Goal: Task Accomplishment & Management: Use online tool/utility

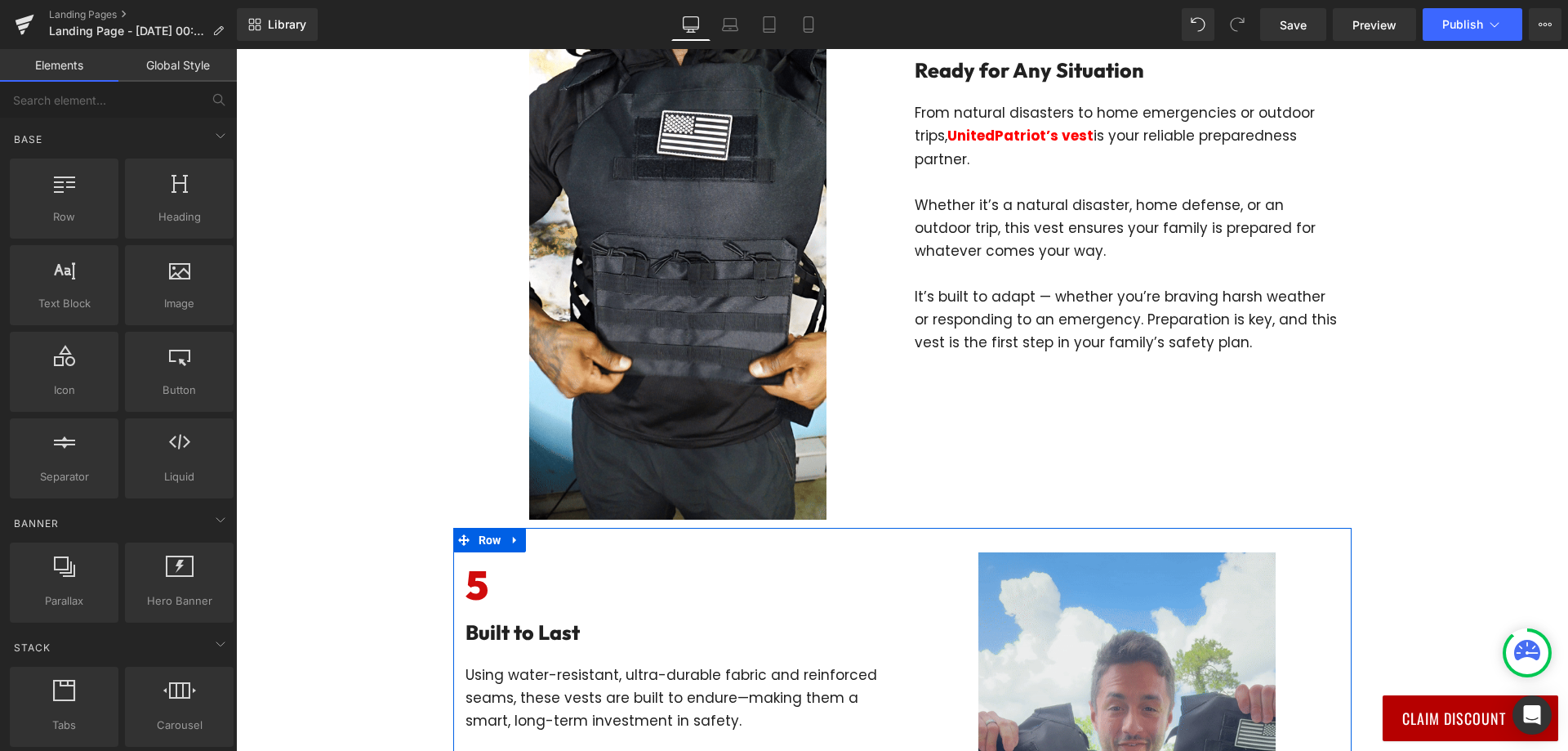
scroll to position [2123, 0]
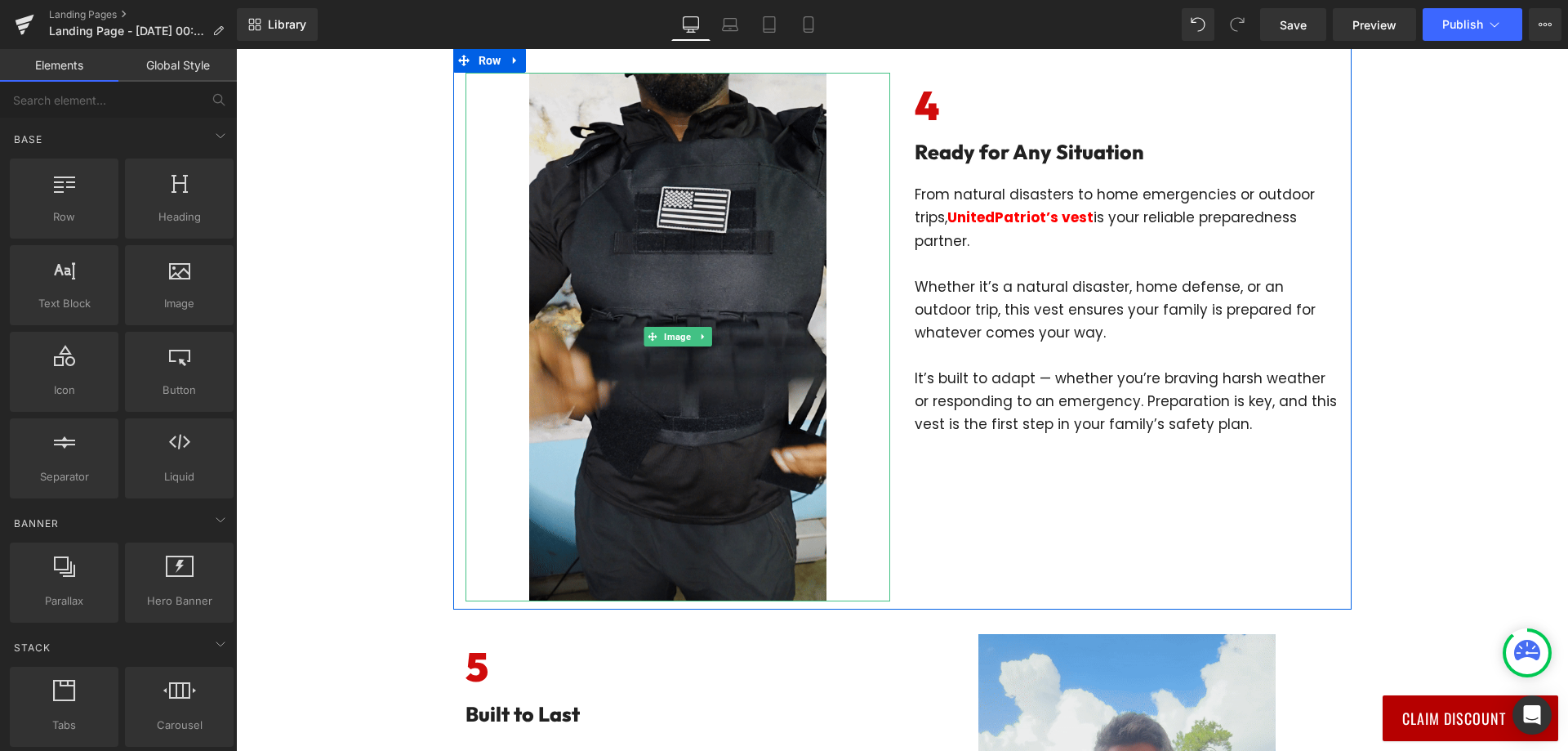
click at [706, 336] on img at bounding box center [677, 337] width 297 height 528
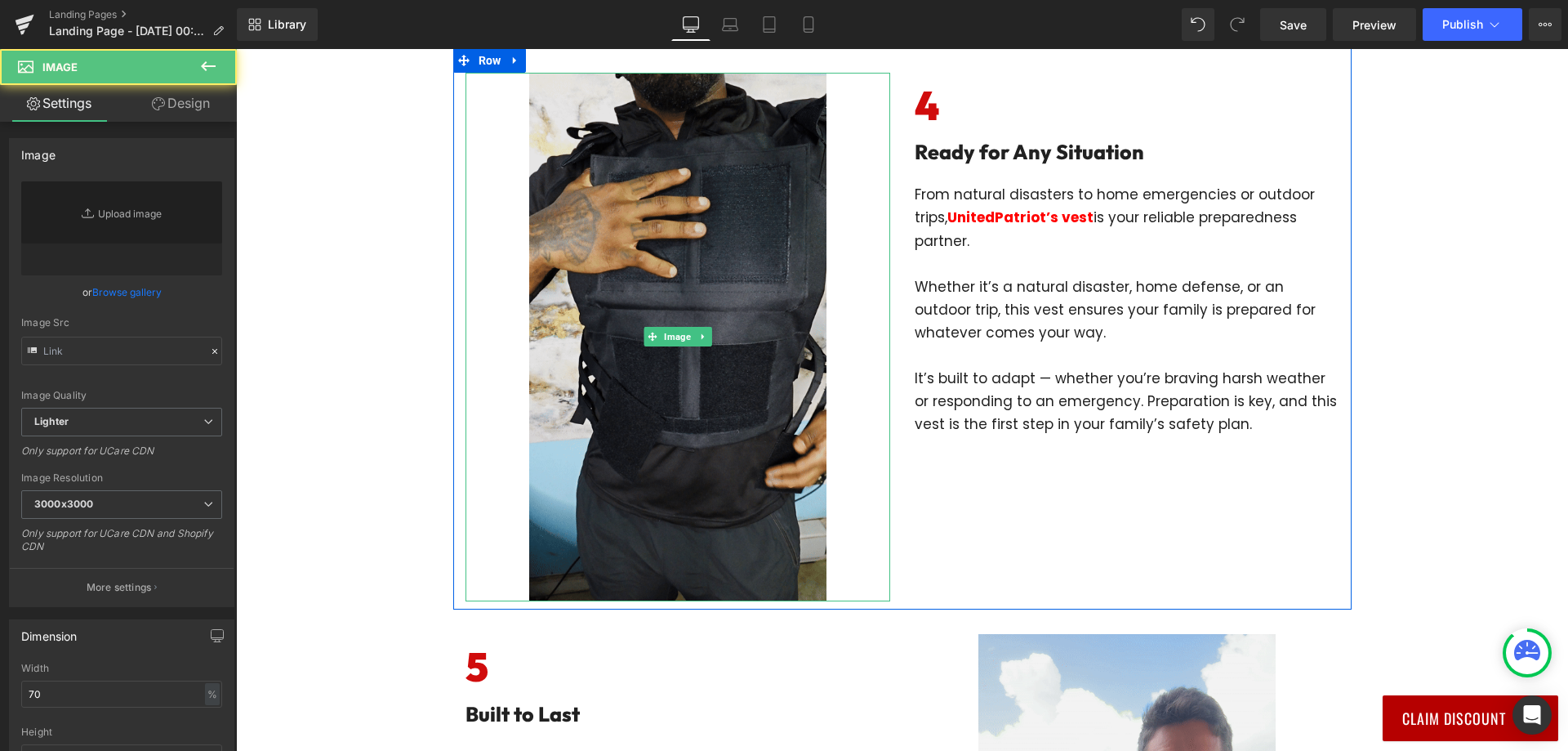
type input "[URL][DOMAIN_NAME]"
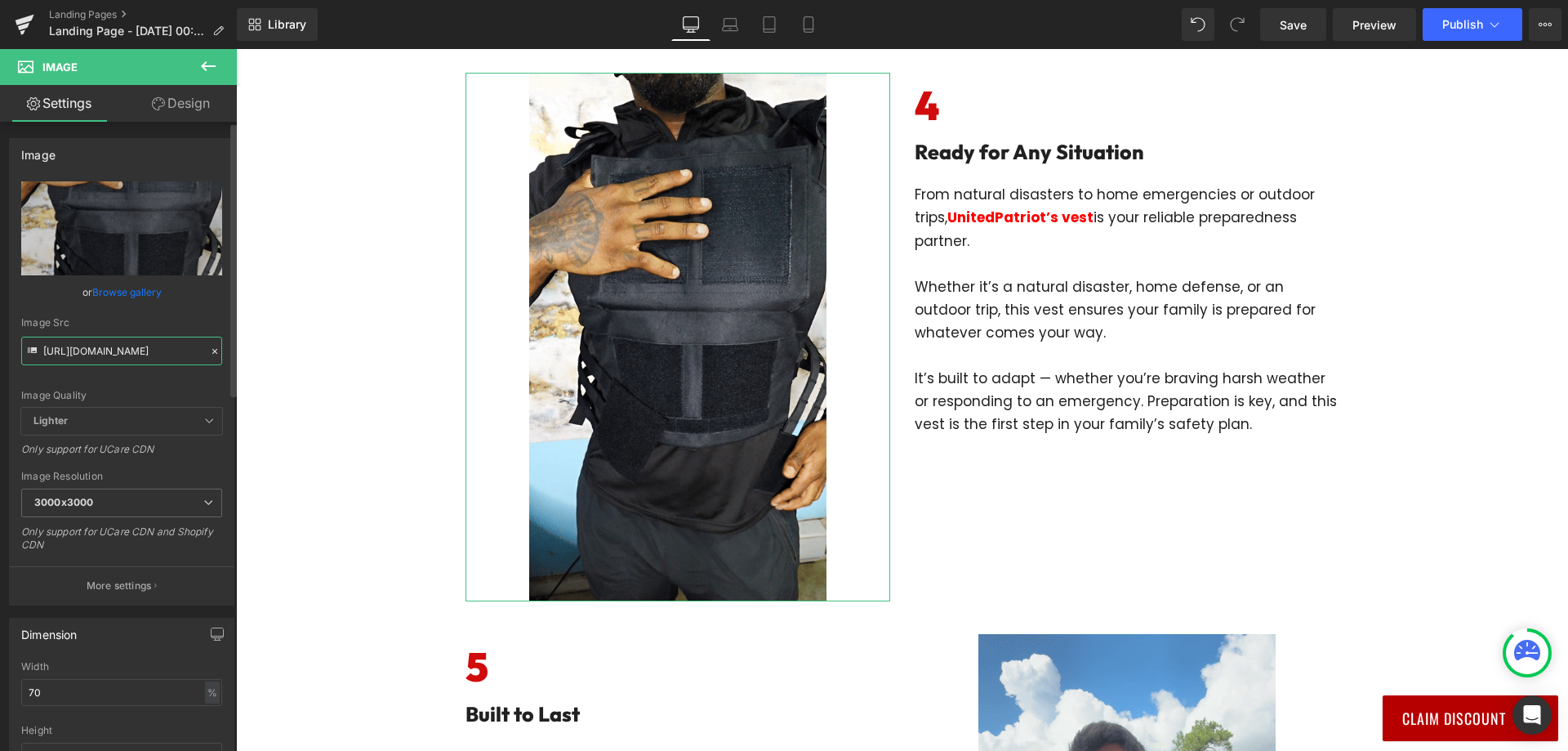
click at [135, 353] on input "[URL][DOMAIN_NAME]" at bounding box center [122, 351] width 200 height 29
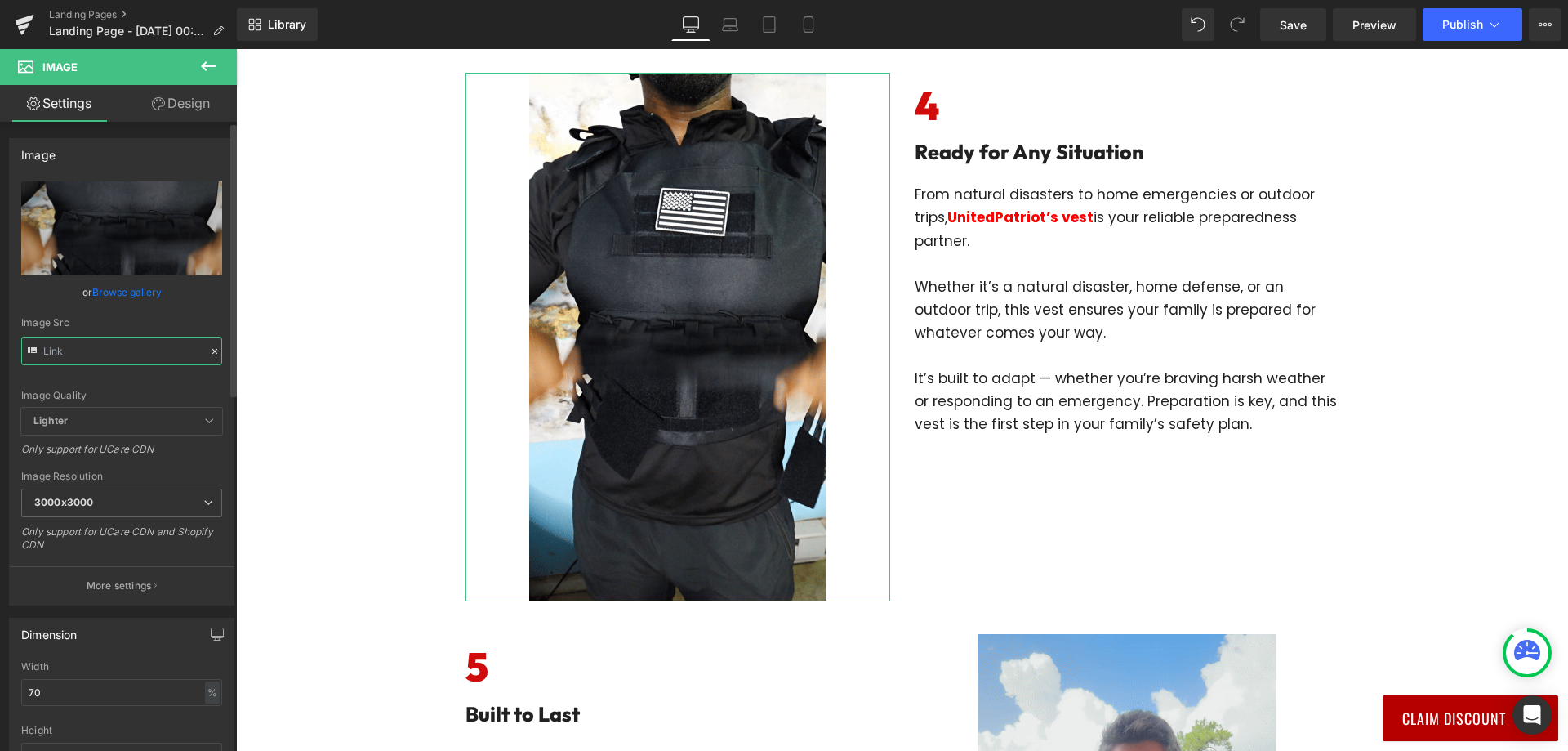
paste input "[URL][DOMAIN_NAME]"
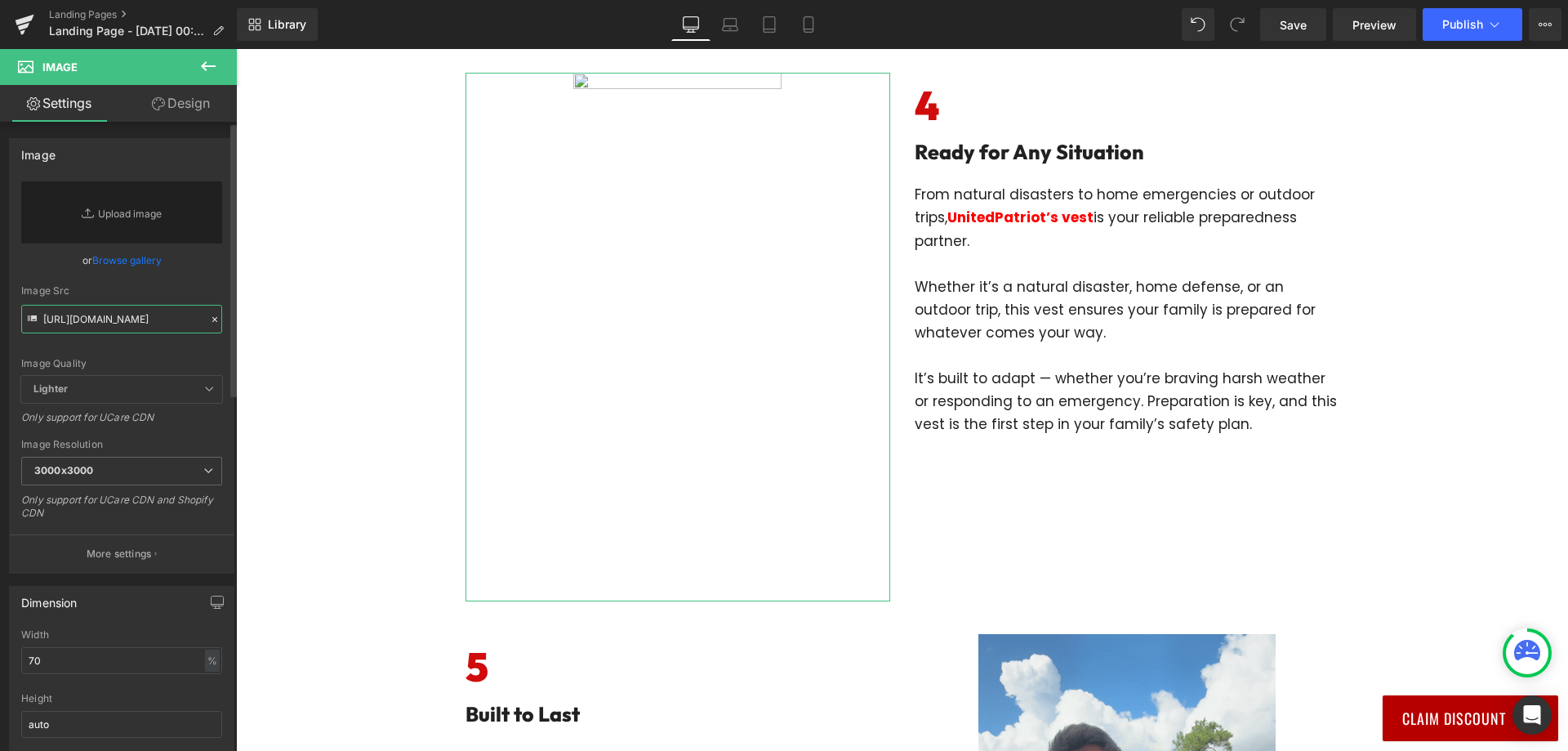
scroll to position [0, 330]
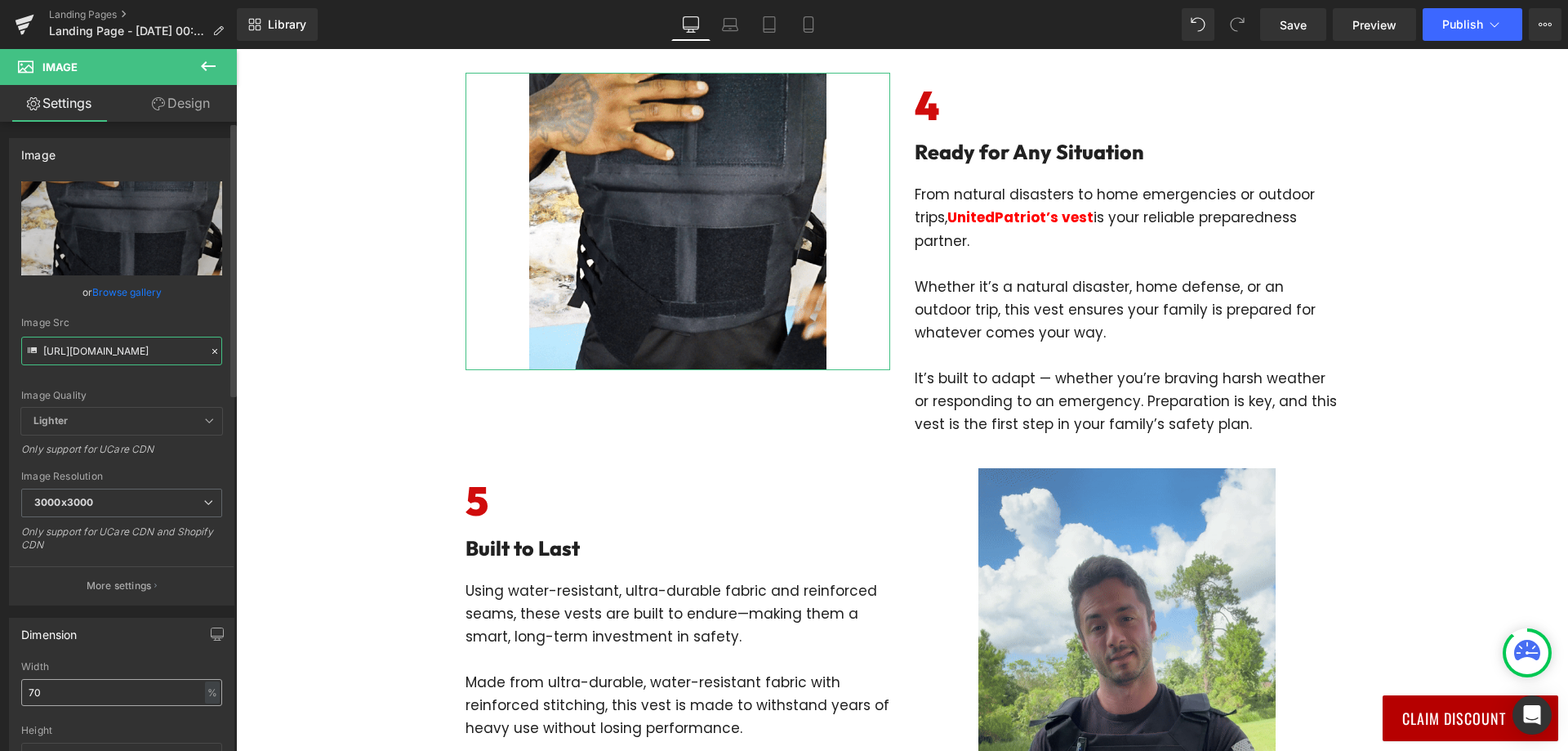
type input "[URL][DOMAIN_NAME]"
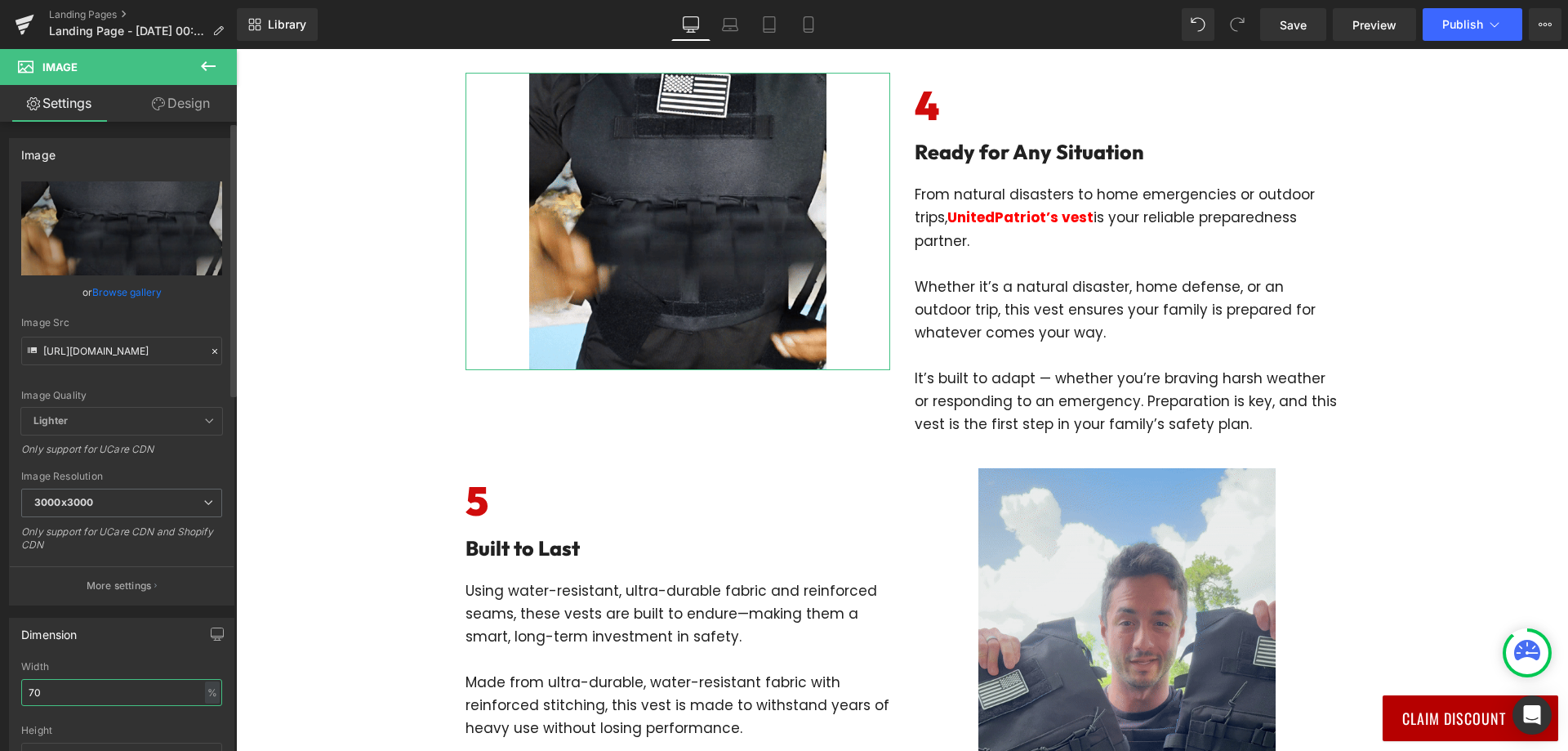
click at [71, 704] on input "70" at bounding box center [122, 692] width 200 height 27
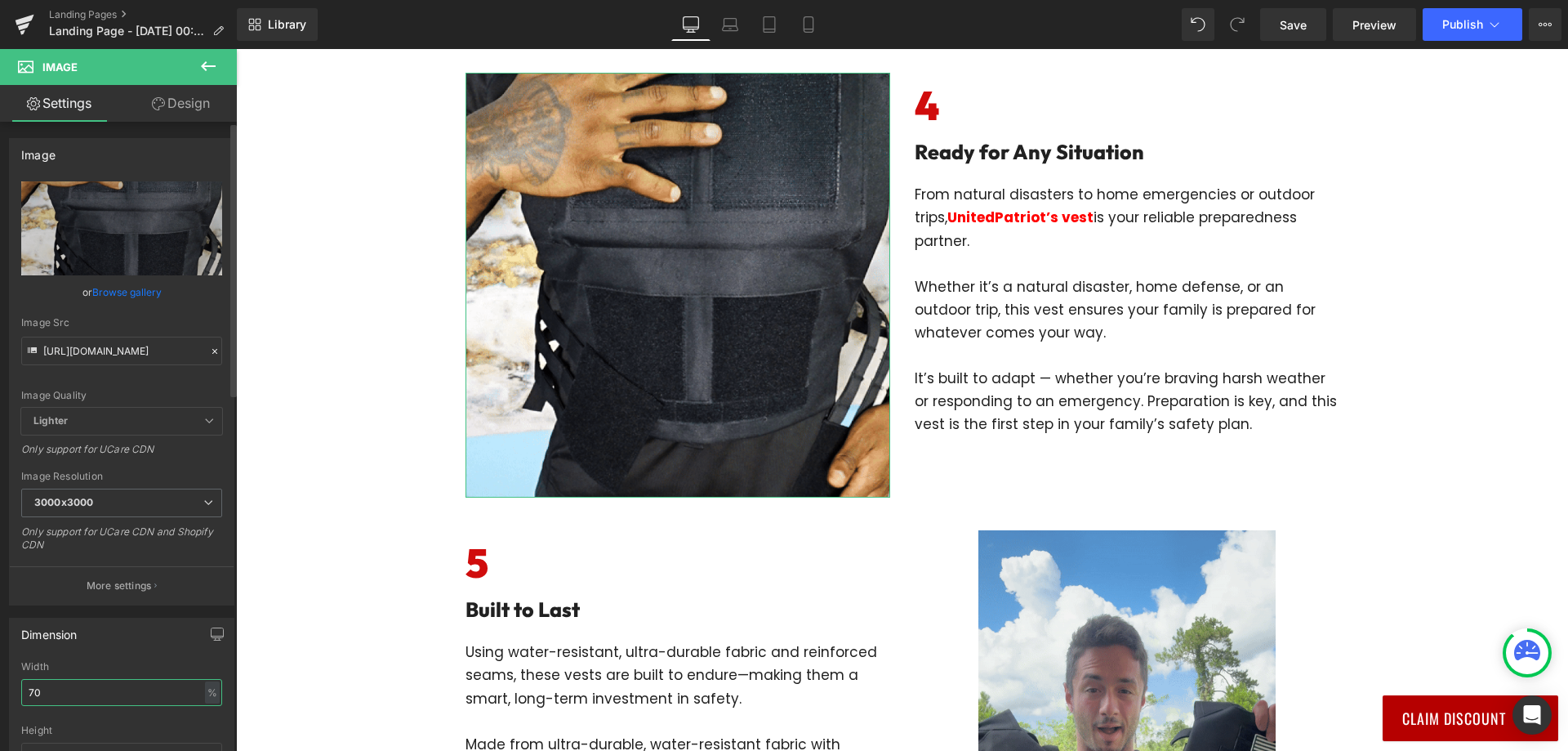
type input "7"
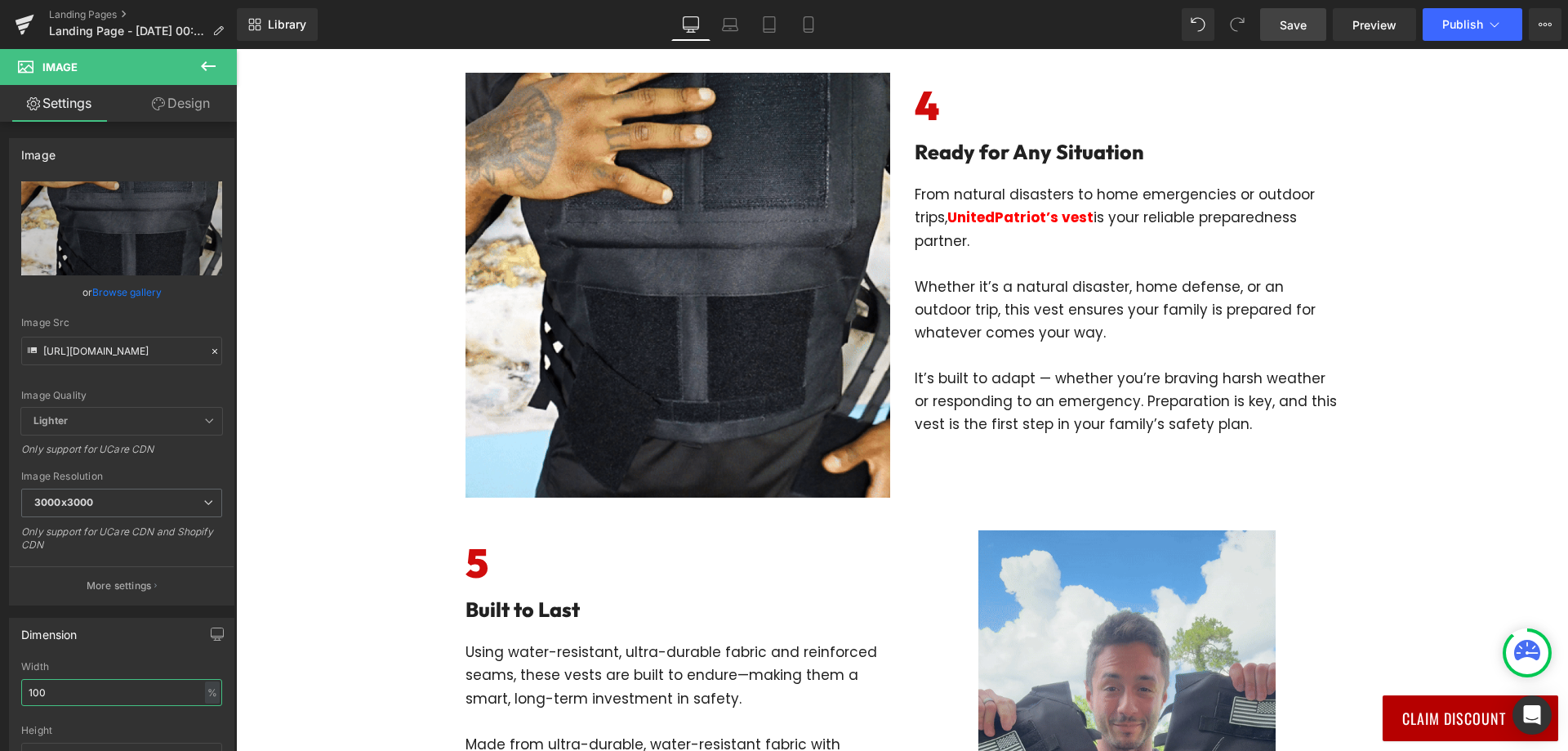
type input "100"
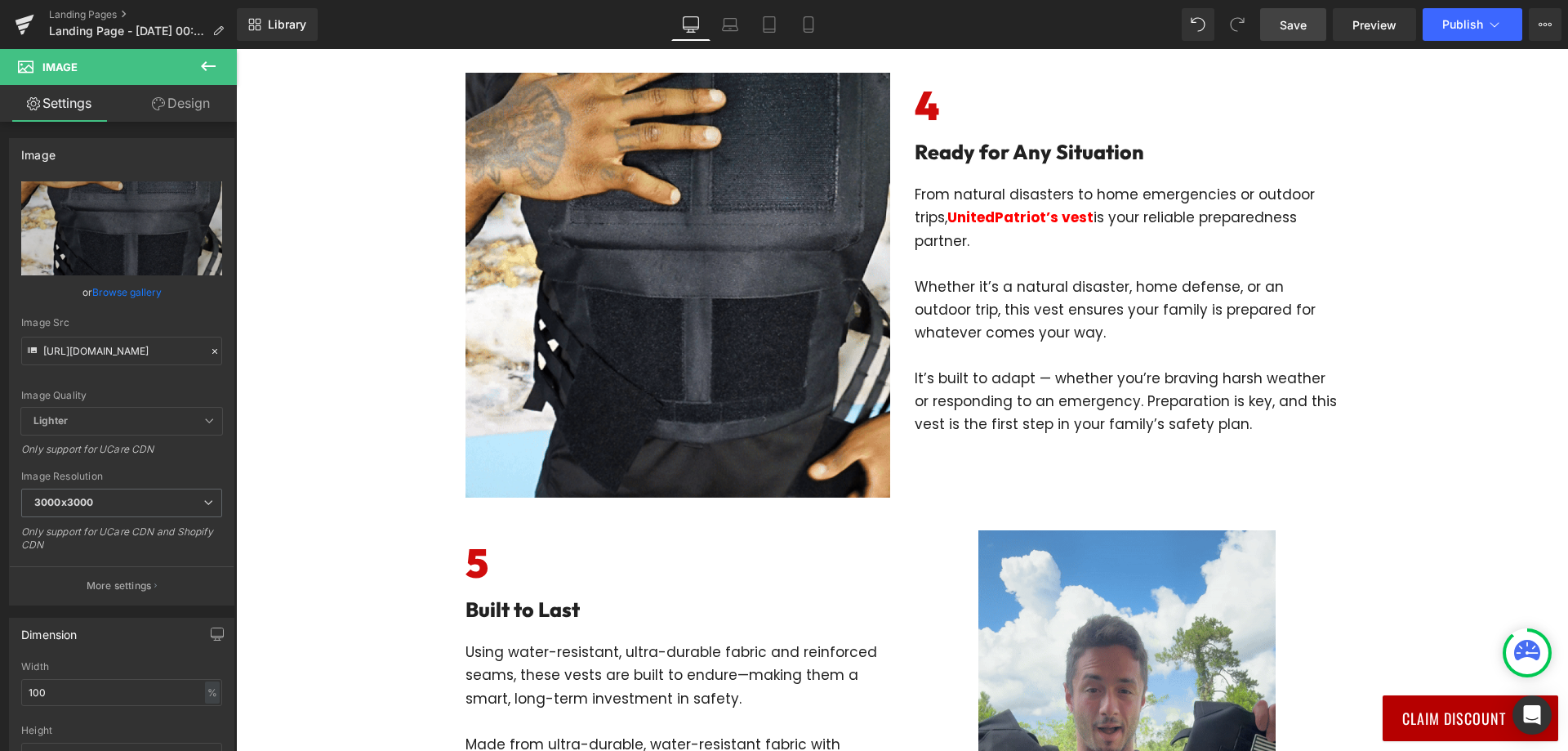
drag, startPoint x: 1300, startPoint y: 22, endPoint x: 815, endPoint y: 270, distance: 544.7
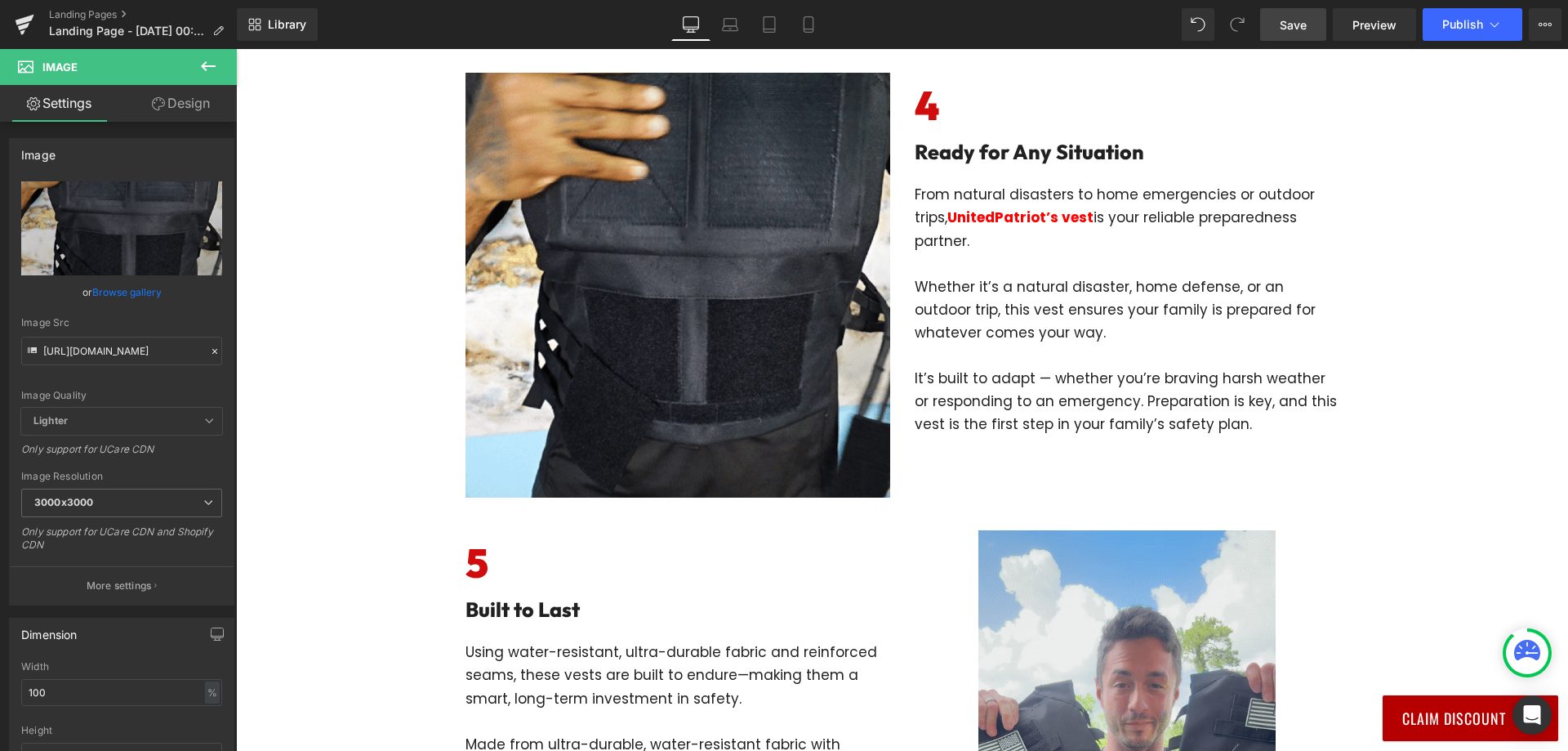
click at [1300, 22] on span "Save" at bounding box center [1293, 24] width 27 height 17
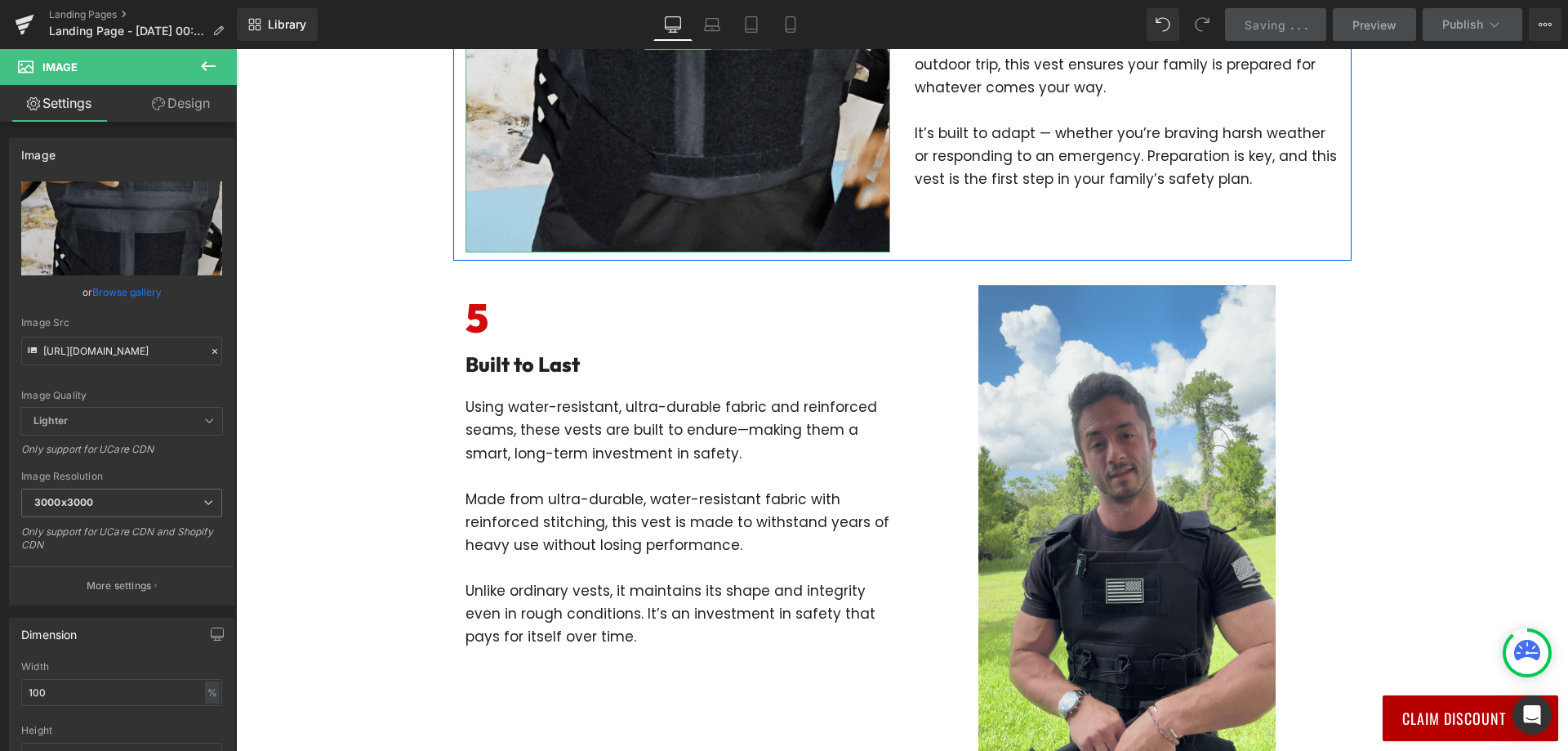
scroll to position [2532, 0]
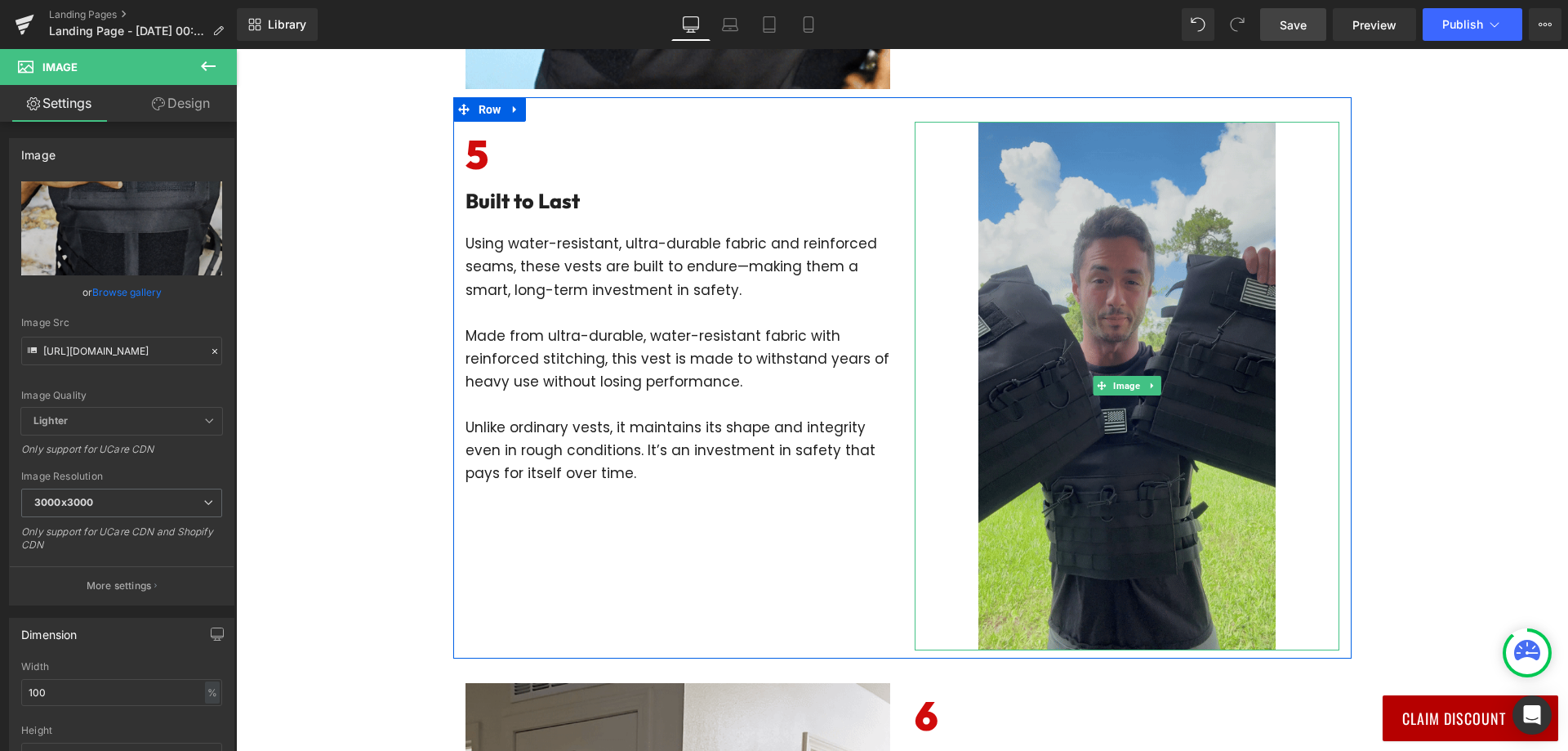
click at [1110, 374] on img at bounding box center [1127, 386] width 297 height 528
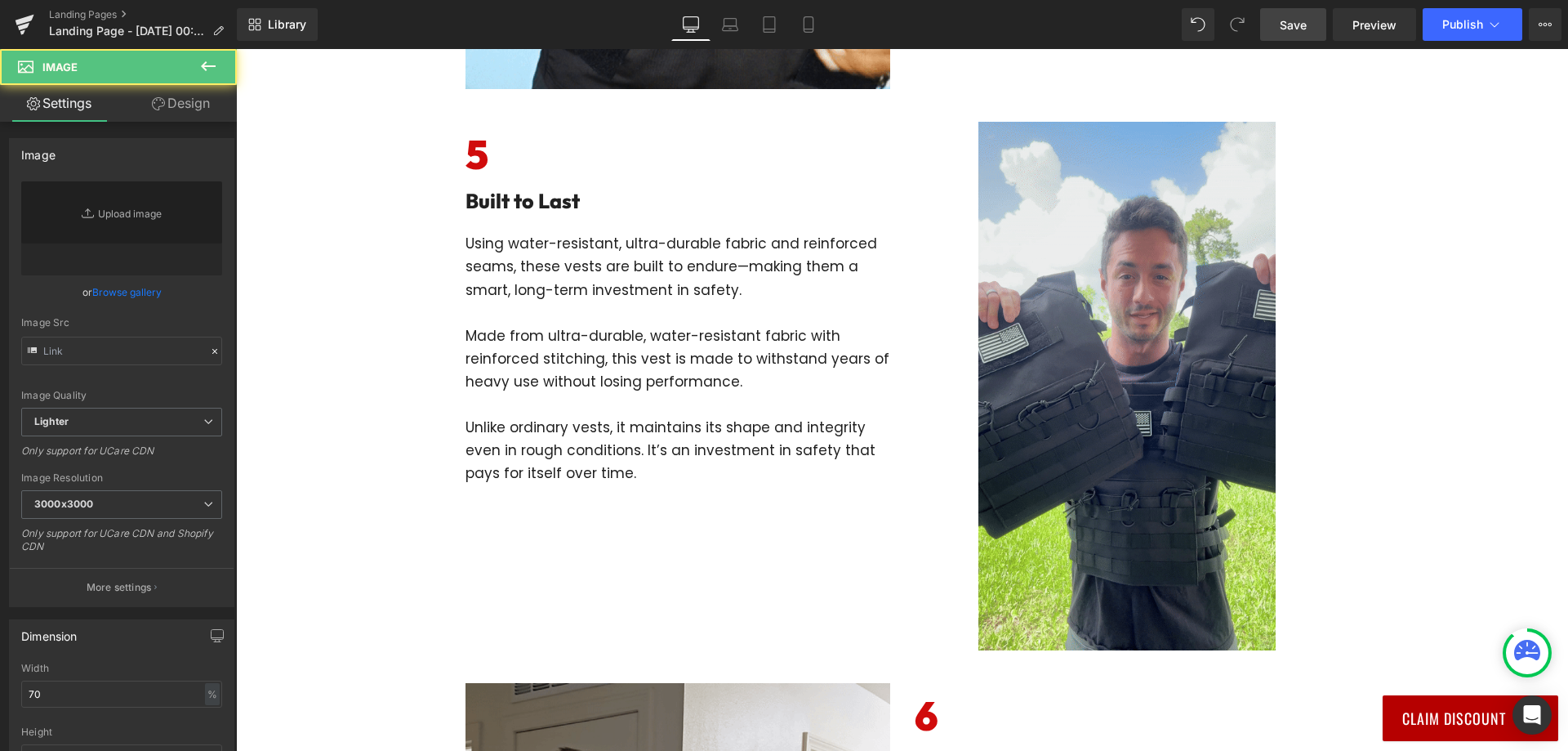
type input "[URL][DOMAIN_NAME]"
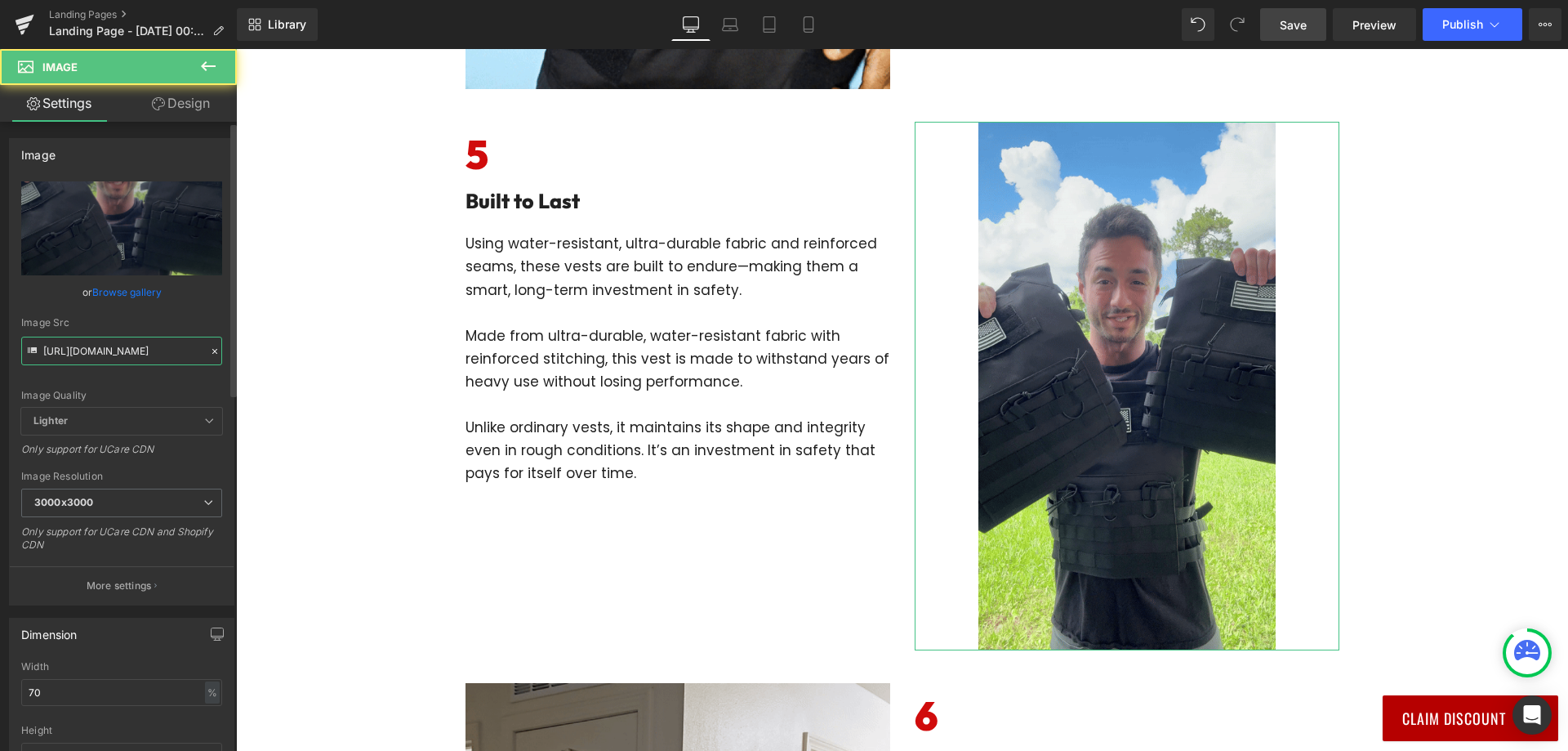
click at [136, 348] on input "[URL][DOMAIN_NAME]" at bounding box center [122, 351] width 200 height 29
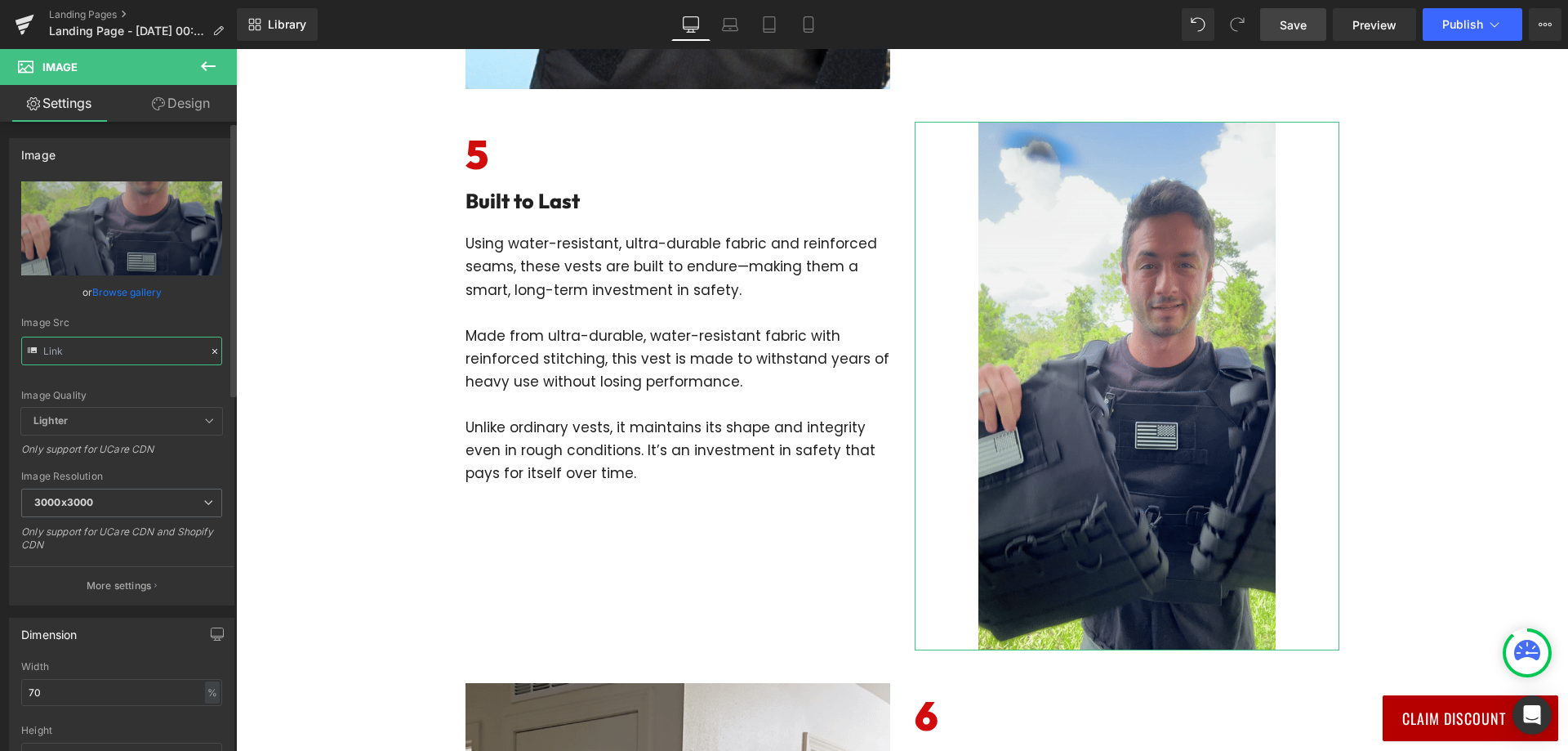
type input "[URL][DOMAIN_NAME]"
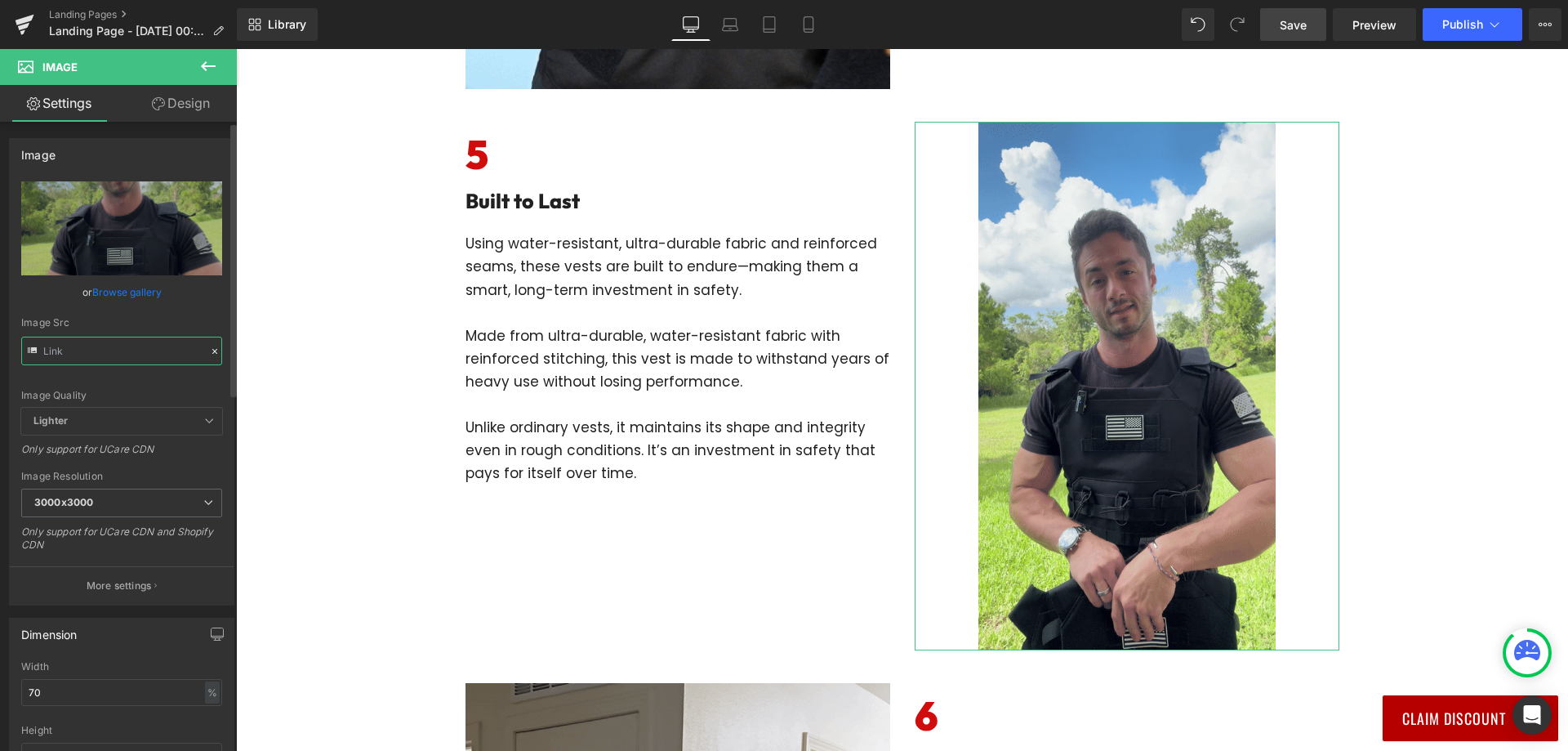
paste input "[URL][DOMAIN_NAME]"
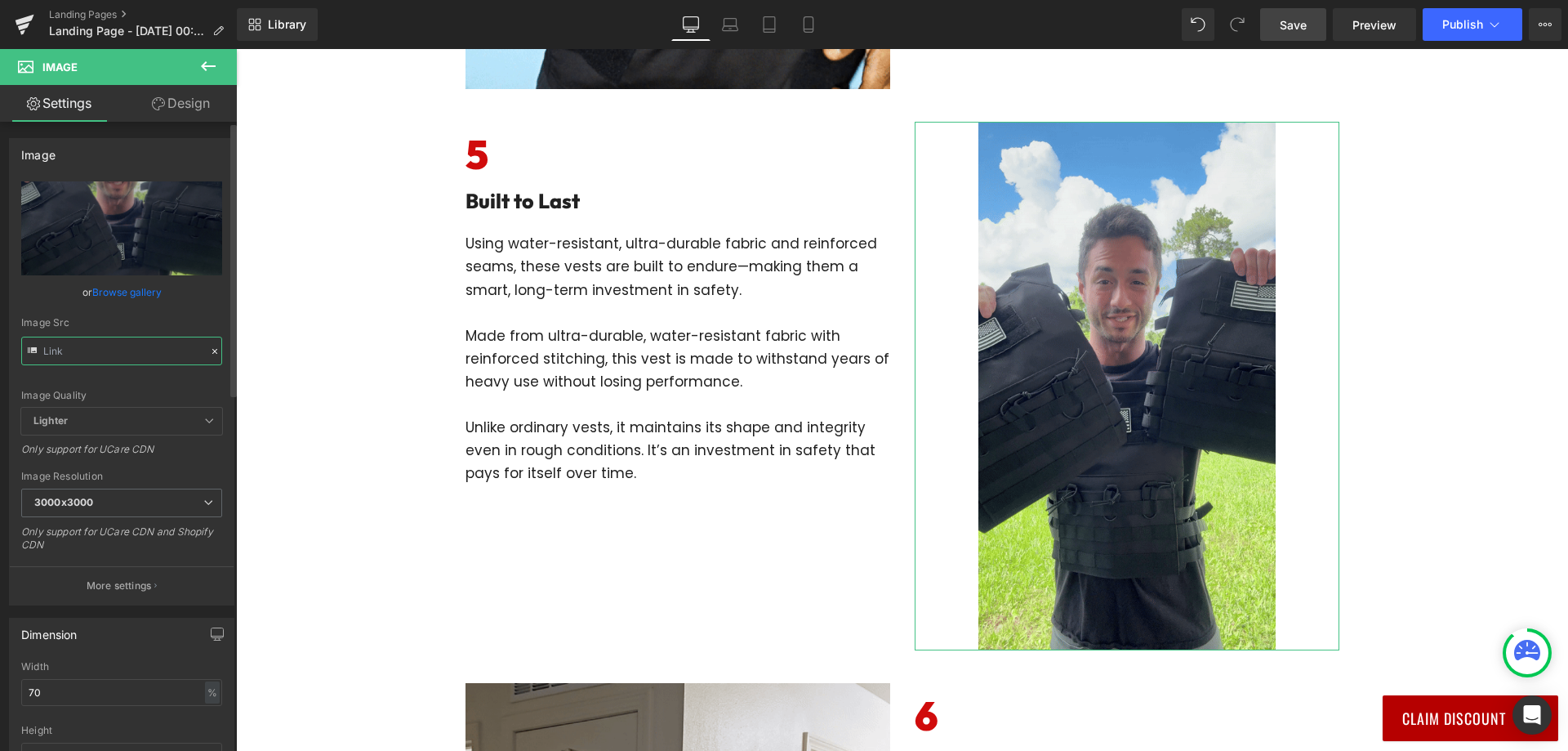
type input "[URL][DOMAIN_NAME]"
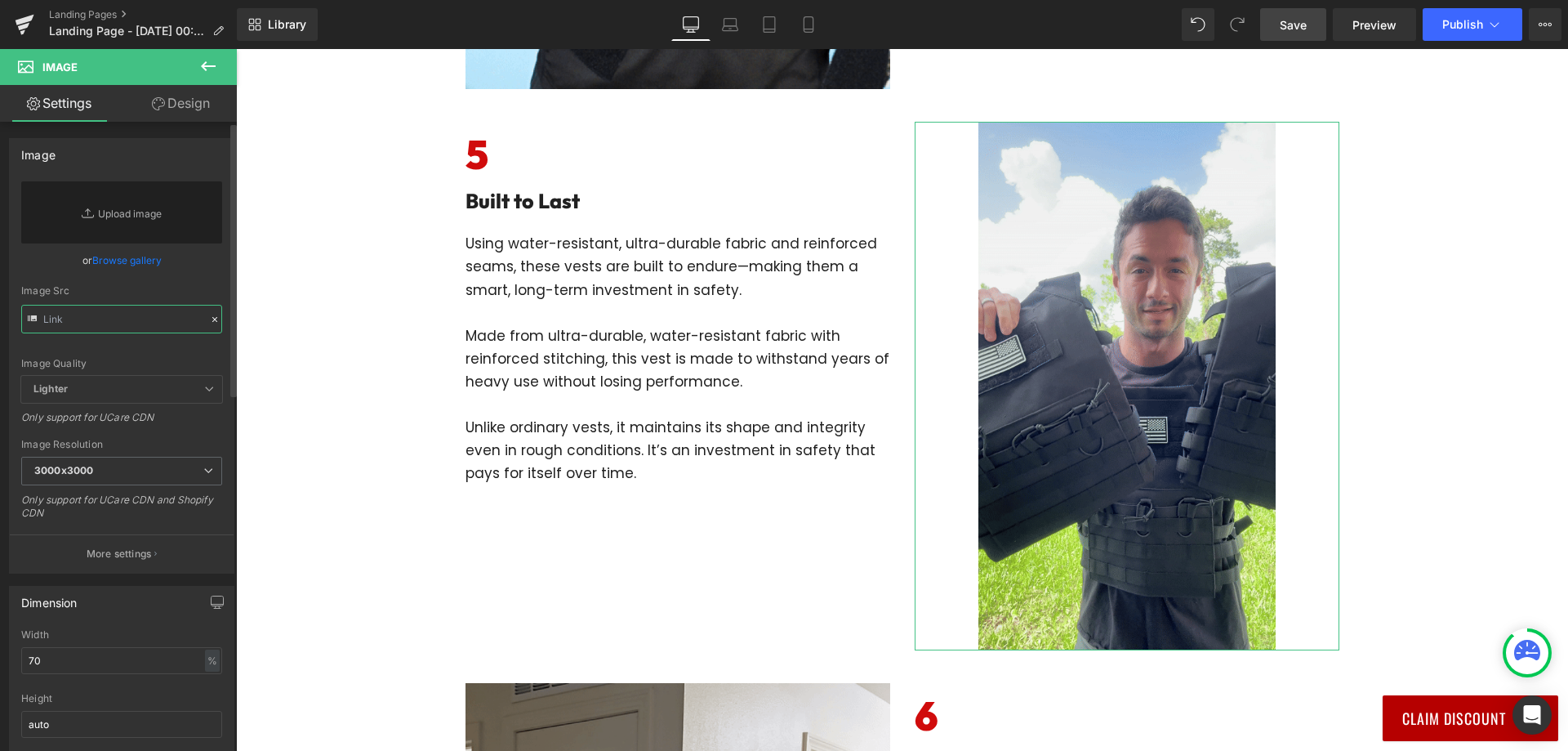
scroll to position [0, 0]
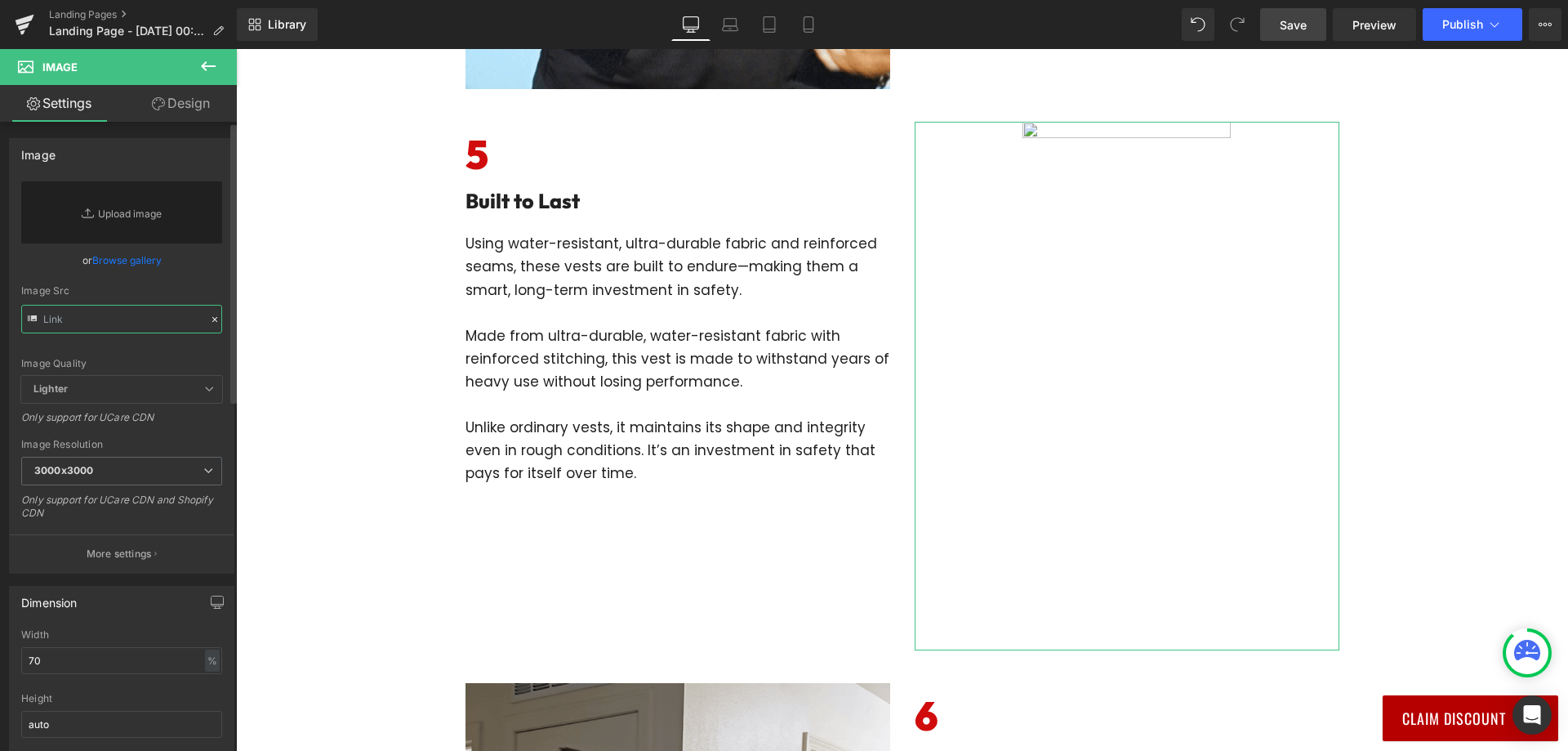
paste input "[URL][DOMAIN_NAME]"
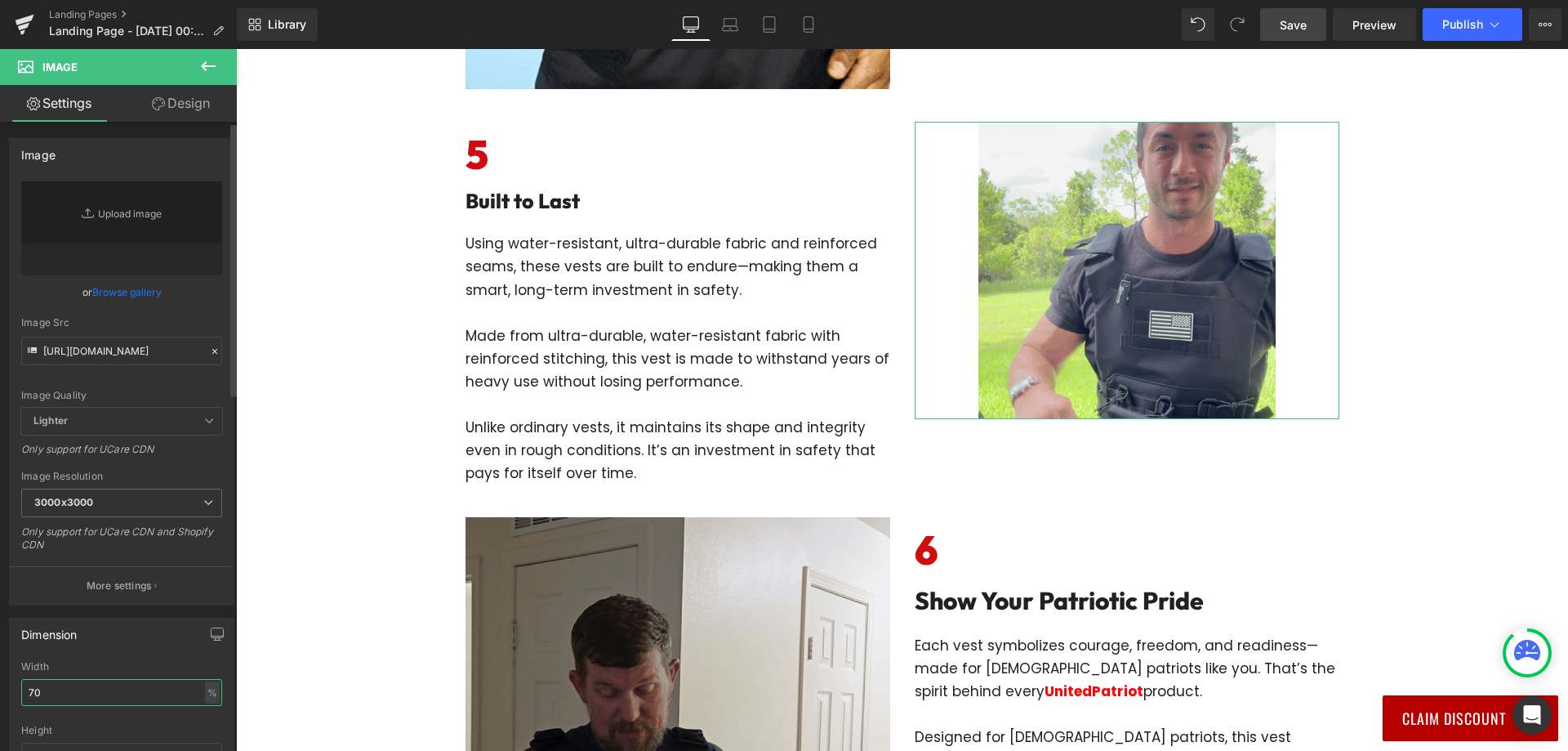
click at [86, 689] on input "70" at bounding box center [122, 692] width 200 height 27
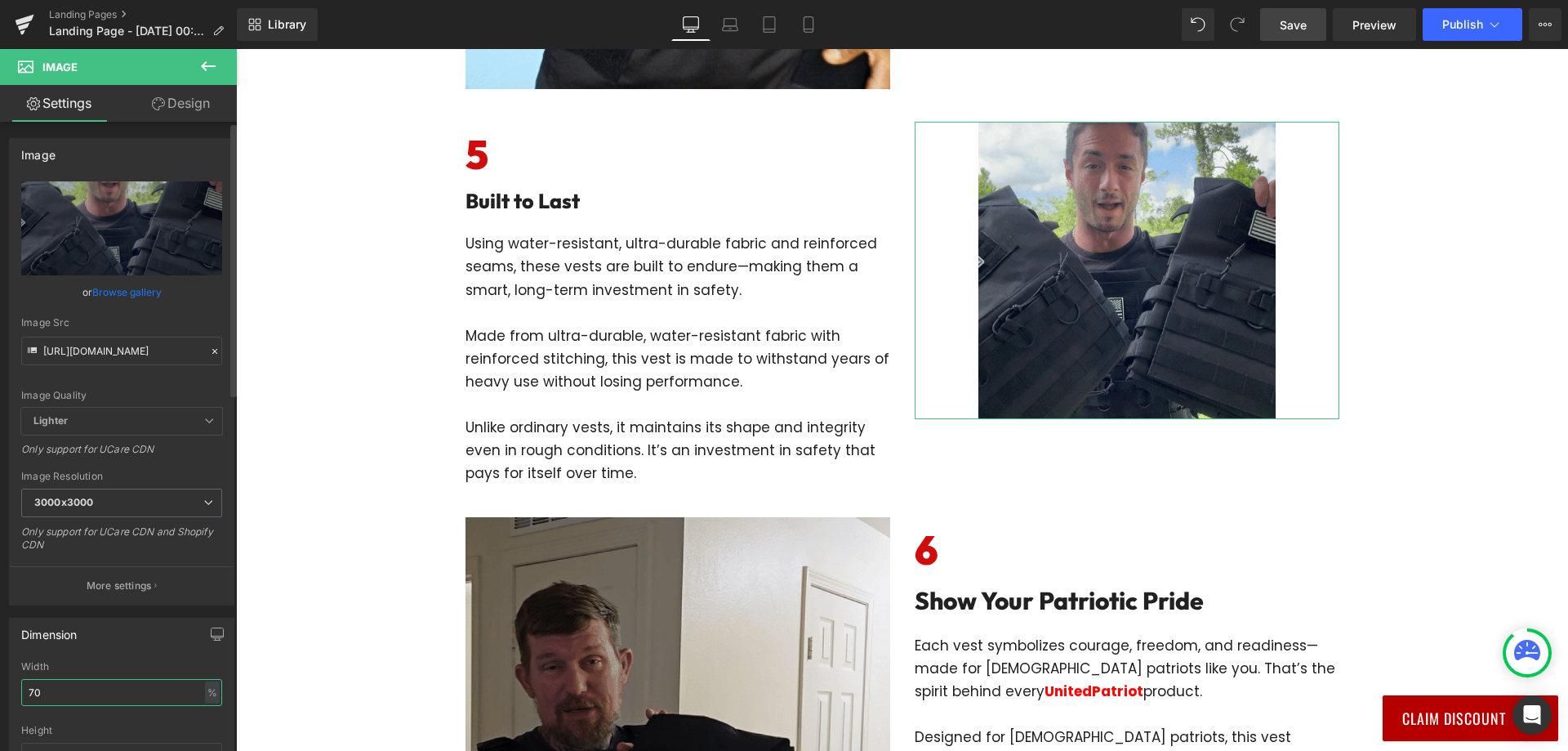
type input "[URL][DOMAIN_NAME]"
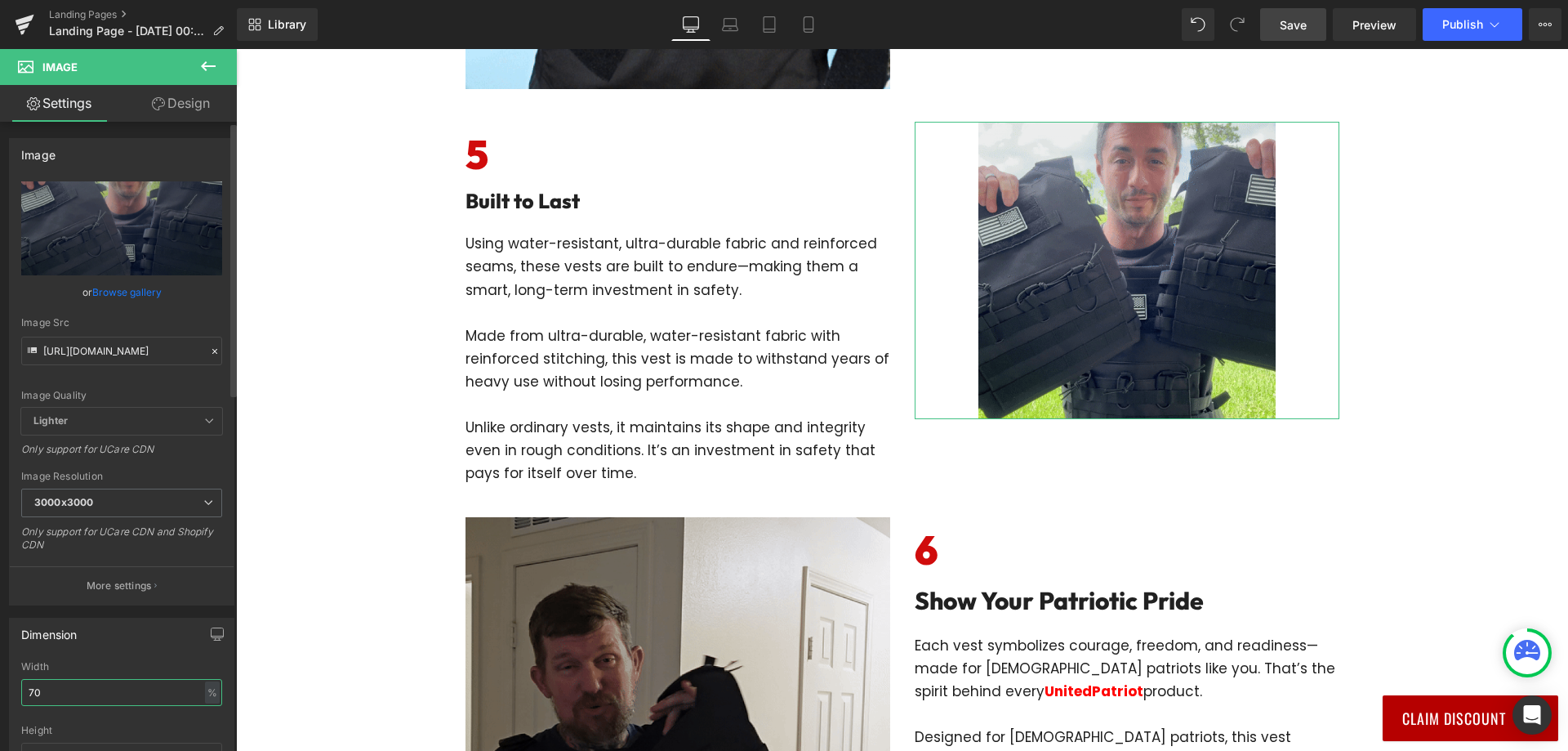
type input "7"
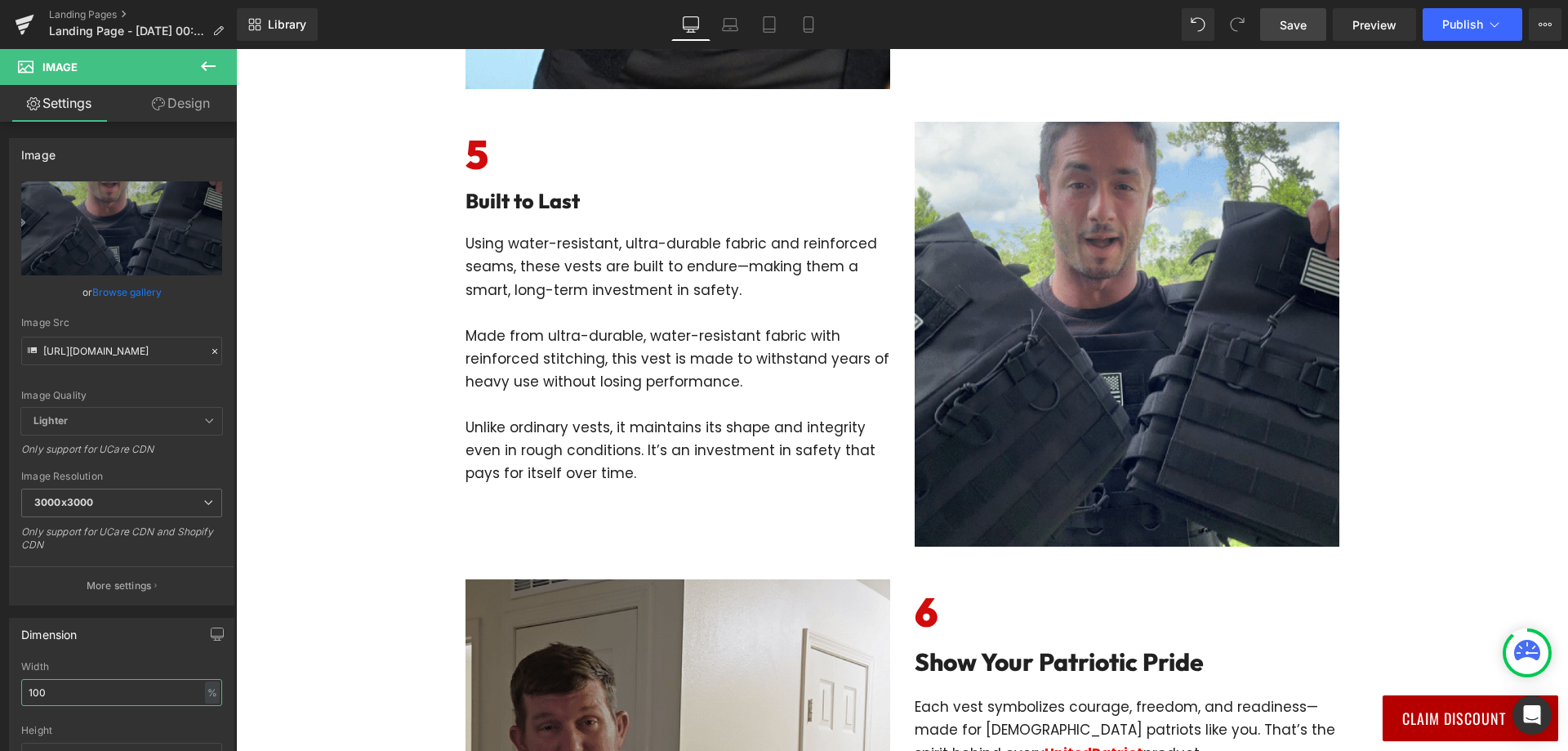
type input "100"
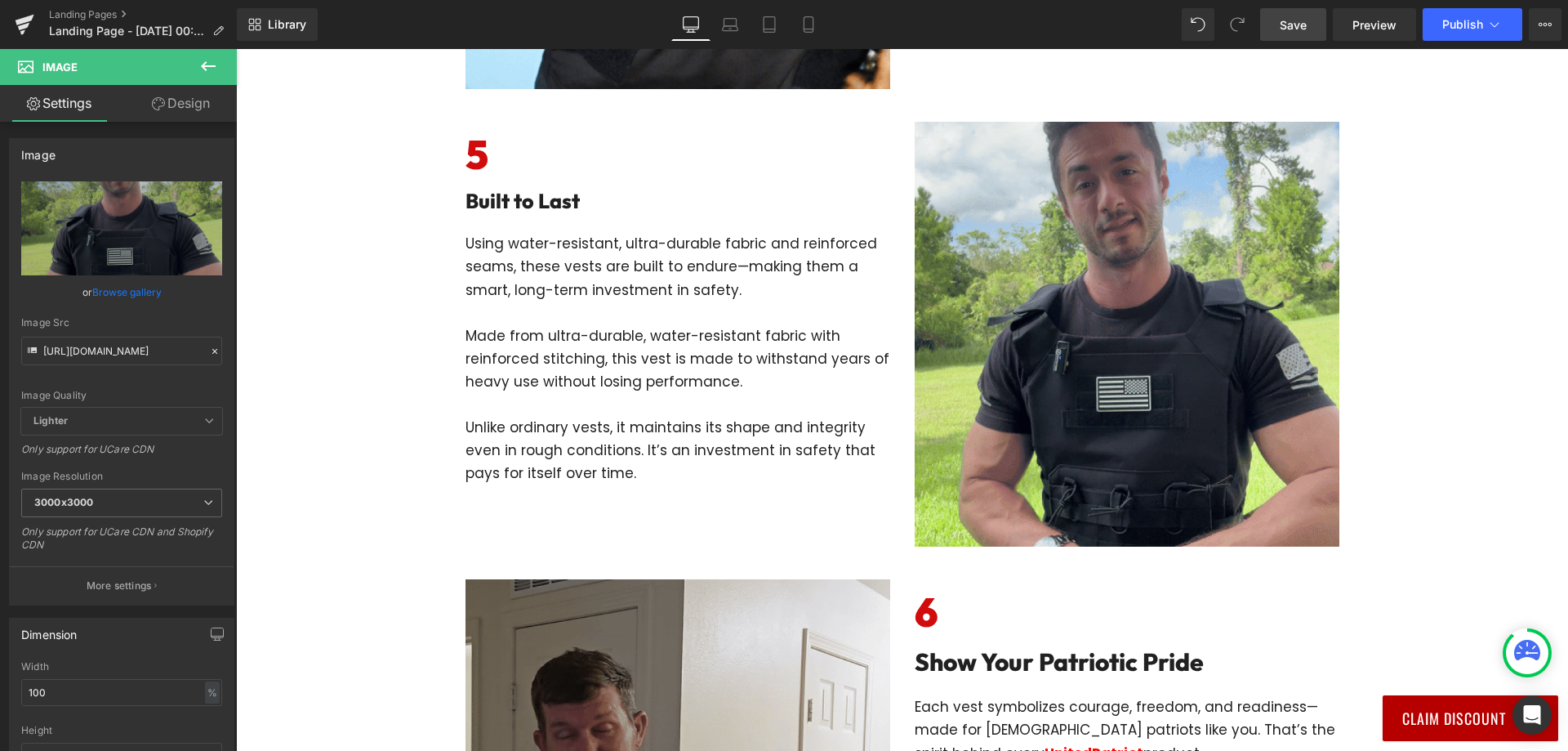
drag, startPoint x: 1301, startPoint y: 24, endPoint x: 426, endPoint y: 269, distance: 908.7
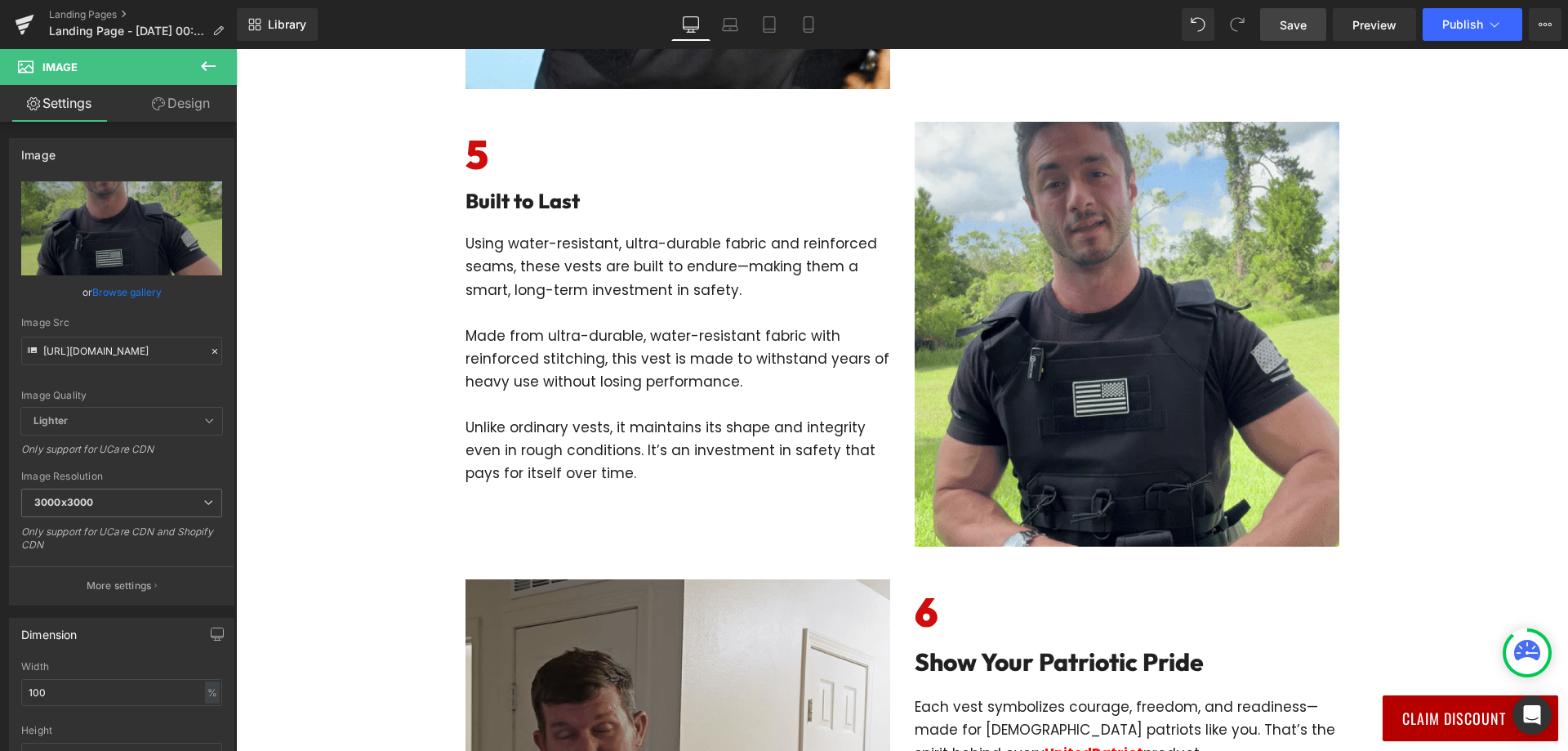
click at [1301, 24] on span "Save" at bounding box center [1293, 24] width 27 height 17
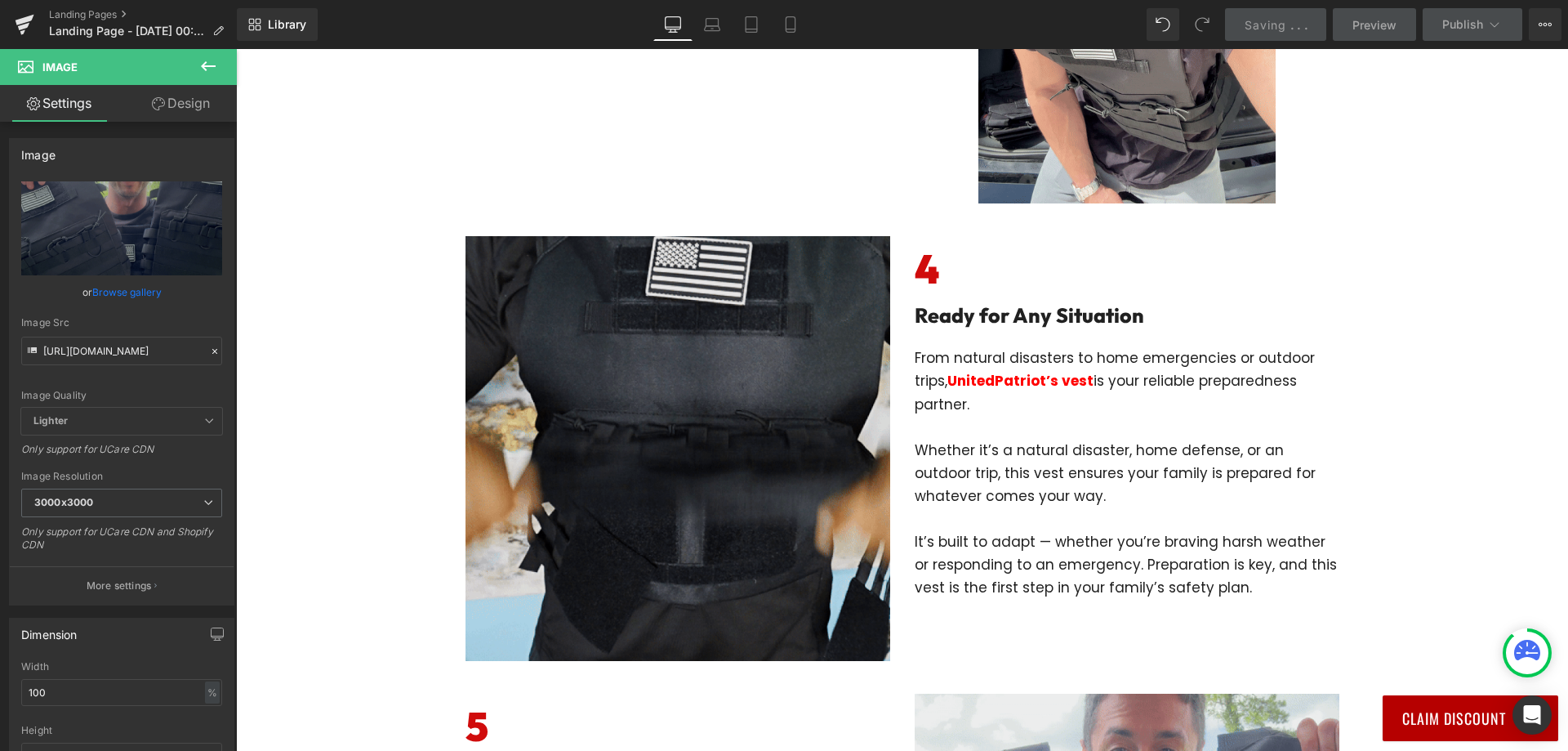
scroll to position [1552, 0]
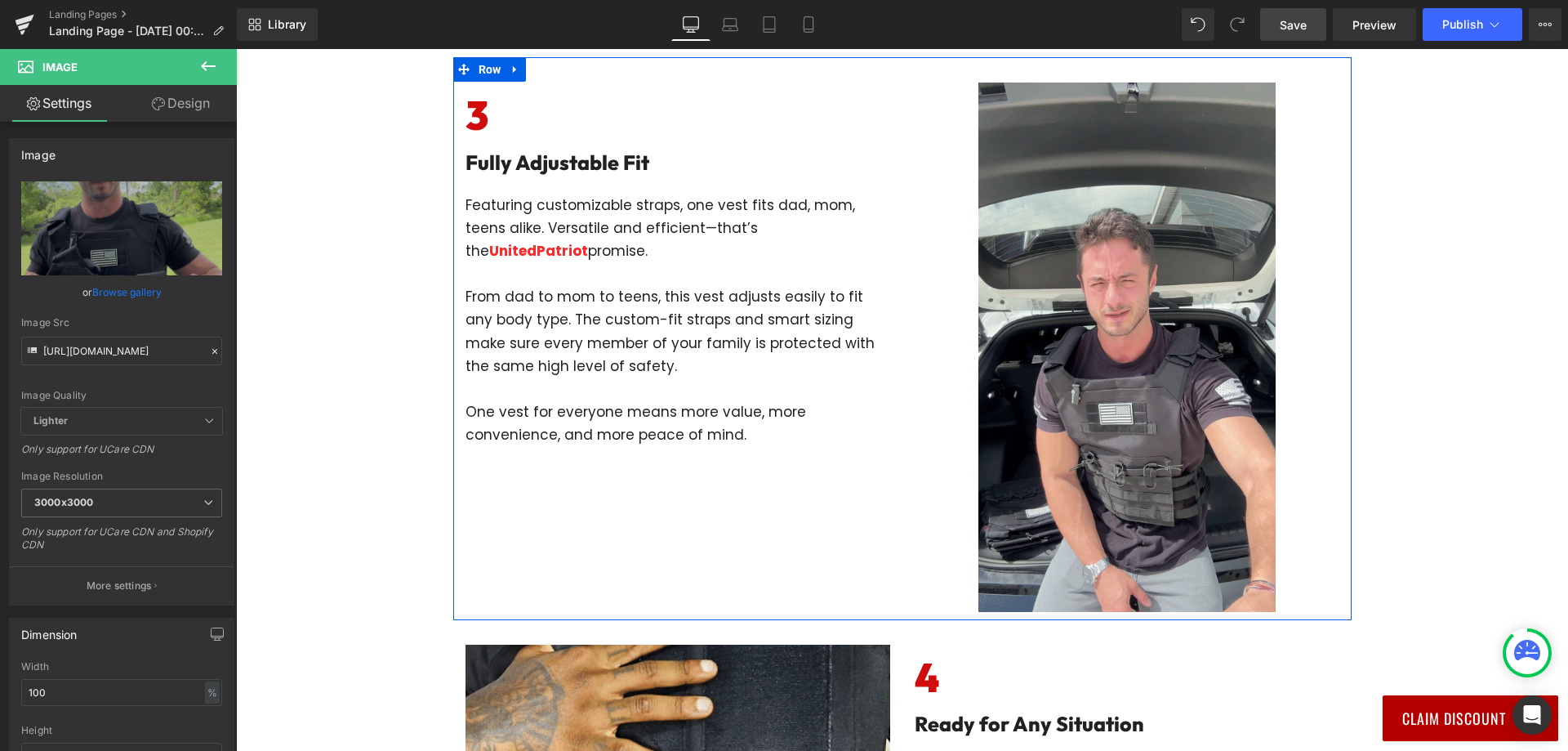
click at [1194, 339] on img at bounding box center [1127, 346] width 297 height 528
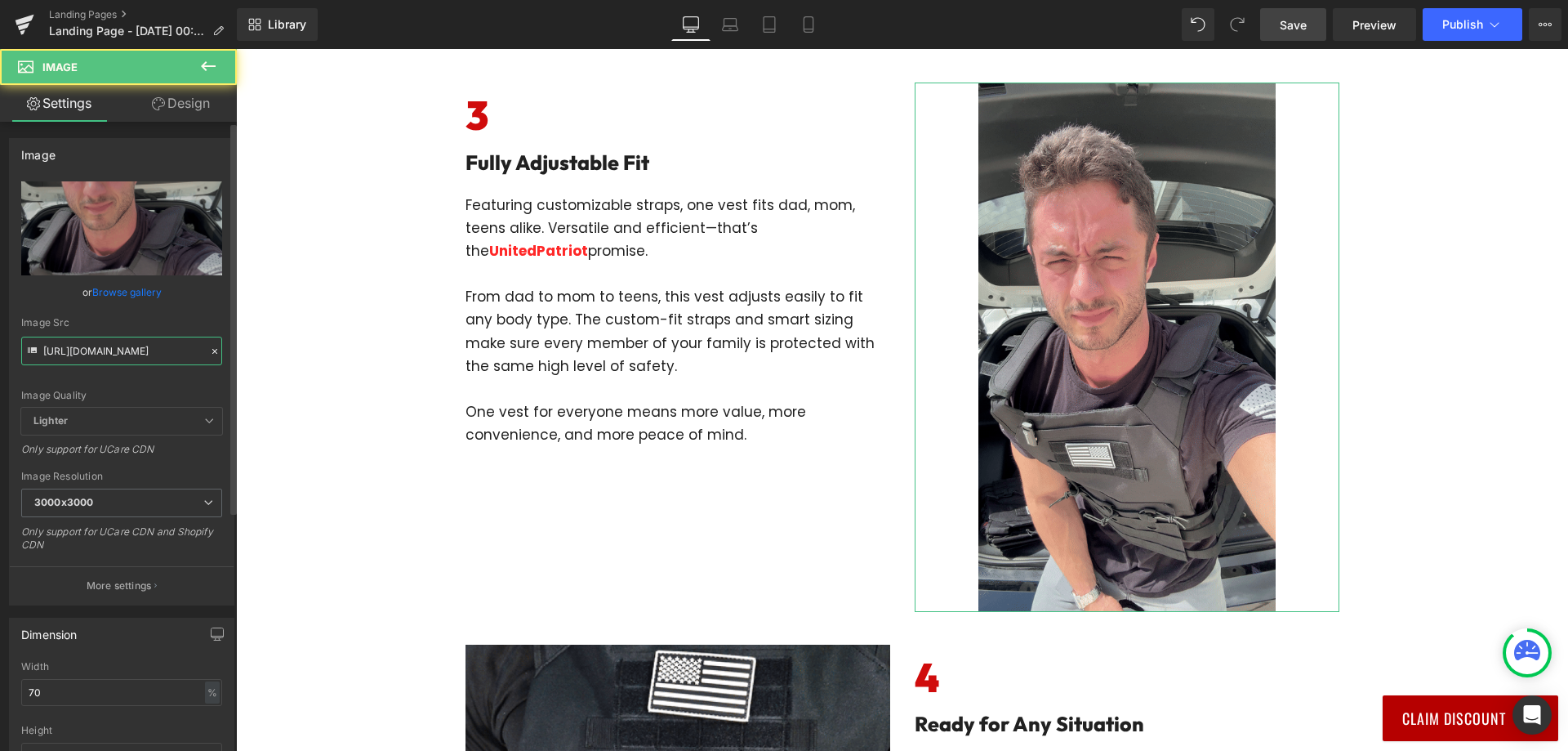
click at [120, 349] on input "[URL][DOMAIN_NAME]" at bounding box center [122, 351] width 200 height 29
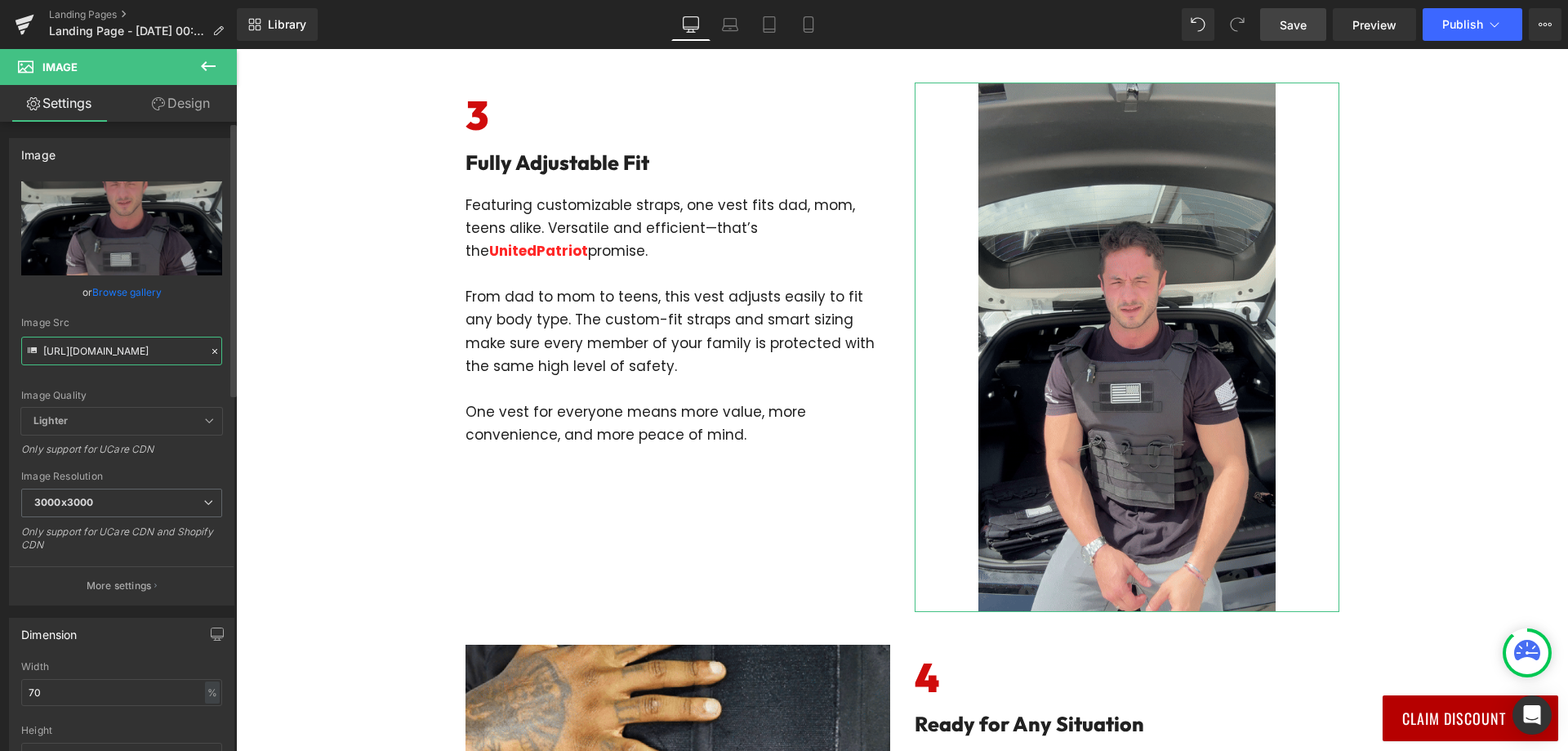
paste input "[URL][DOMAIN_NAME]"
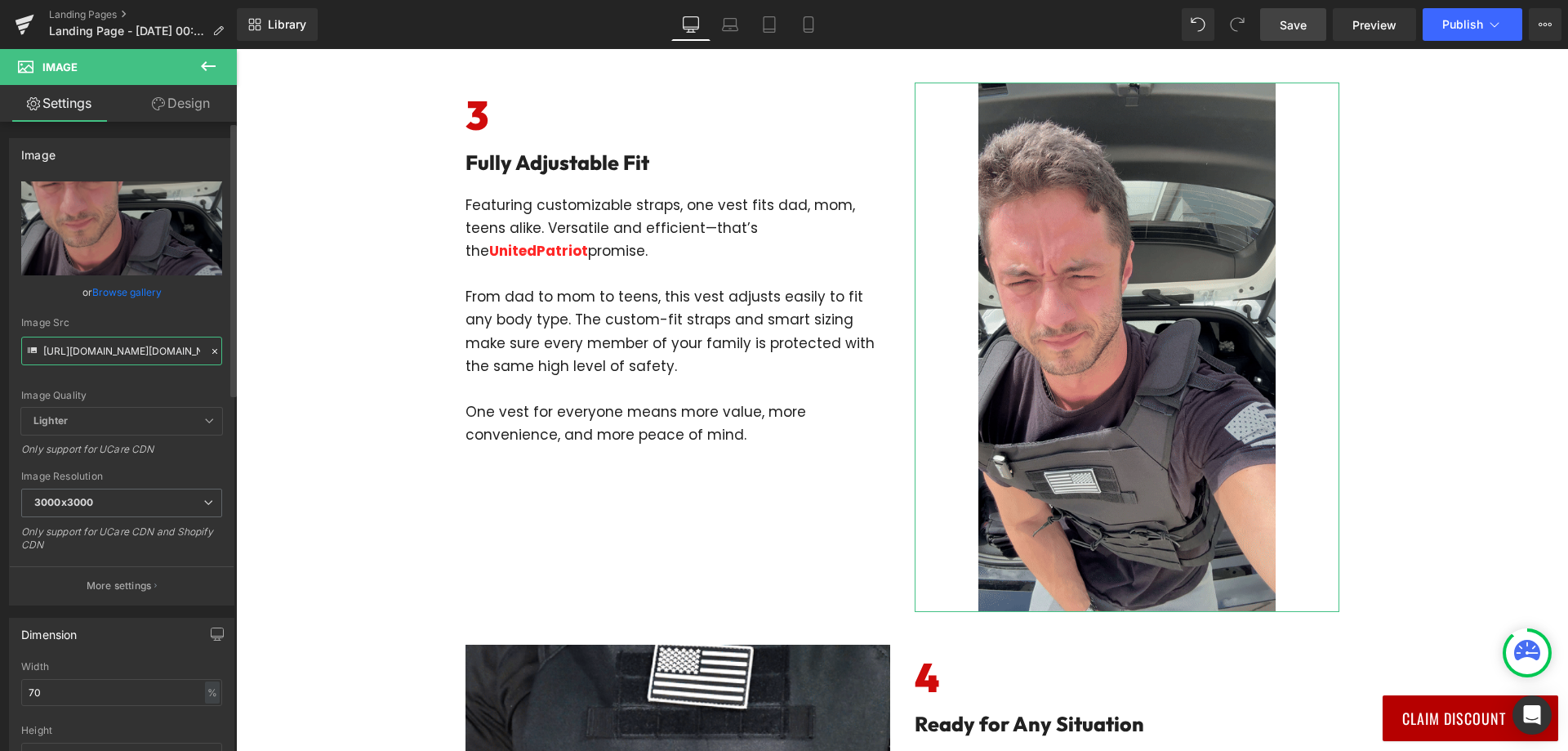
scroll to position [0, 930]
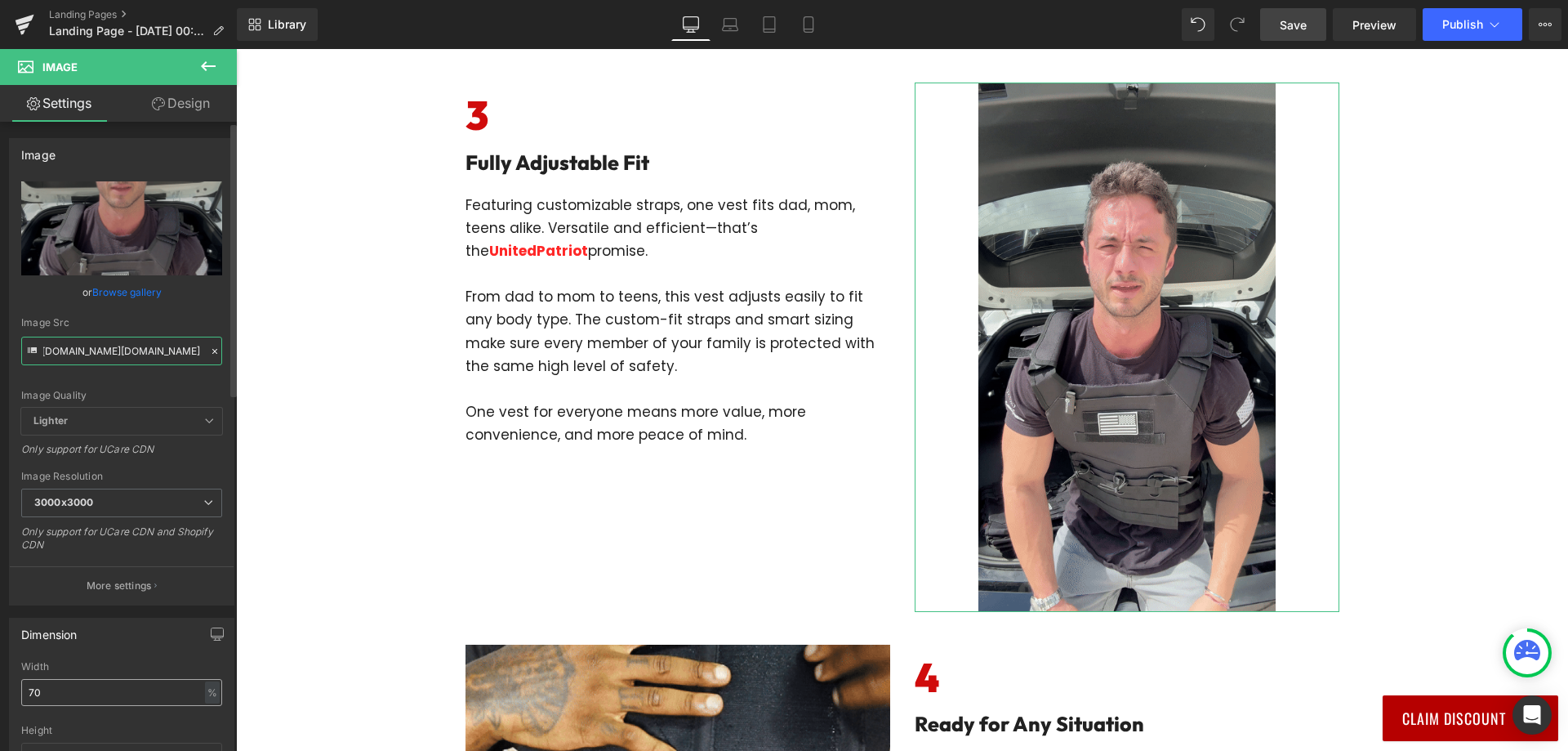
type input "[URL][DOMAIN_NAME][DOMAIN_NAME]"
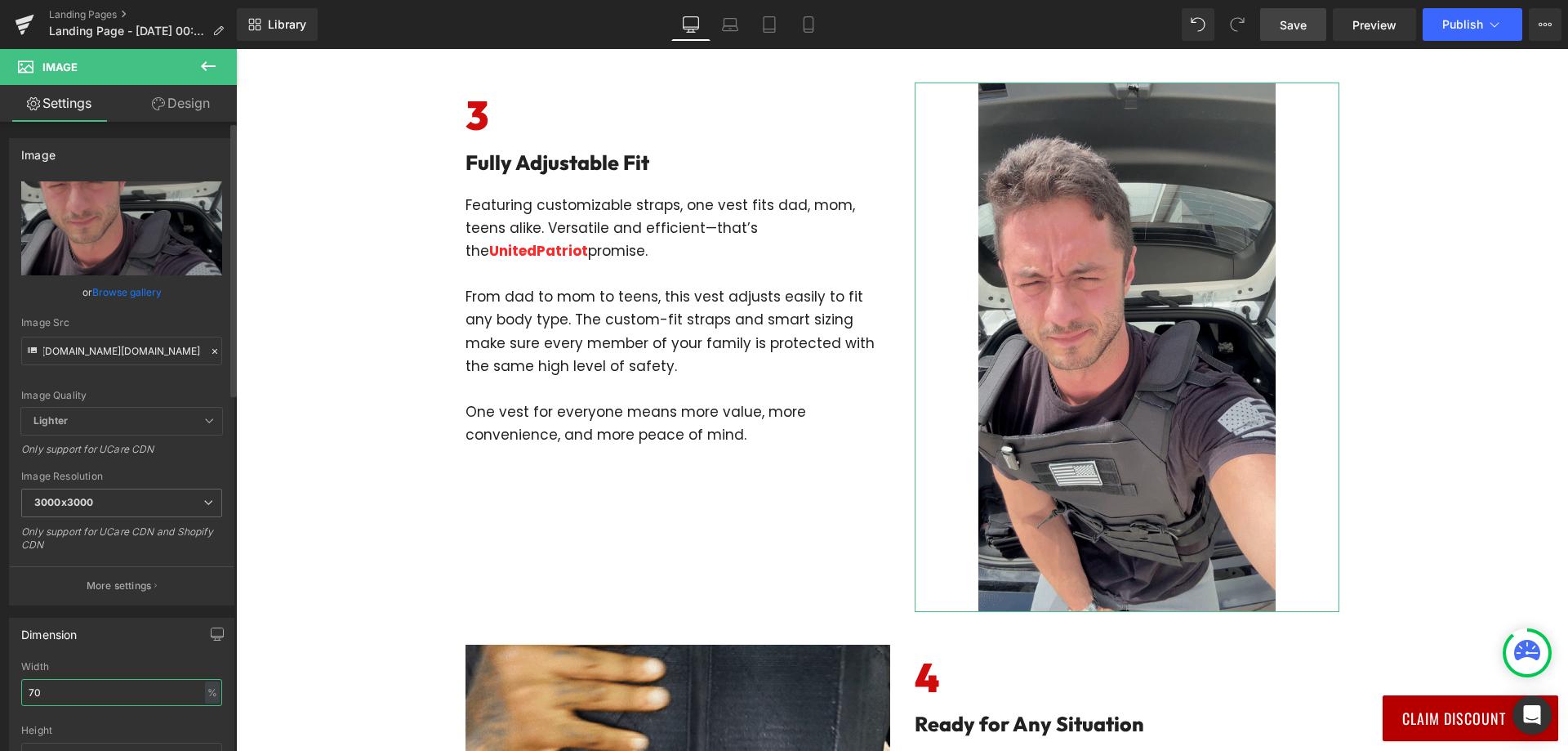
scroll to position [0, 0]
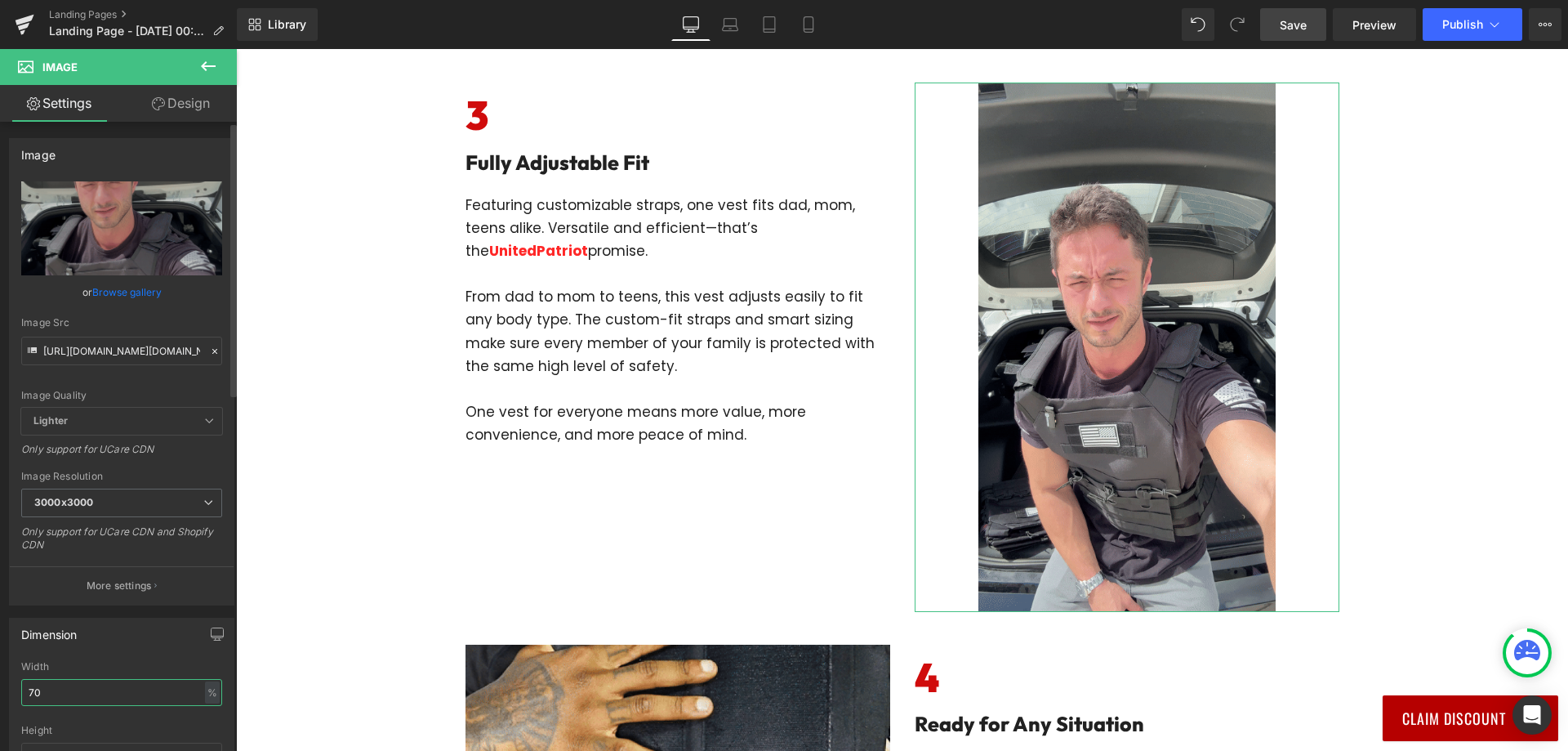
click at [42, 688] on input "70" at bounding box center [122, 692] width 200 height 27
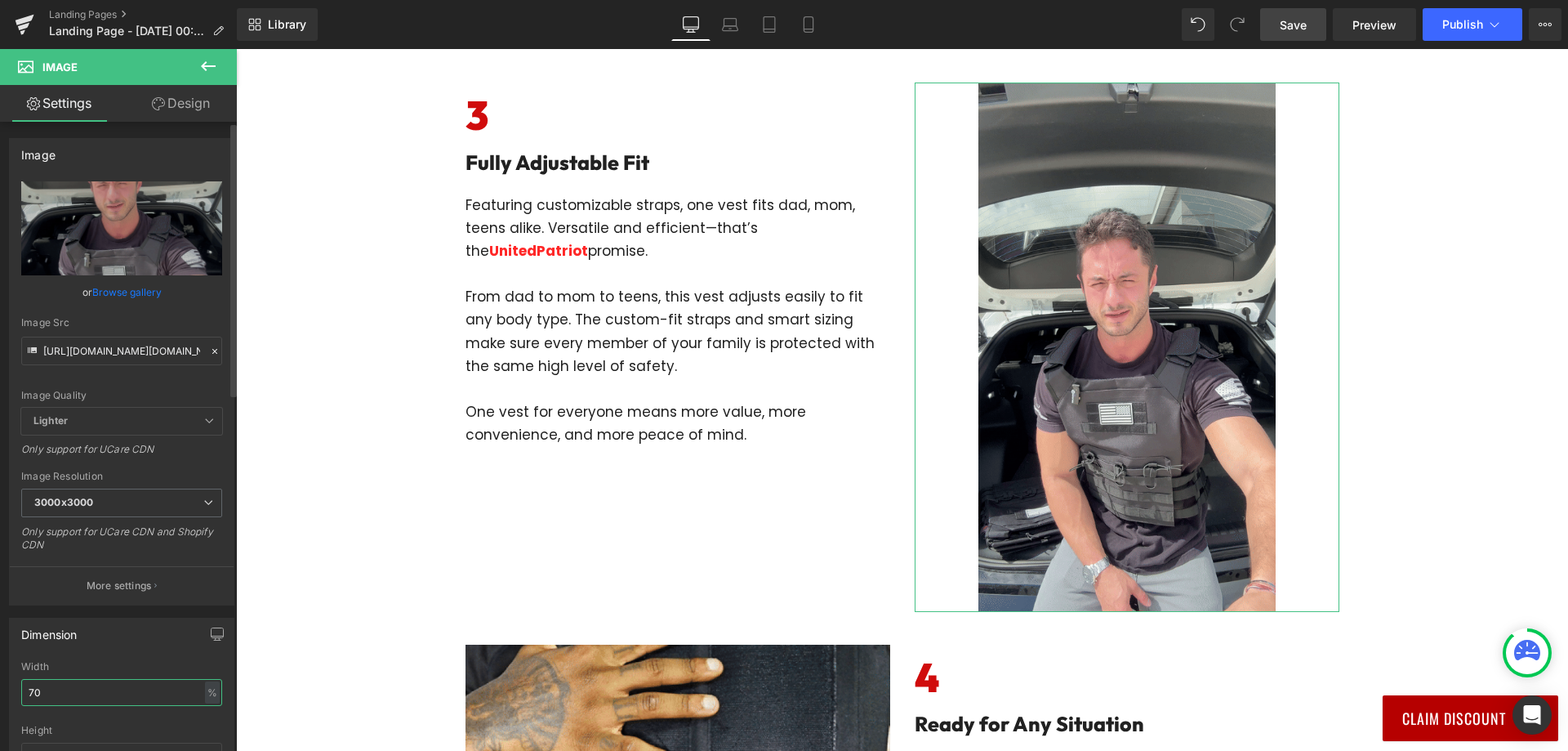
click at [42, 688] on input "70" at bounding box center [122, 692] width 200 height 27
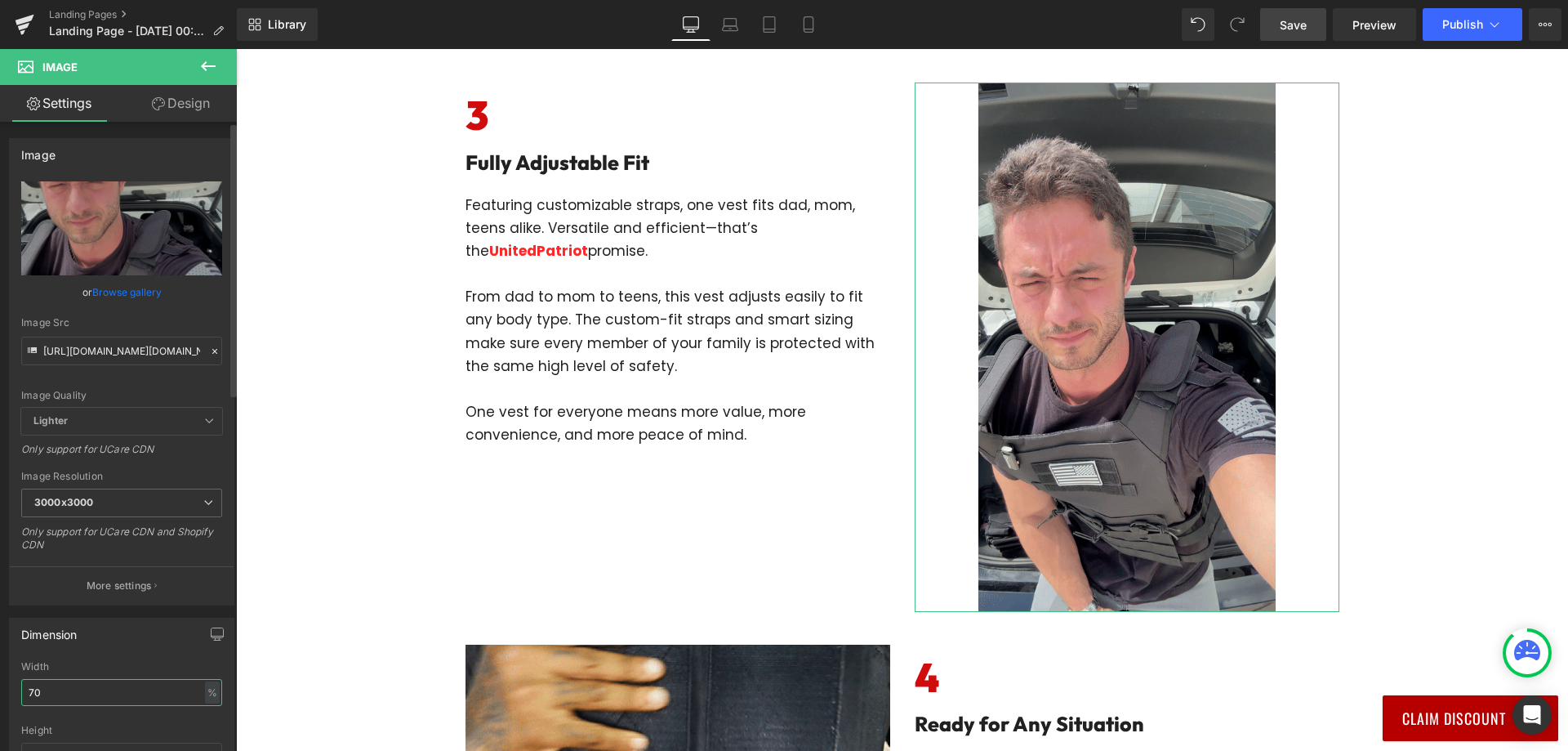
click at [42, 688] on input "70" at bounding box center [122, 692] width 200 height 27
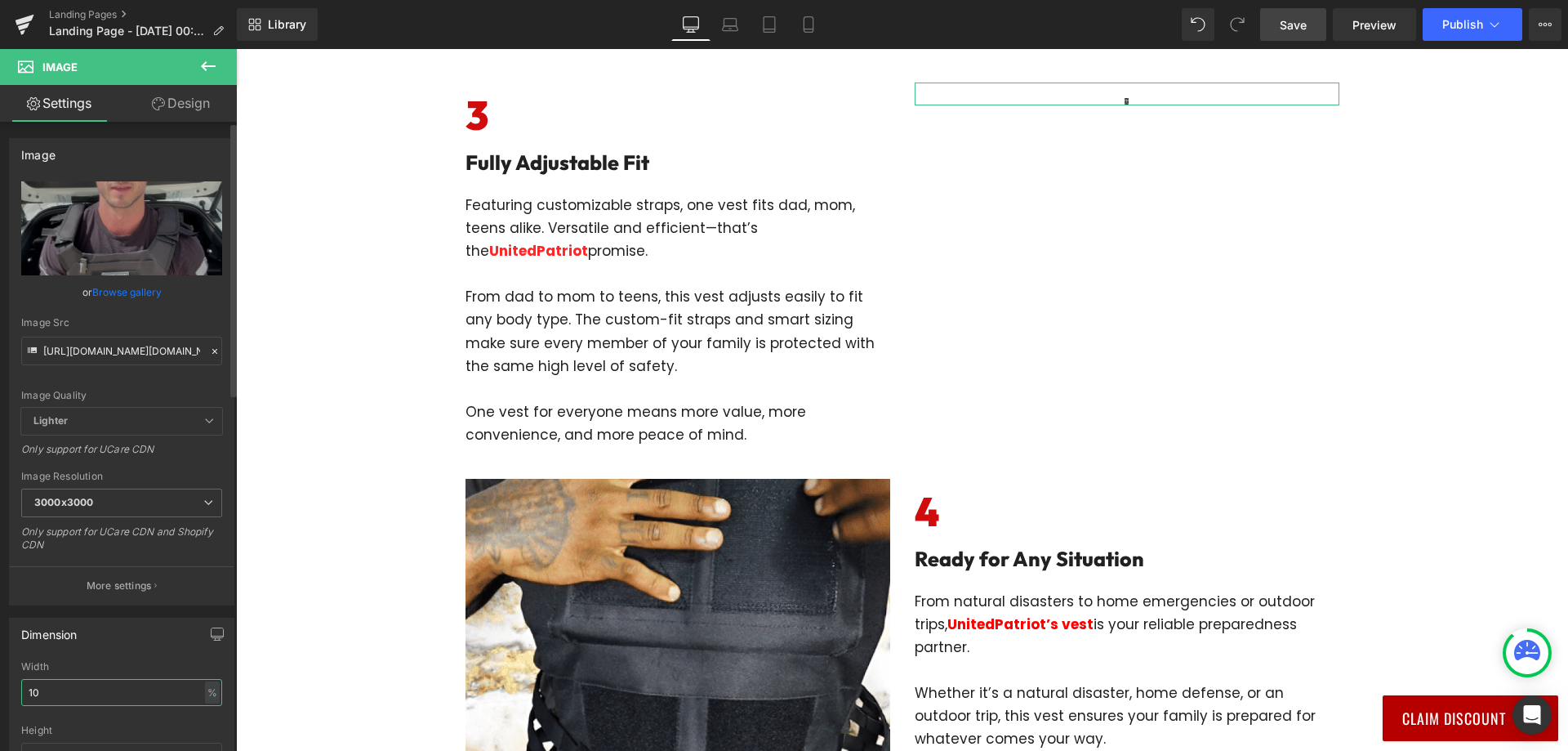
type input "100"
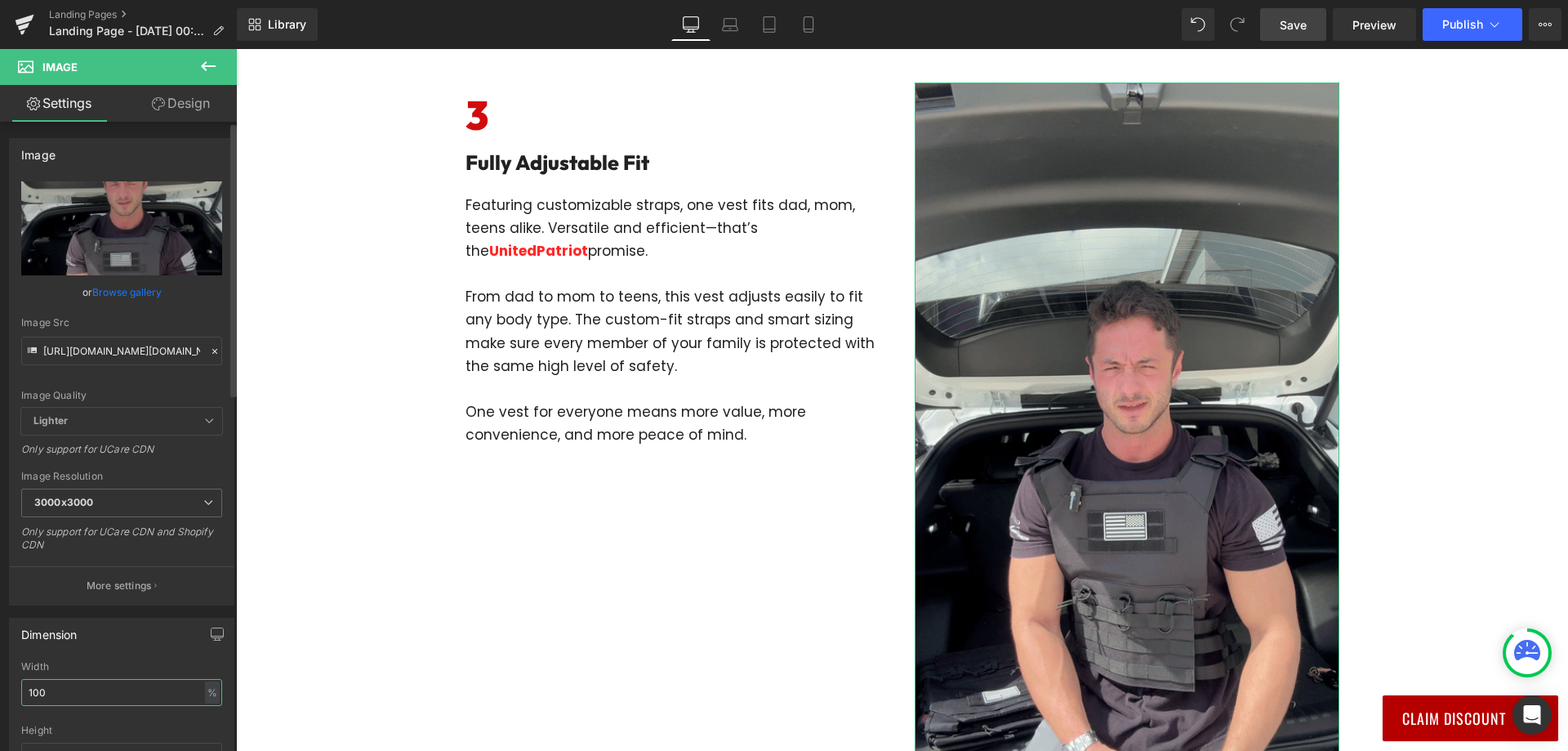
type input "[URL][DOMAIN_NAME][DOMAIN_NAME]"
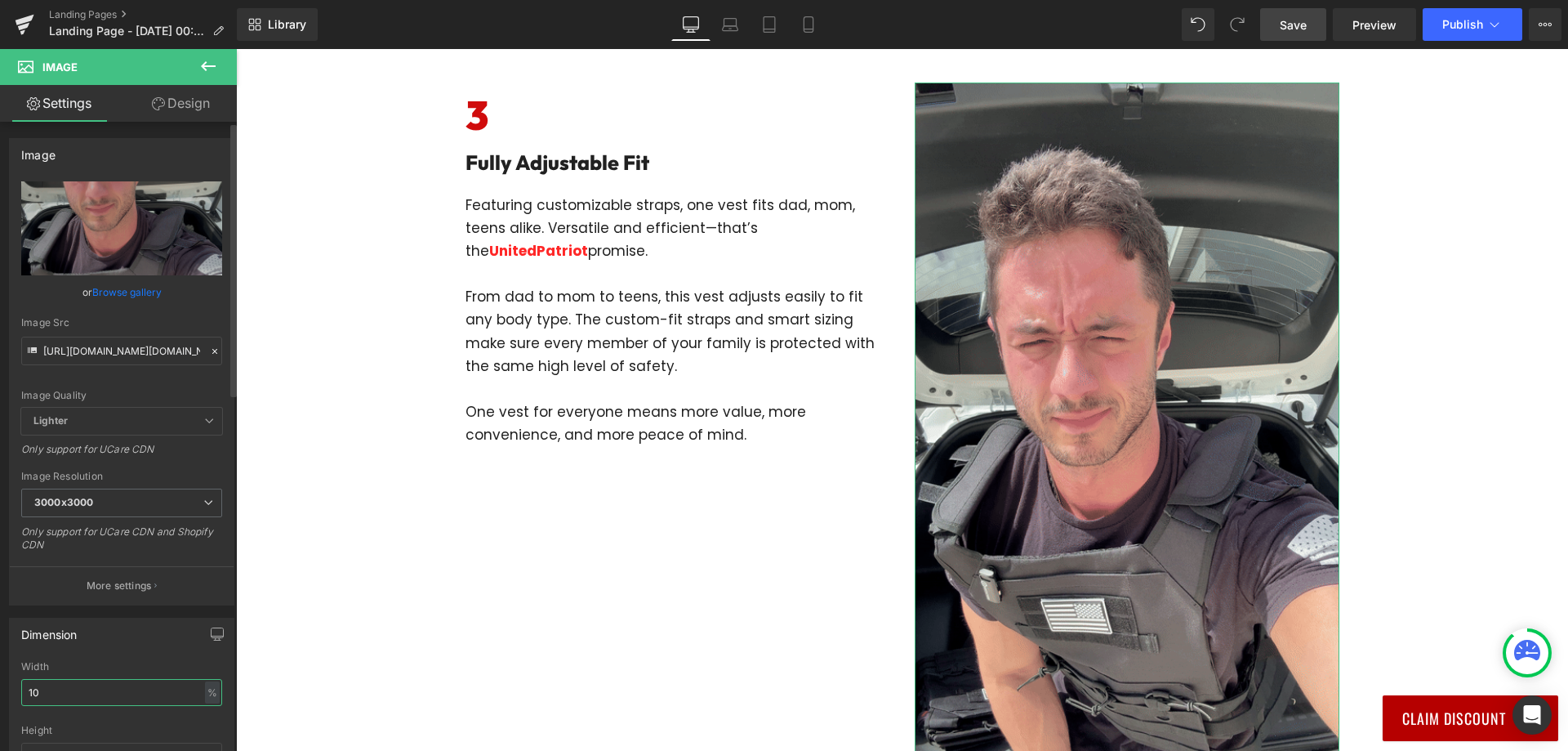
type input "1"
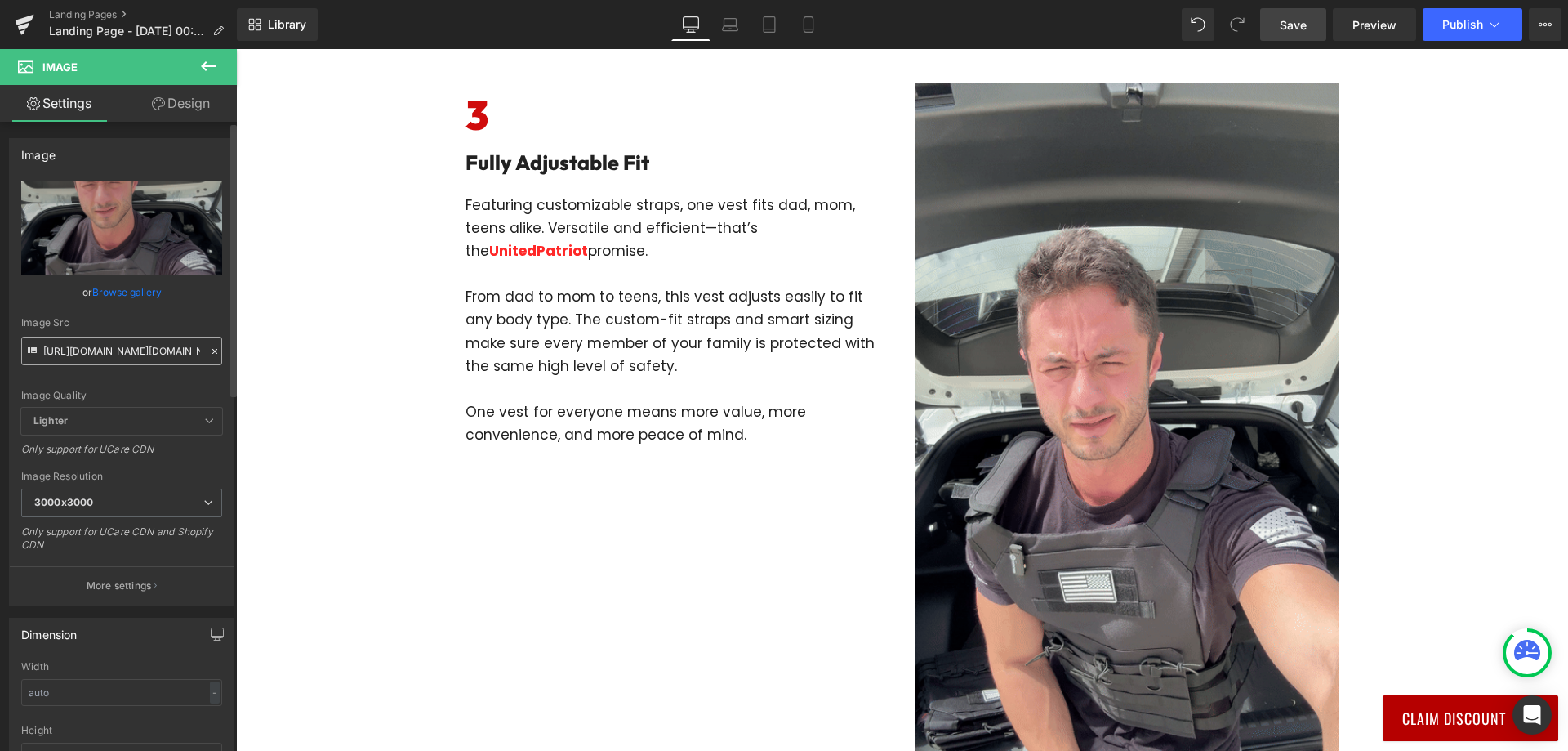
drag, startPoint x: 132, startPoint y: 335, endPoint x: 129, endPoint y: 346, distance: 11.4
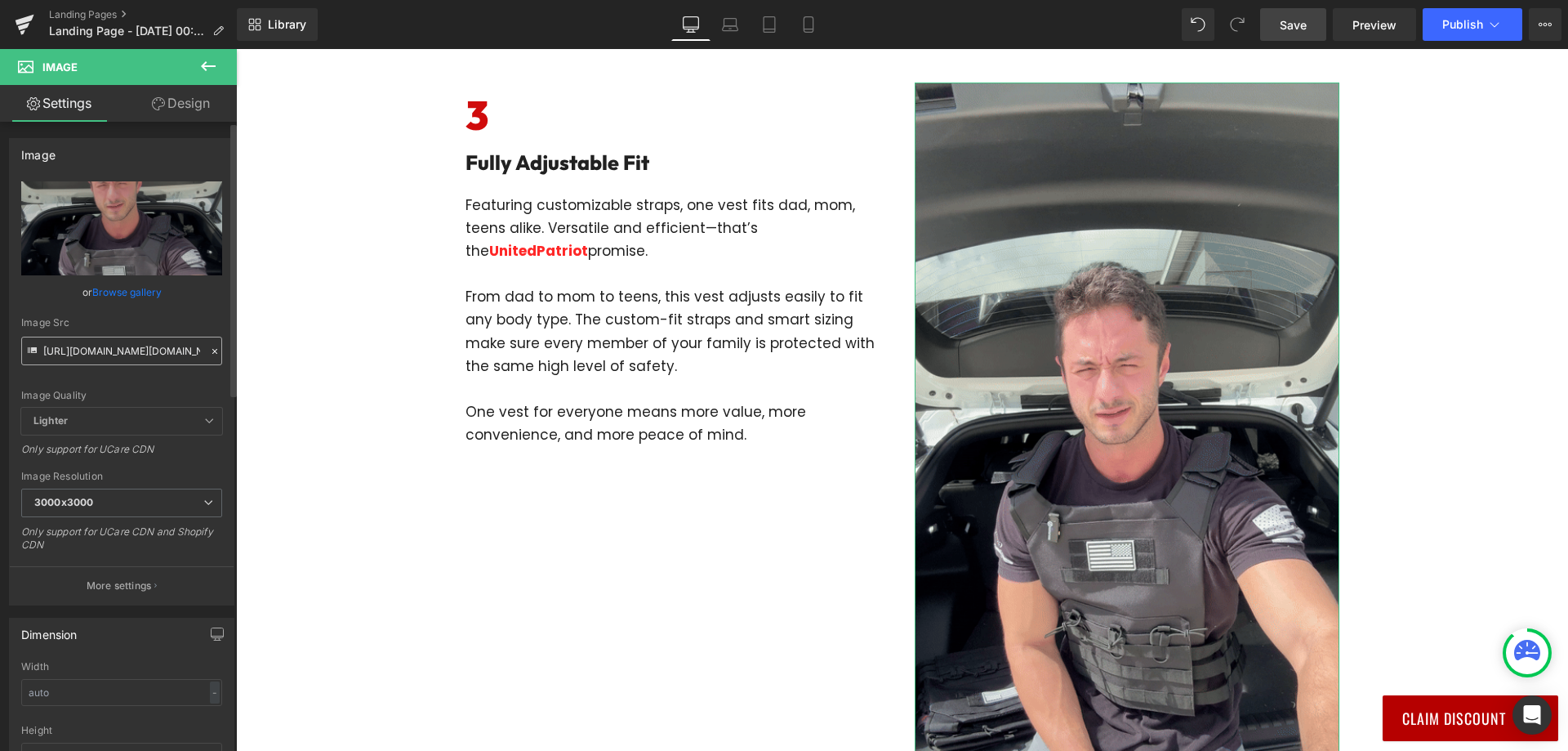
click at [132, 337] on div "Image Src [URL][DOMAIN_NAME][DOMAIN_NAME]" at bounding box center [122, 341] width 200 height 48
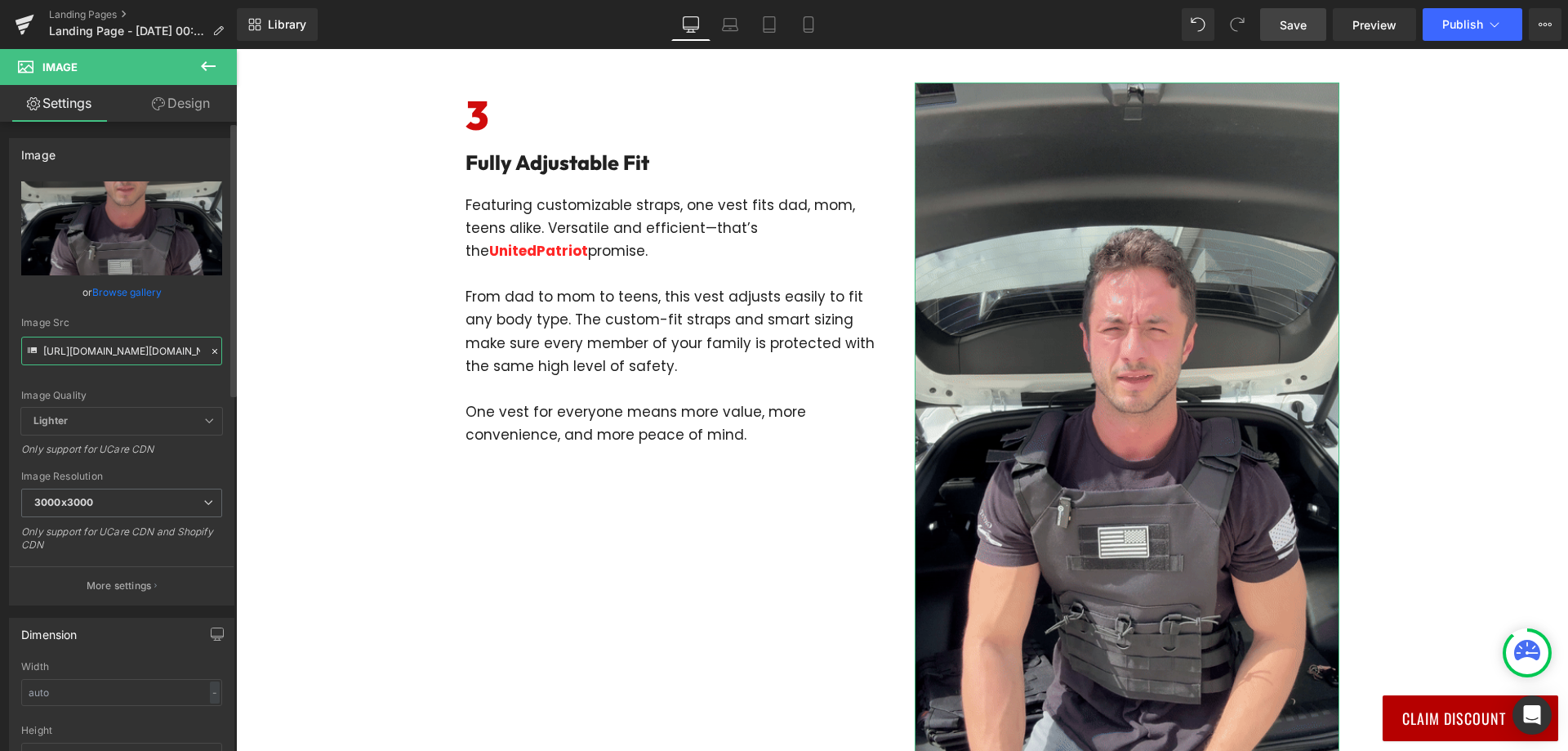
click at [129, 347] on input "[URL][DOMAIN_NAME][DOMAIN_NAME]" at bounding box center [122, 351] width 200 height 29
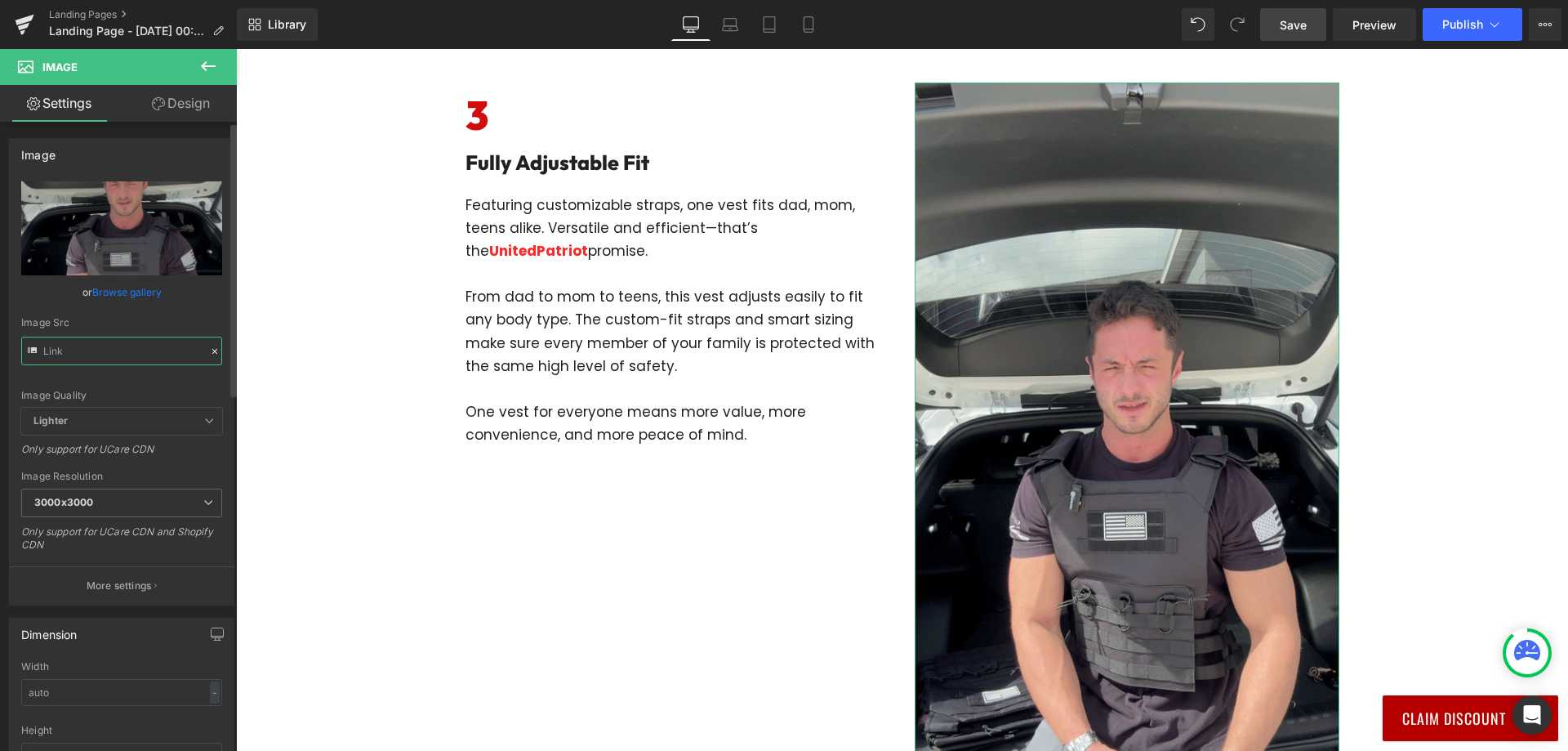
type input "[URL][DOMAIN_NAME][DOMAIN_NAME]"
paste input "[URL][DOMAIN_NAME]"
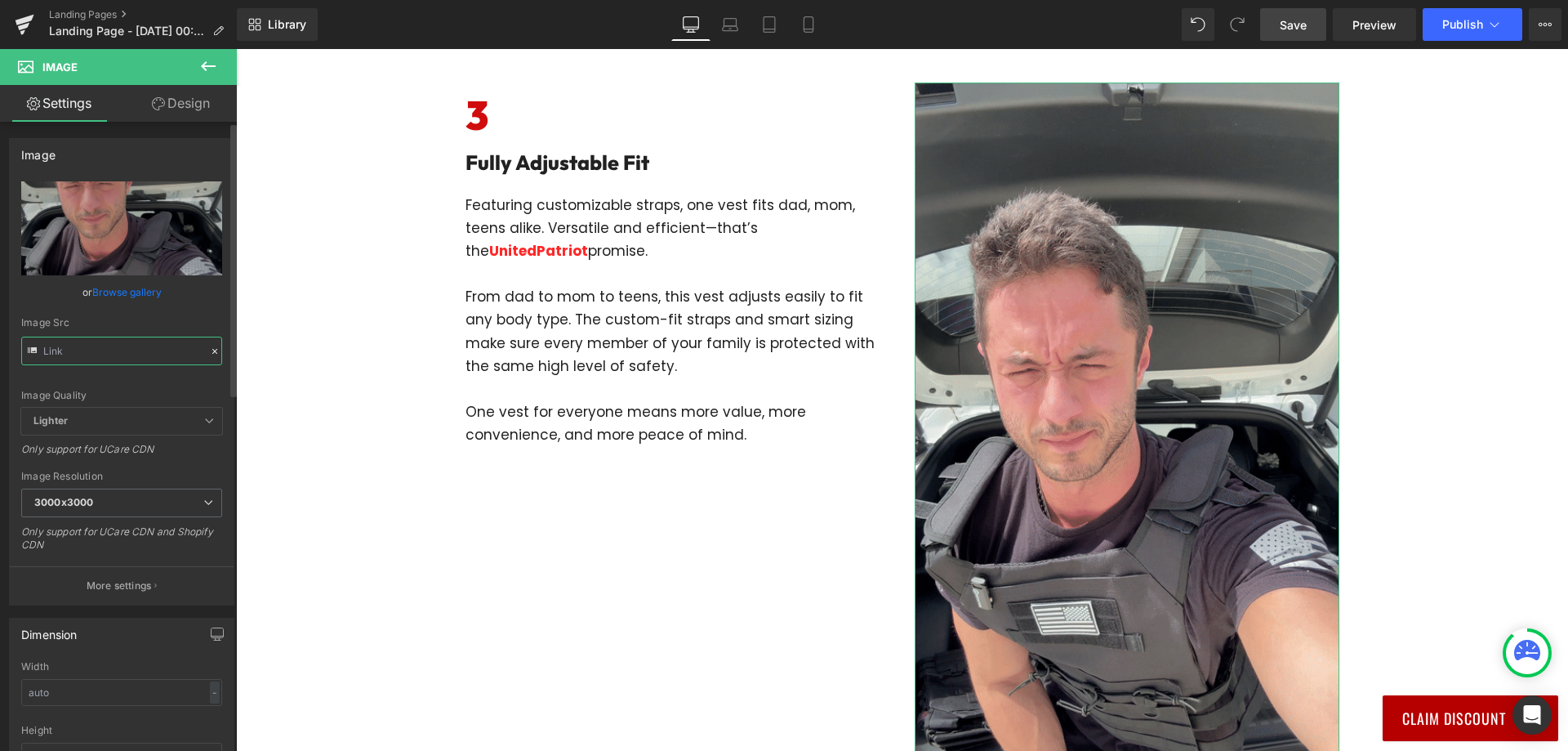
type input "[URL][DOMAIN_NAME]"
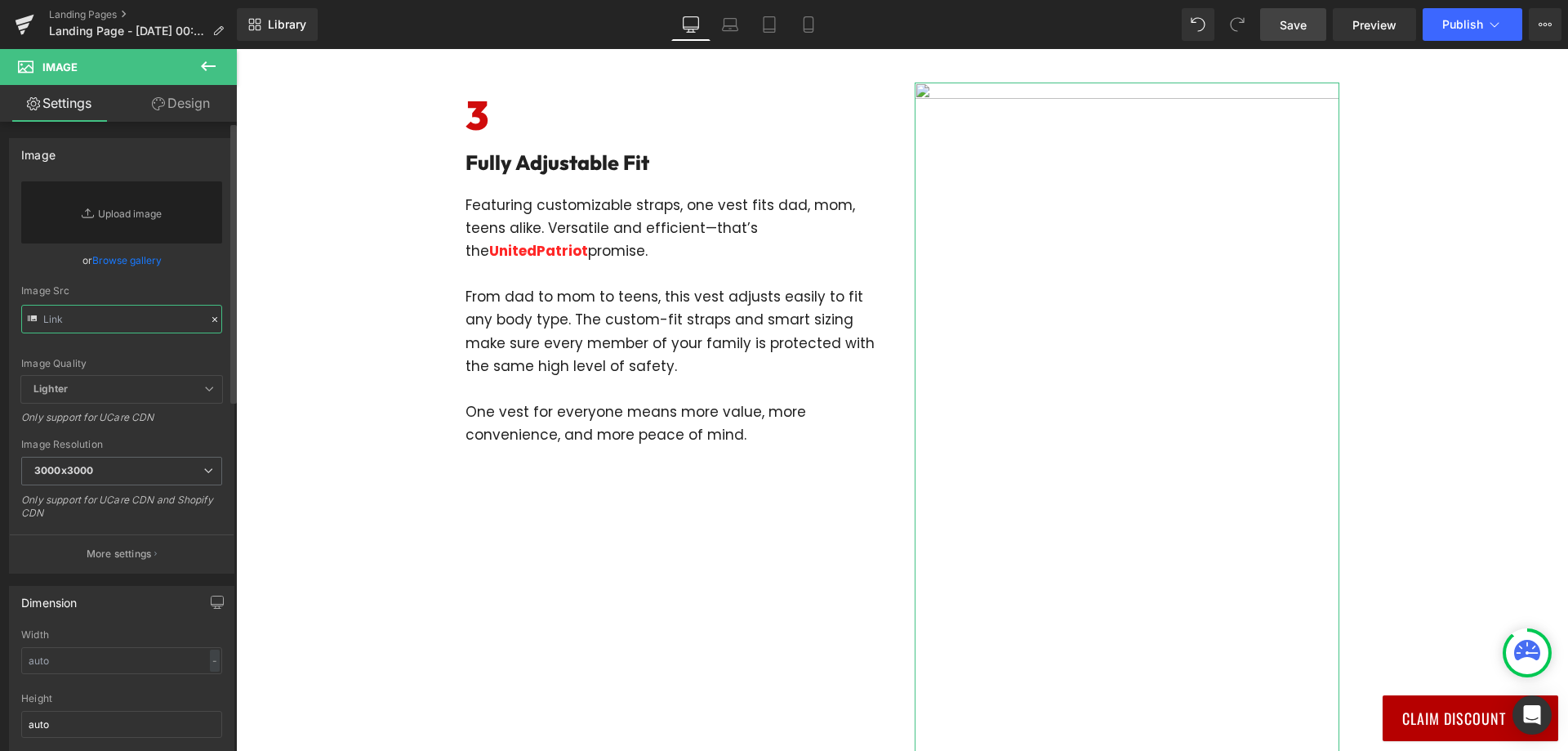
paste input "[URL][DOMAIN_NAME]"
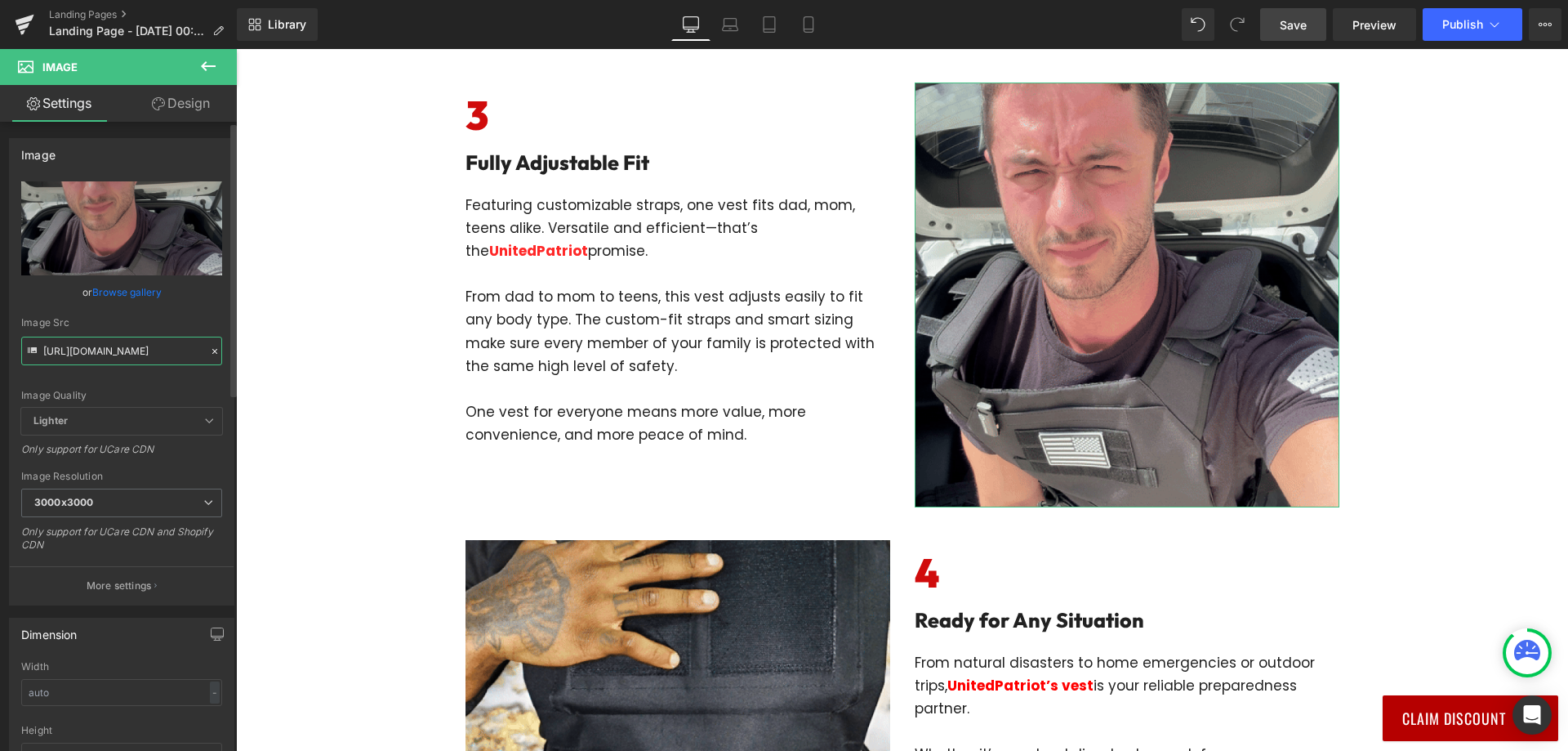
type input "[URL][DOMAIN_NAME]"
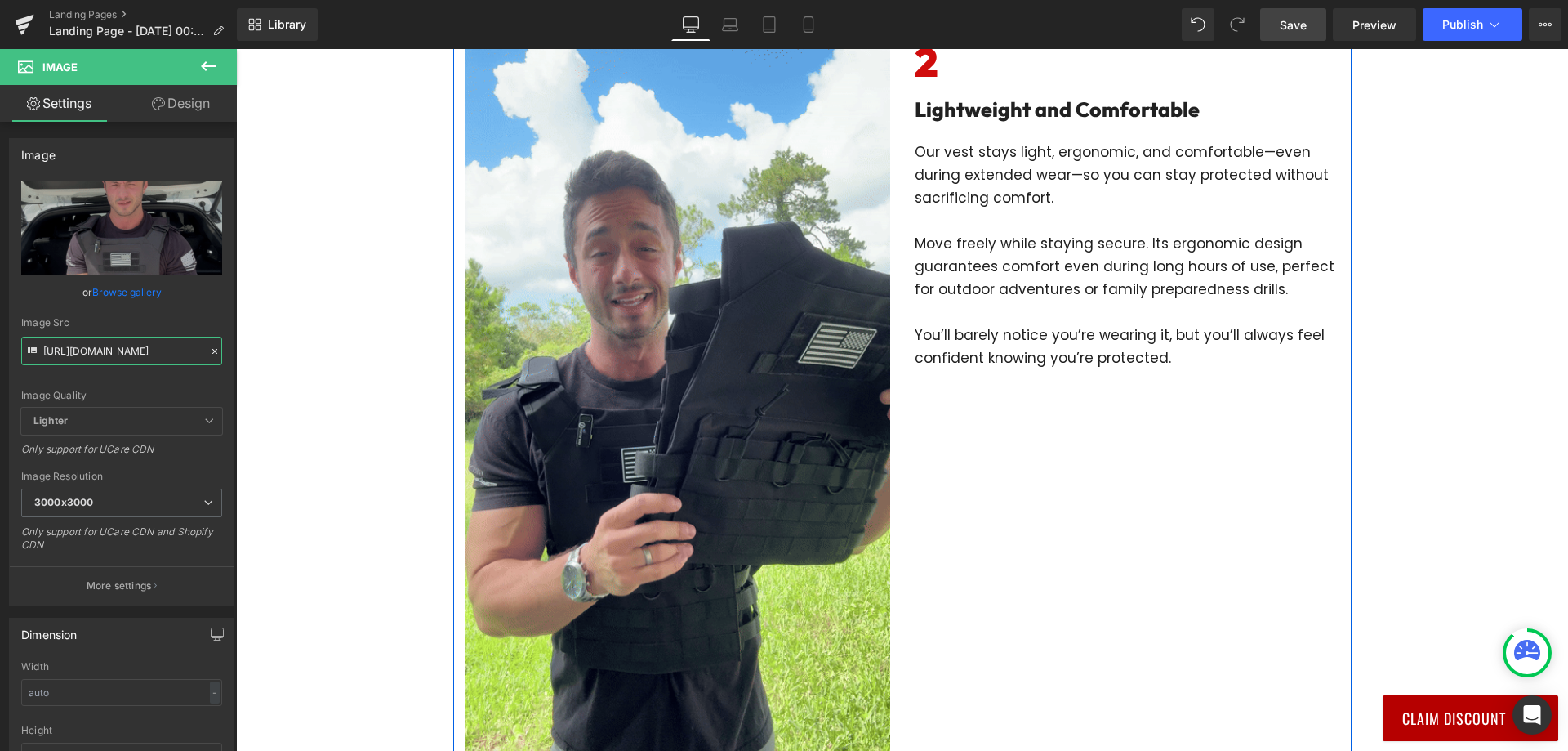
scroll to position [735, 0]
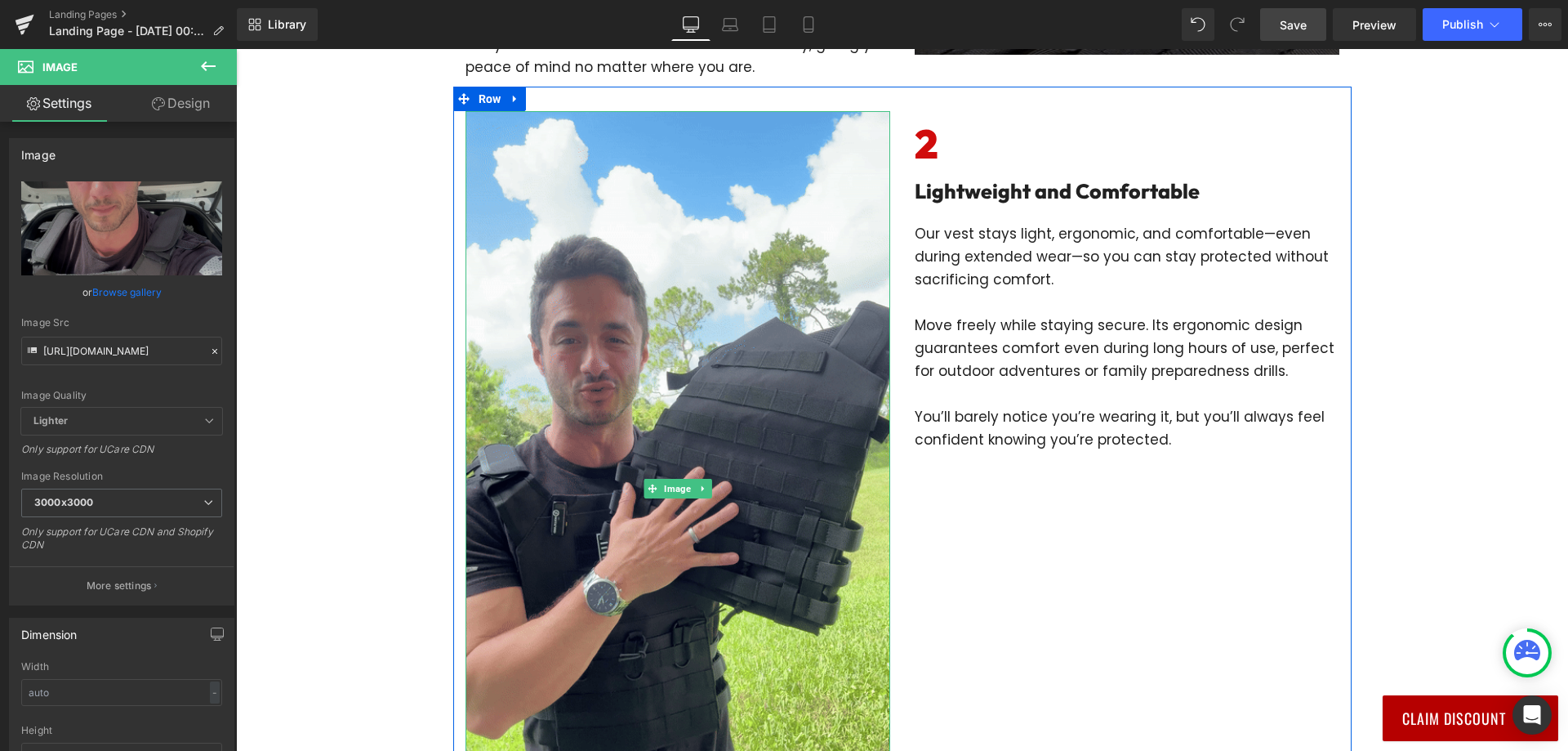
click at [744, 314] on img at bounding box center [677, 489] width 424 height 755
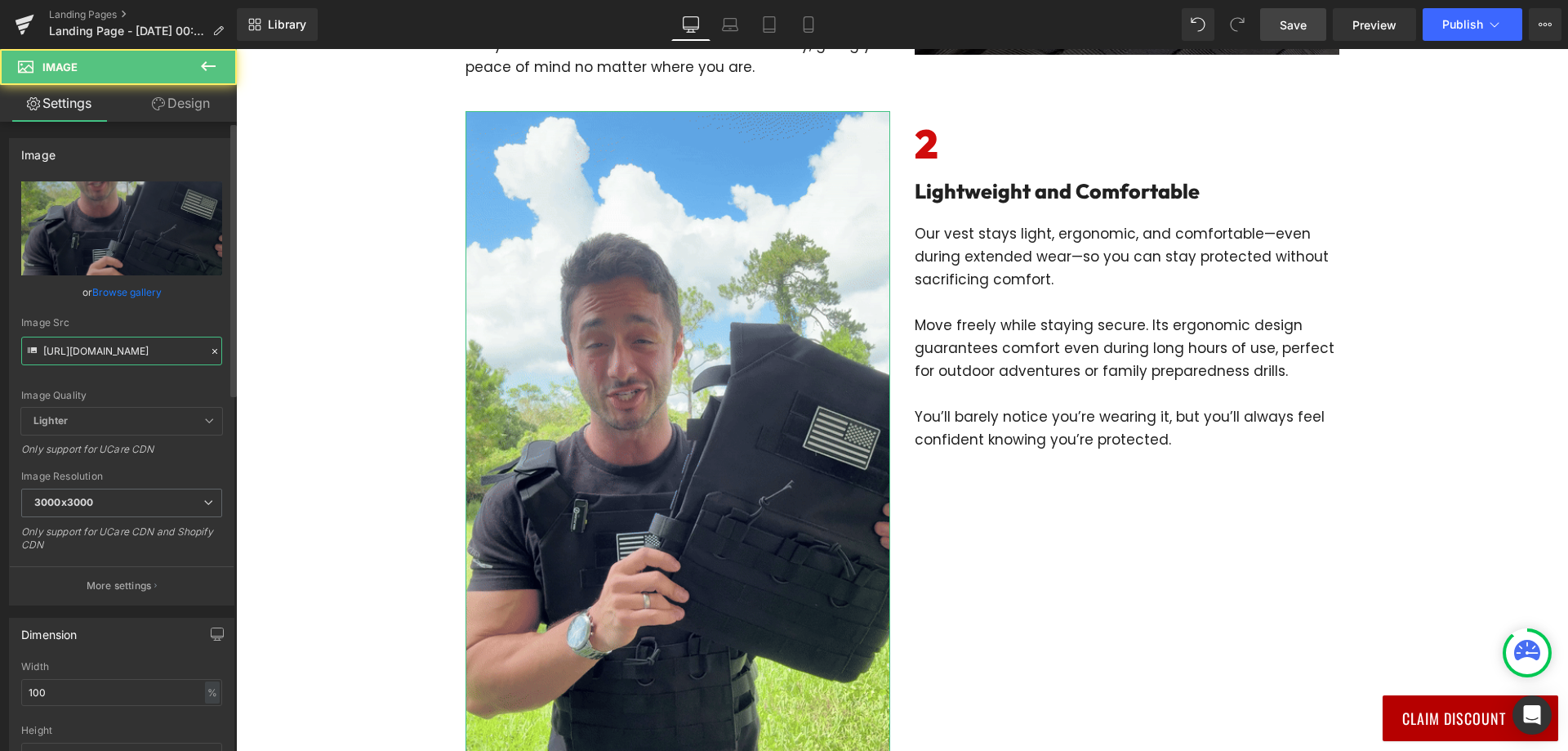
click at [130, 342] on input "[URL][DOMAIN_NAME]" at bounding box center [122, 351] width 200 height 29
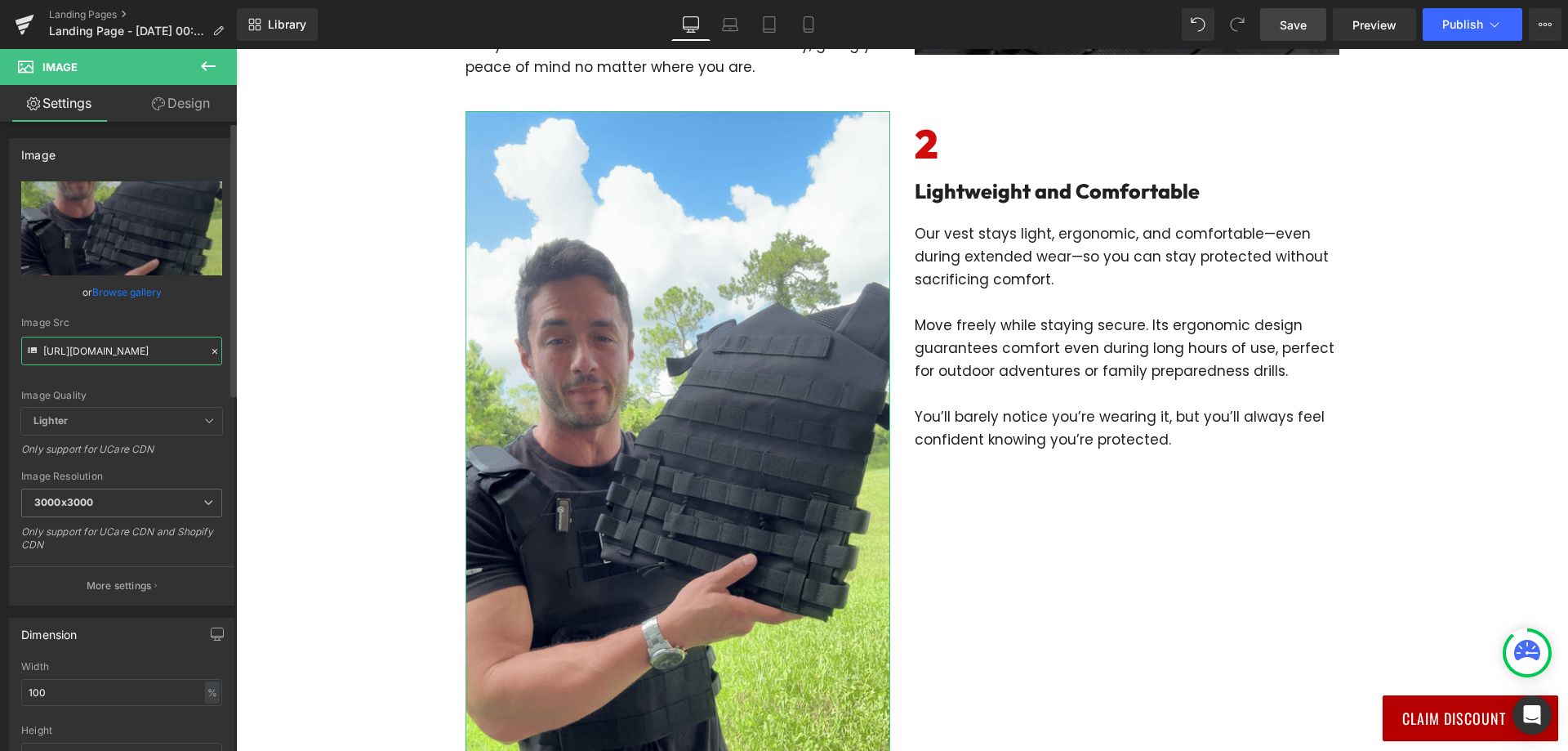
paste input "[URL][DOMAIN_NAME]"
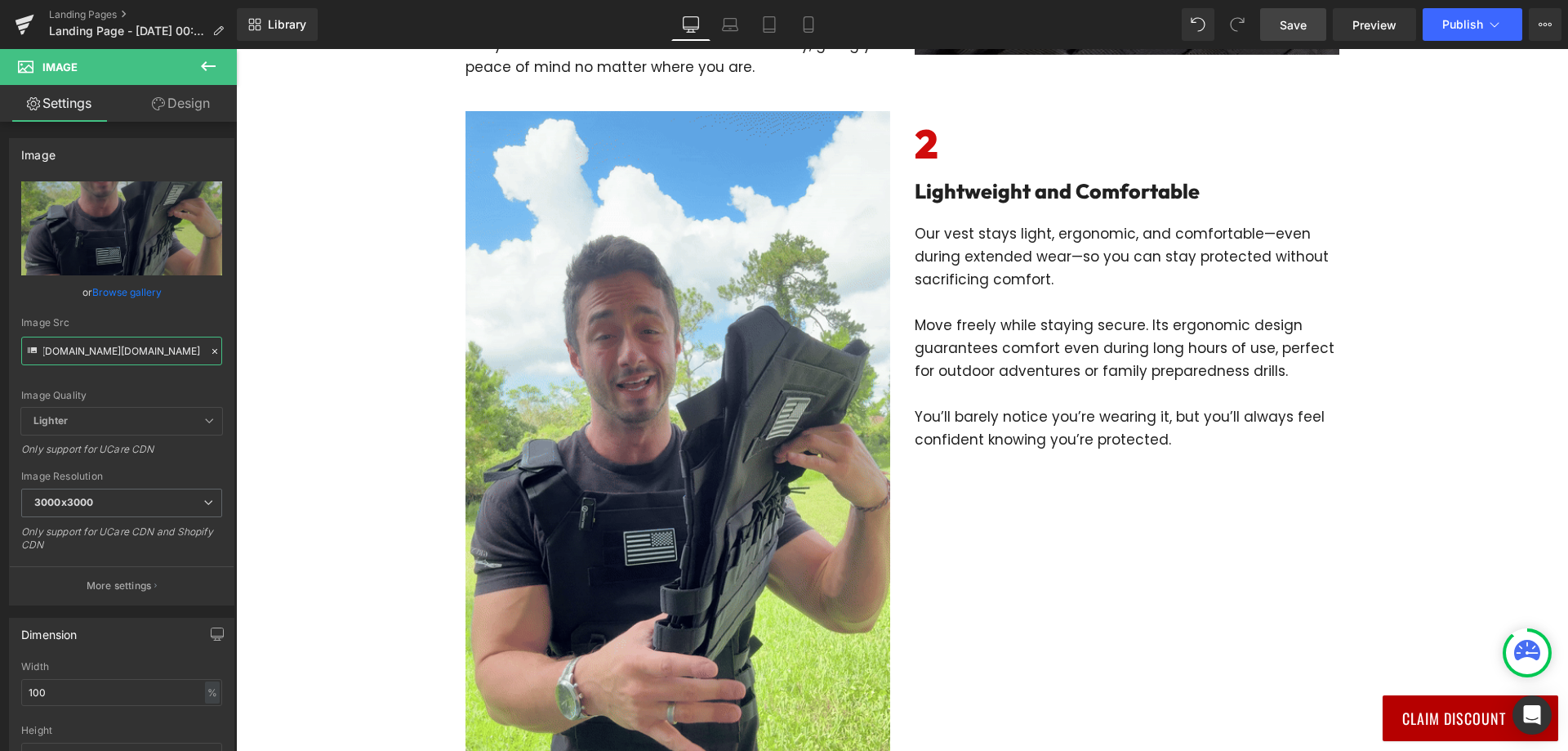
scroll to position [0, 841]
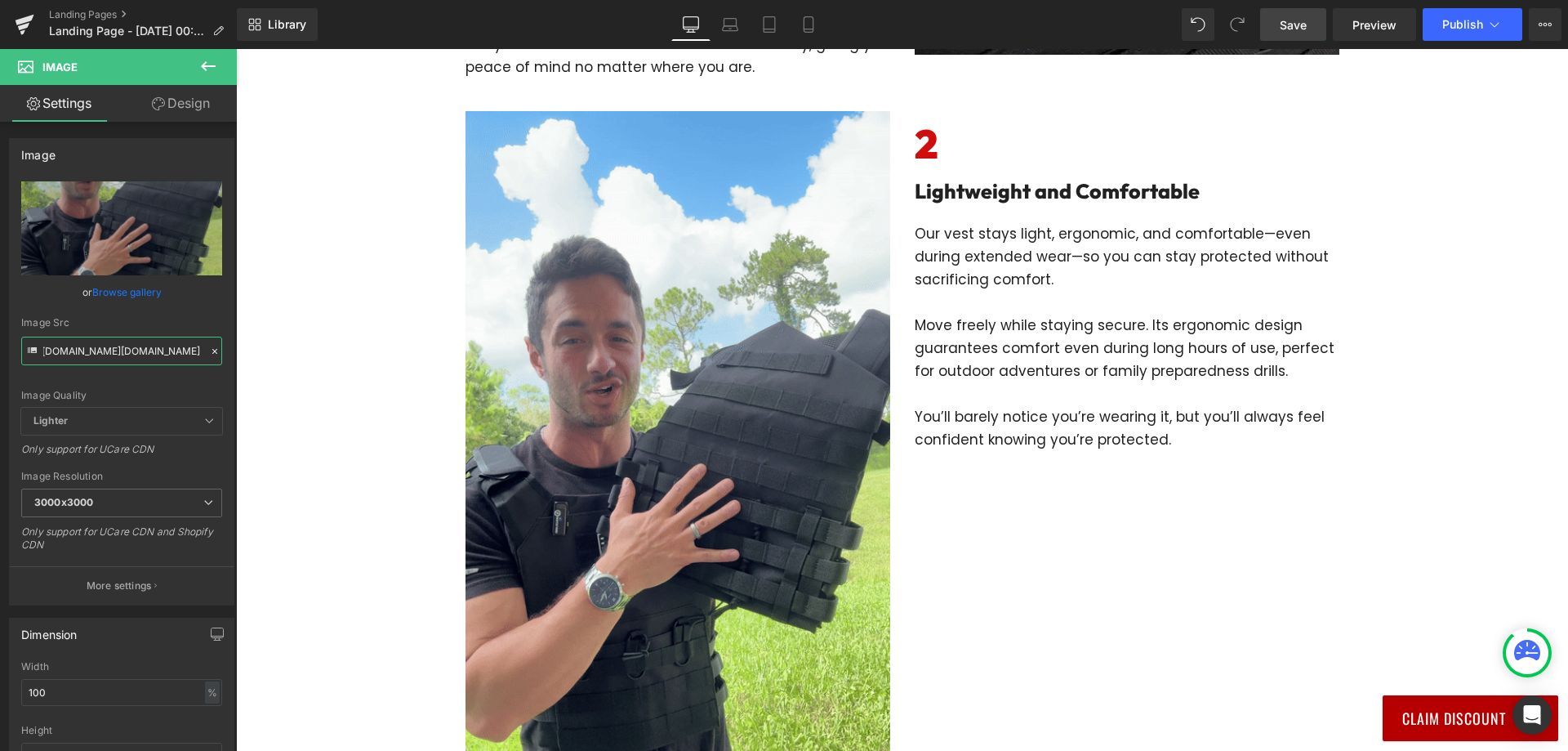
type input "[URL][DOMAIN_NAME][DOMAIN_NAME]"
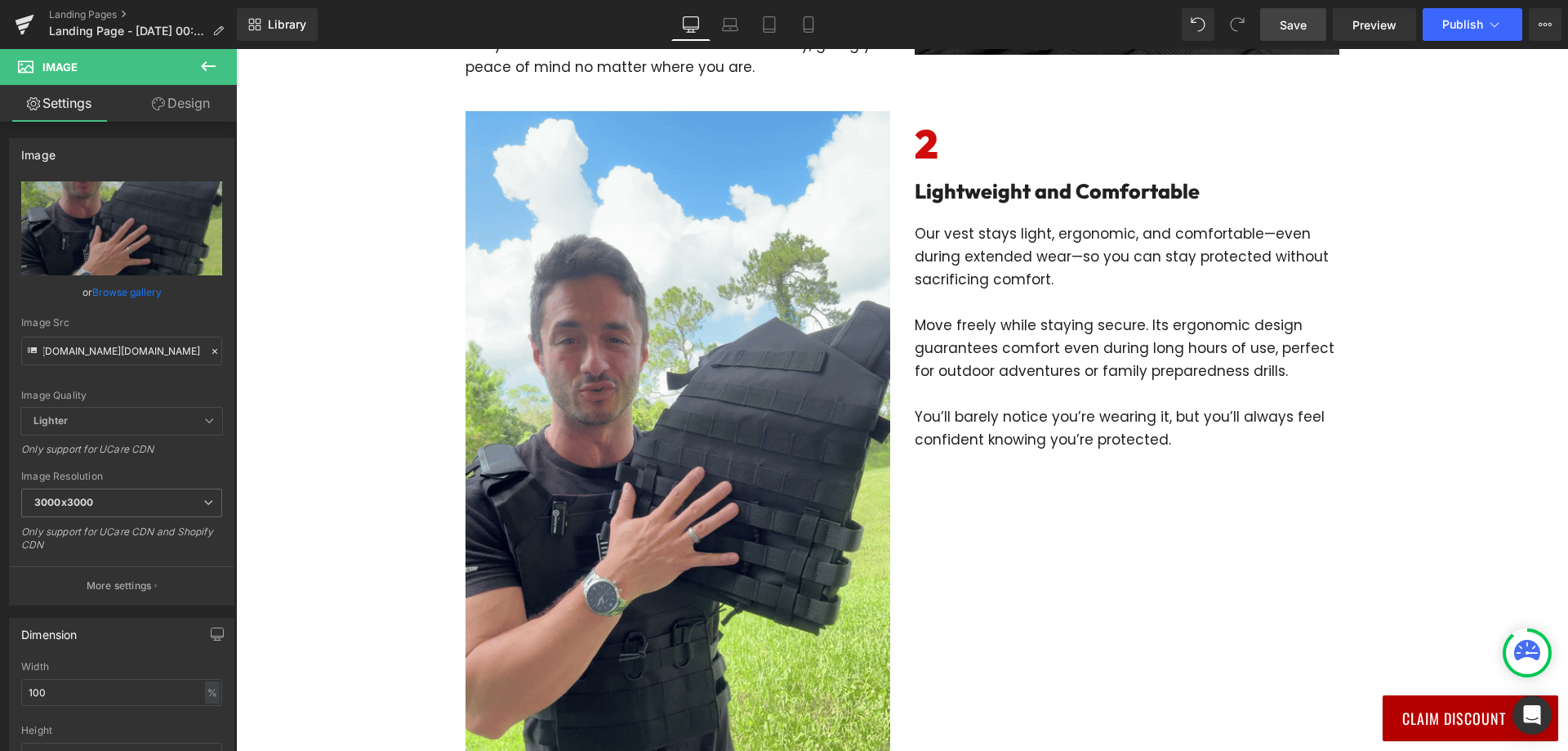
scroll to position [0, 0]
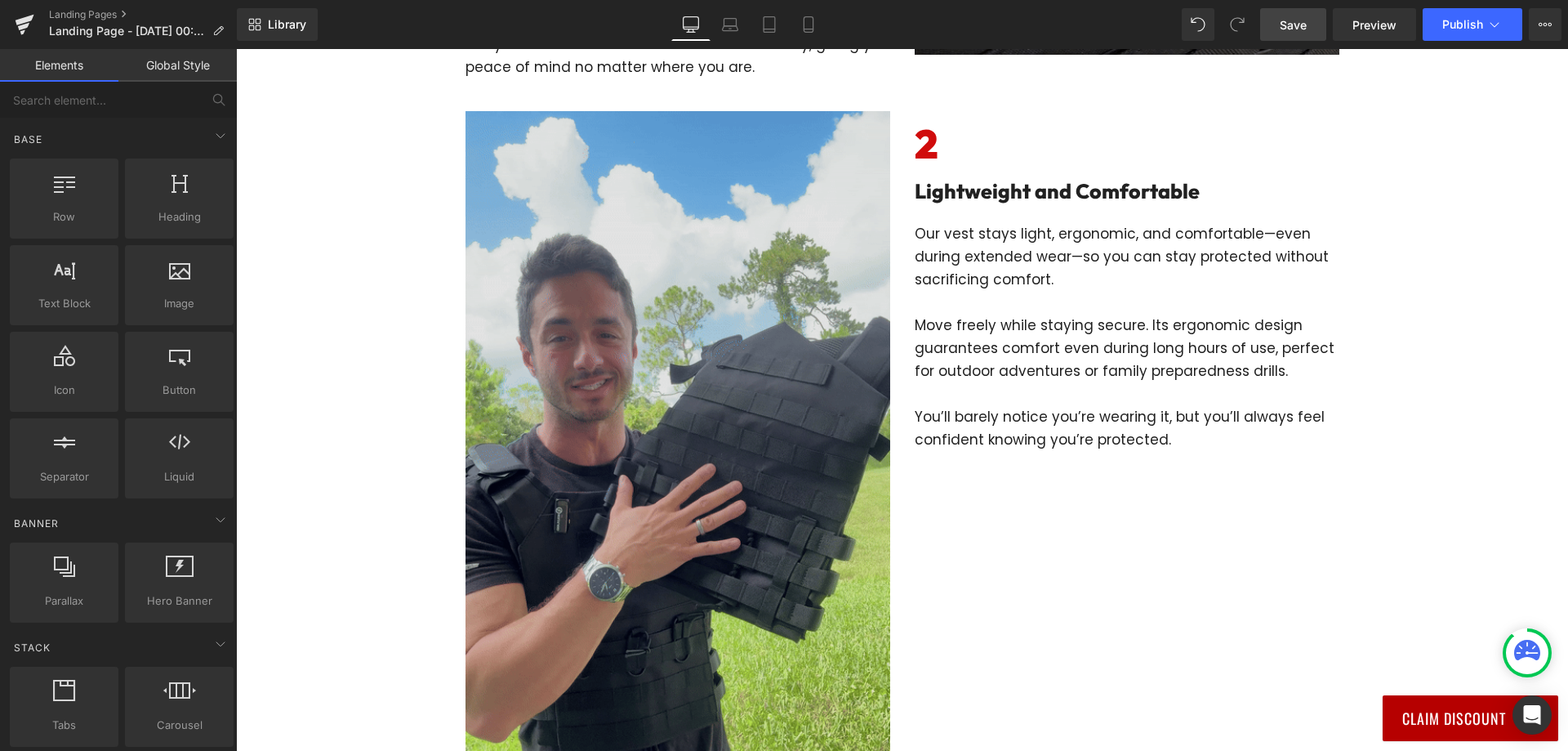
click at [510, 475] on img at bounding box center [677, 489] width 424 height 755
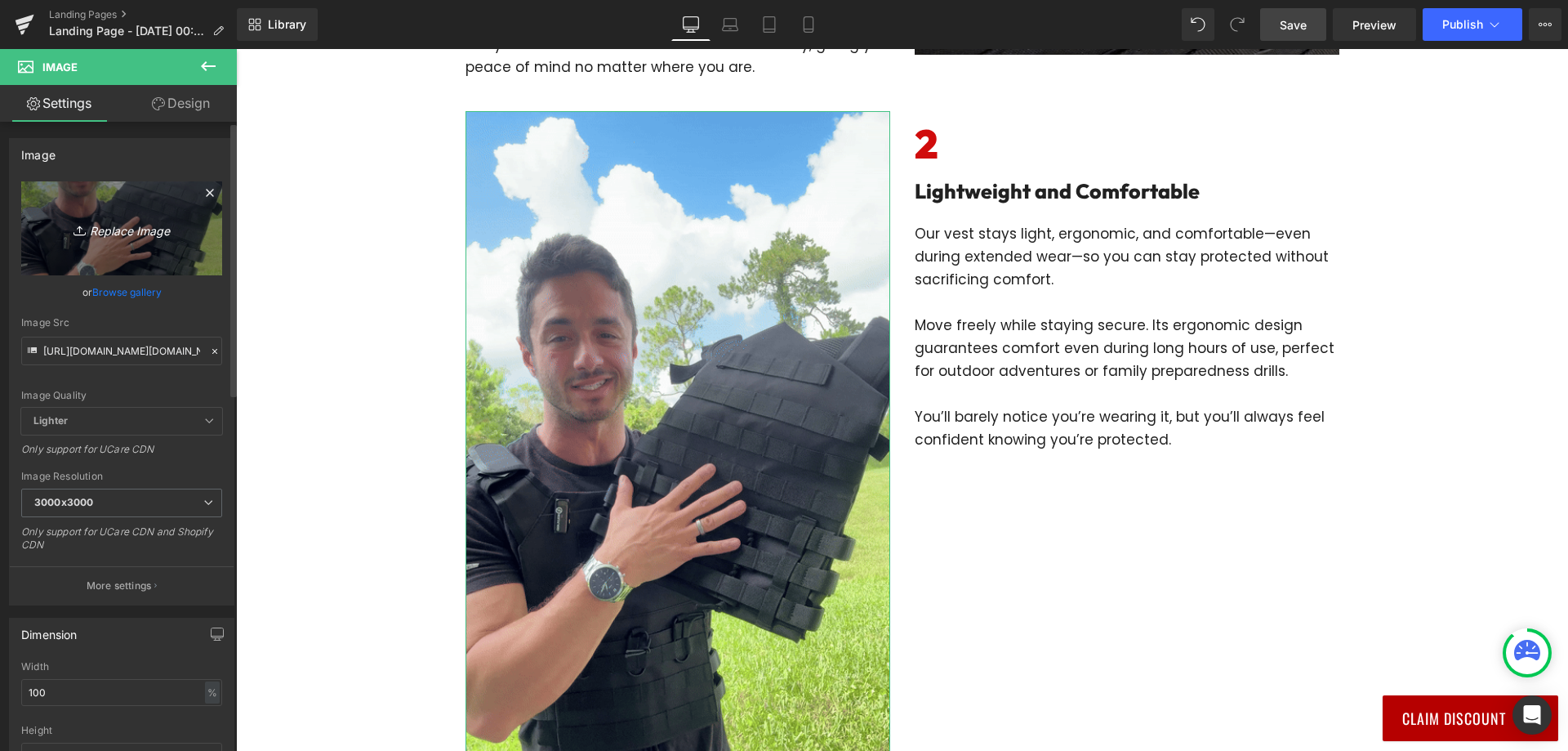
click at [129, 235] on icon "Replace Image" at bounding box center [122, 228] width 131 height 21
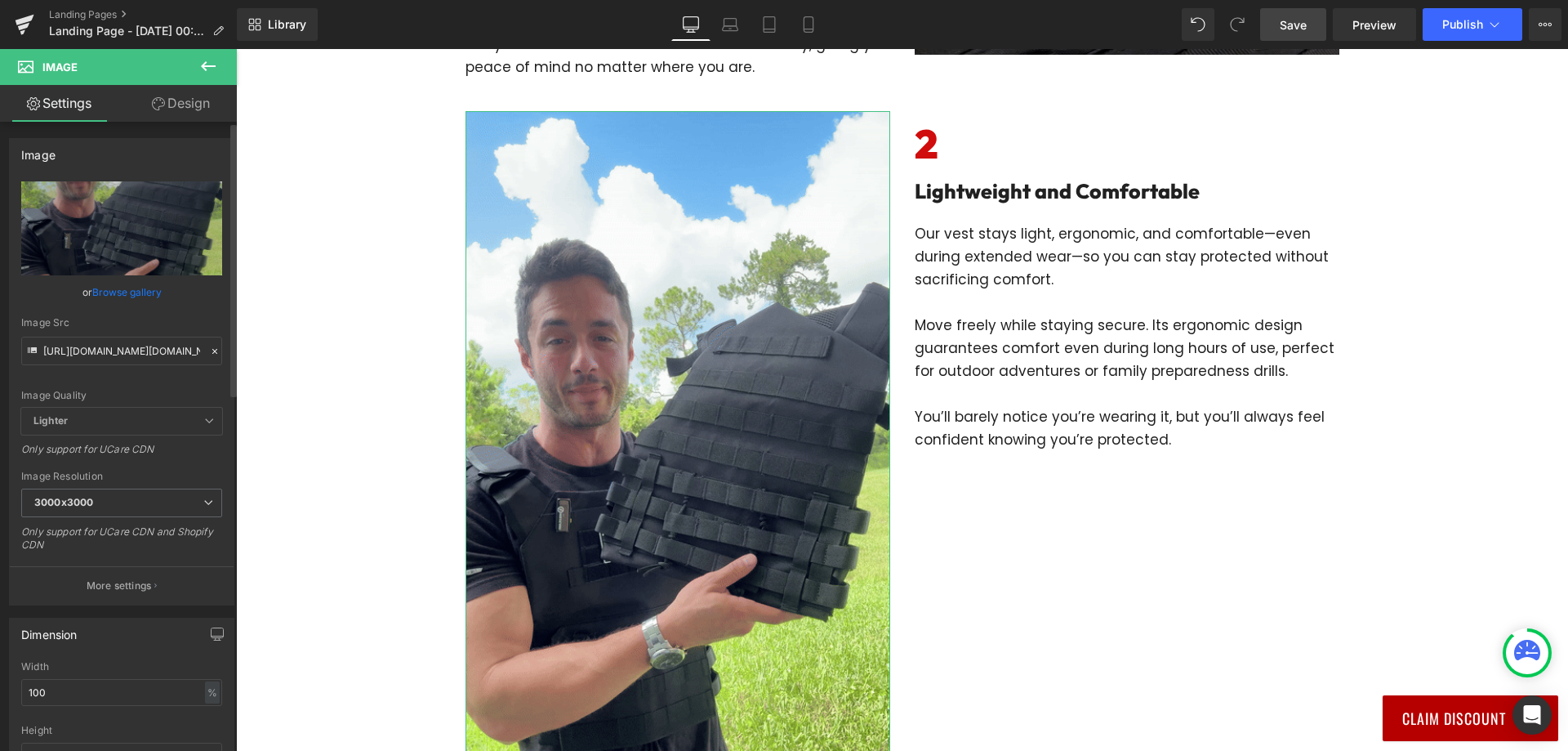
click at [115, 331] on div "Image Src [URL][DOMAIN_NAME][DOMAIN_NAME]" at bounding box center [122, 341] width 200 height 48
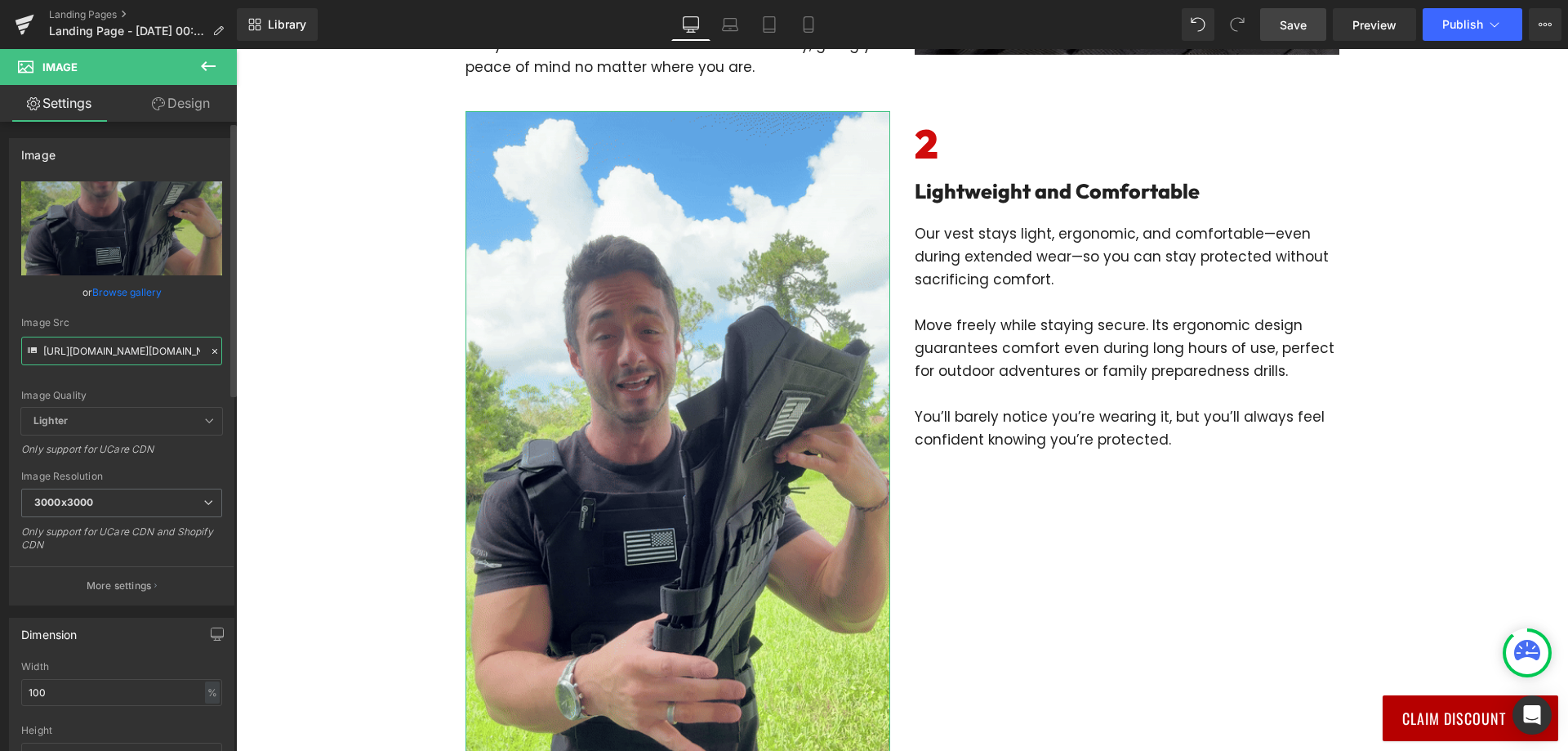
click at [115, 348] on input "[URL][DOMAIN_NAME][DOMAIN_NAME]" at bounding box center [122, 351] width 200 height 29
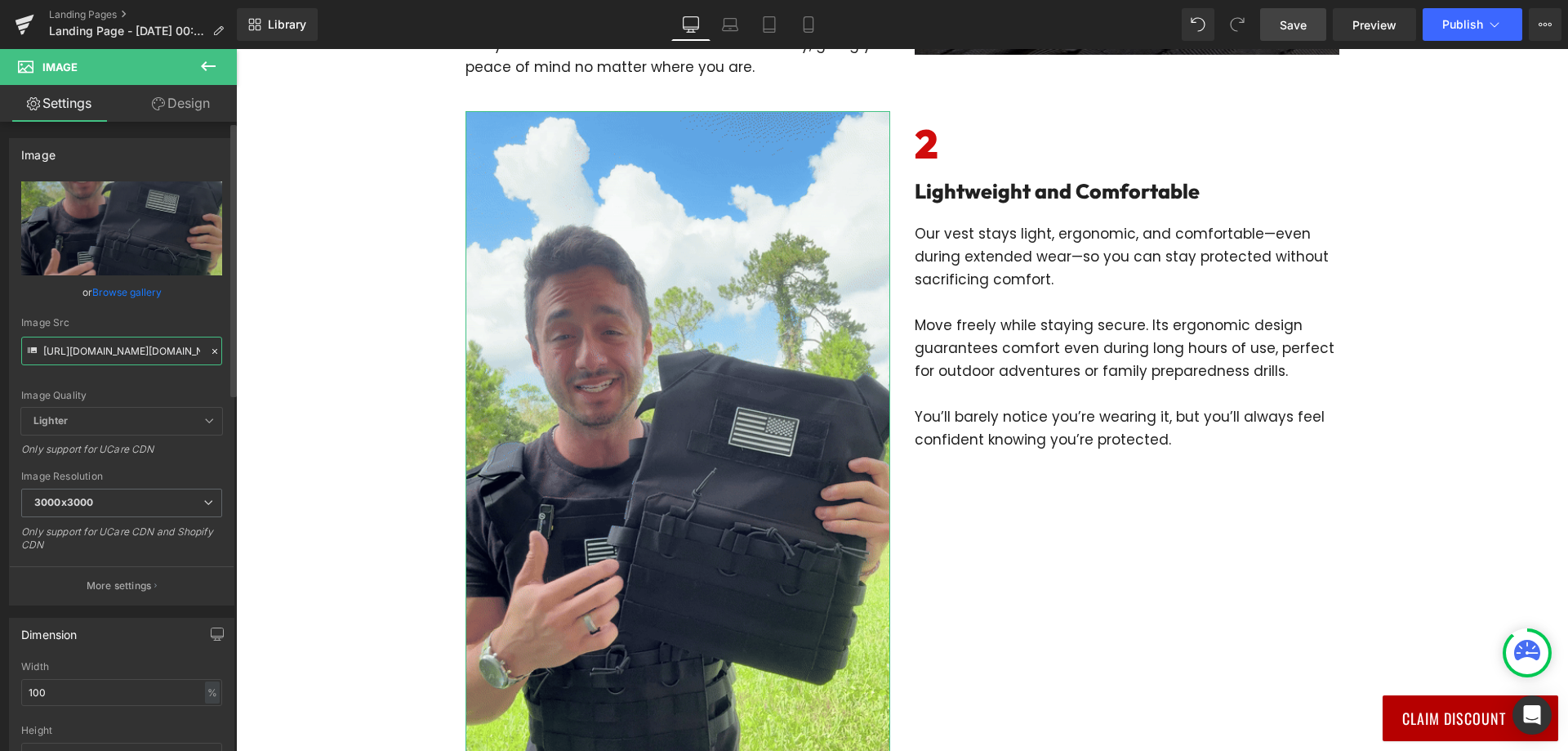
click at [115, 348] on input "[URL][DOMAIN_NAME][DOMAIN_NAME]" at bounding box center [122, 351] width 200 height 29
paste input "[URL][DOMAIN_NAME]"
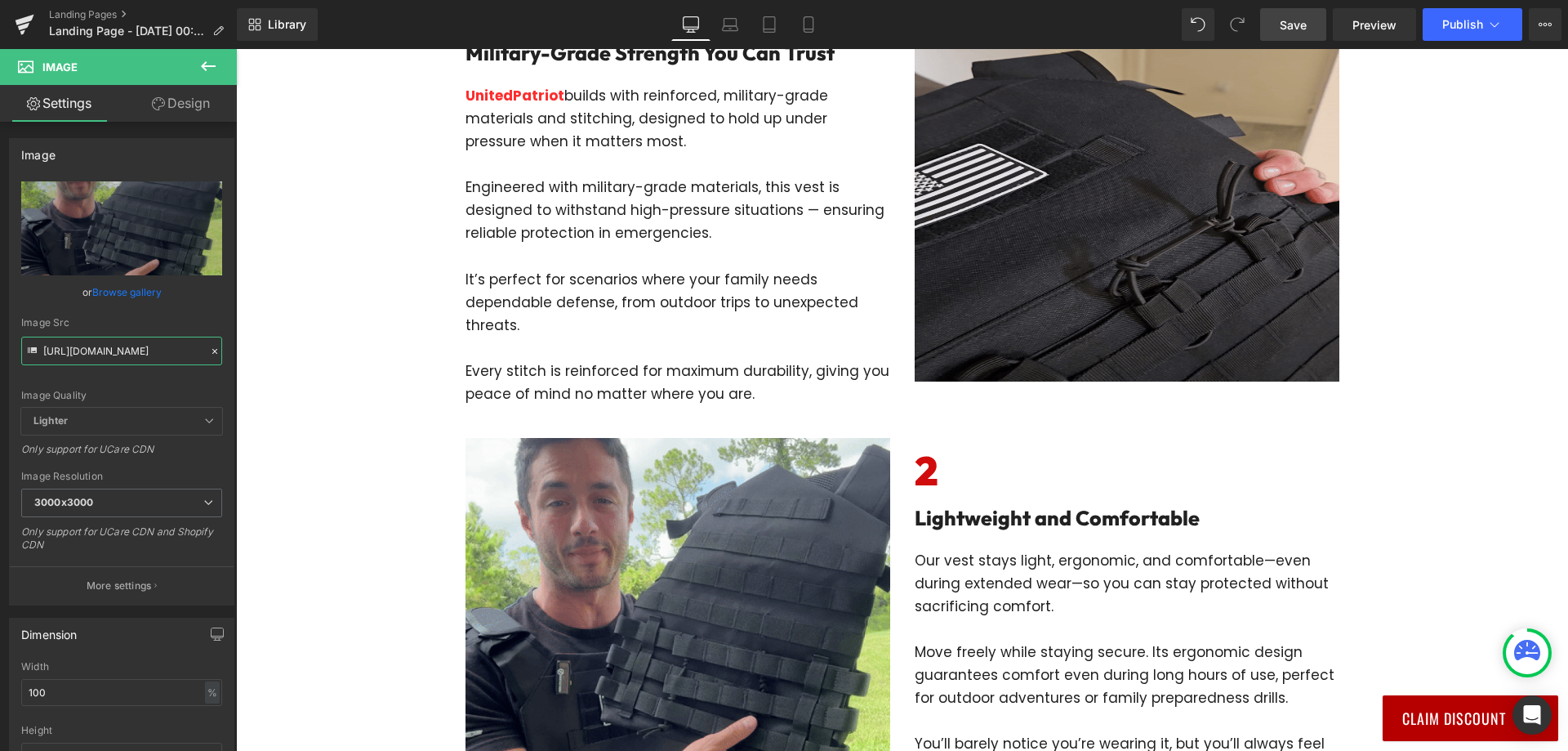
scroll to position [81, 0]
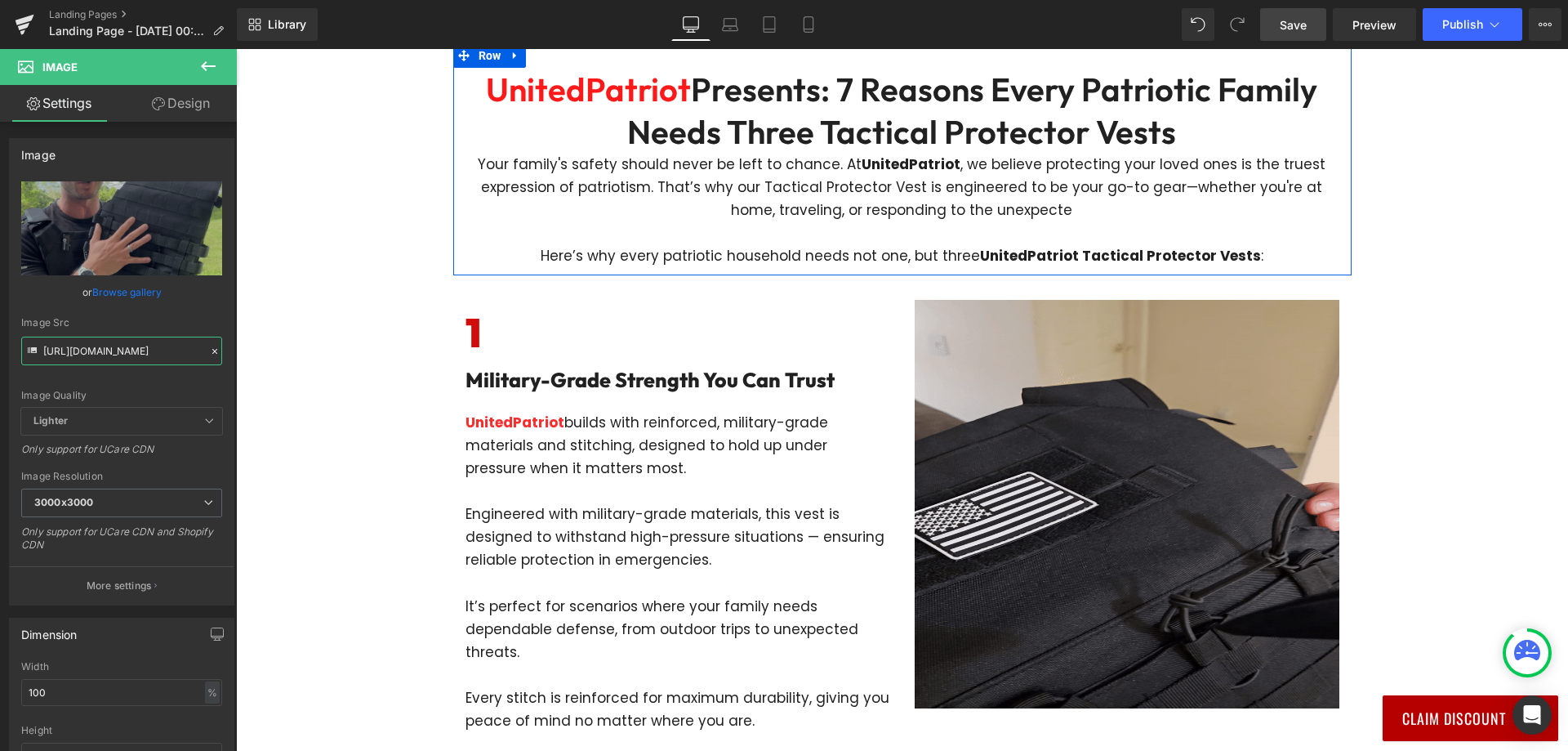
type input "[URL][DOMAIN_NAME]"
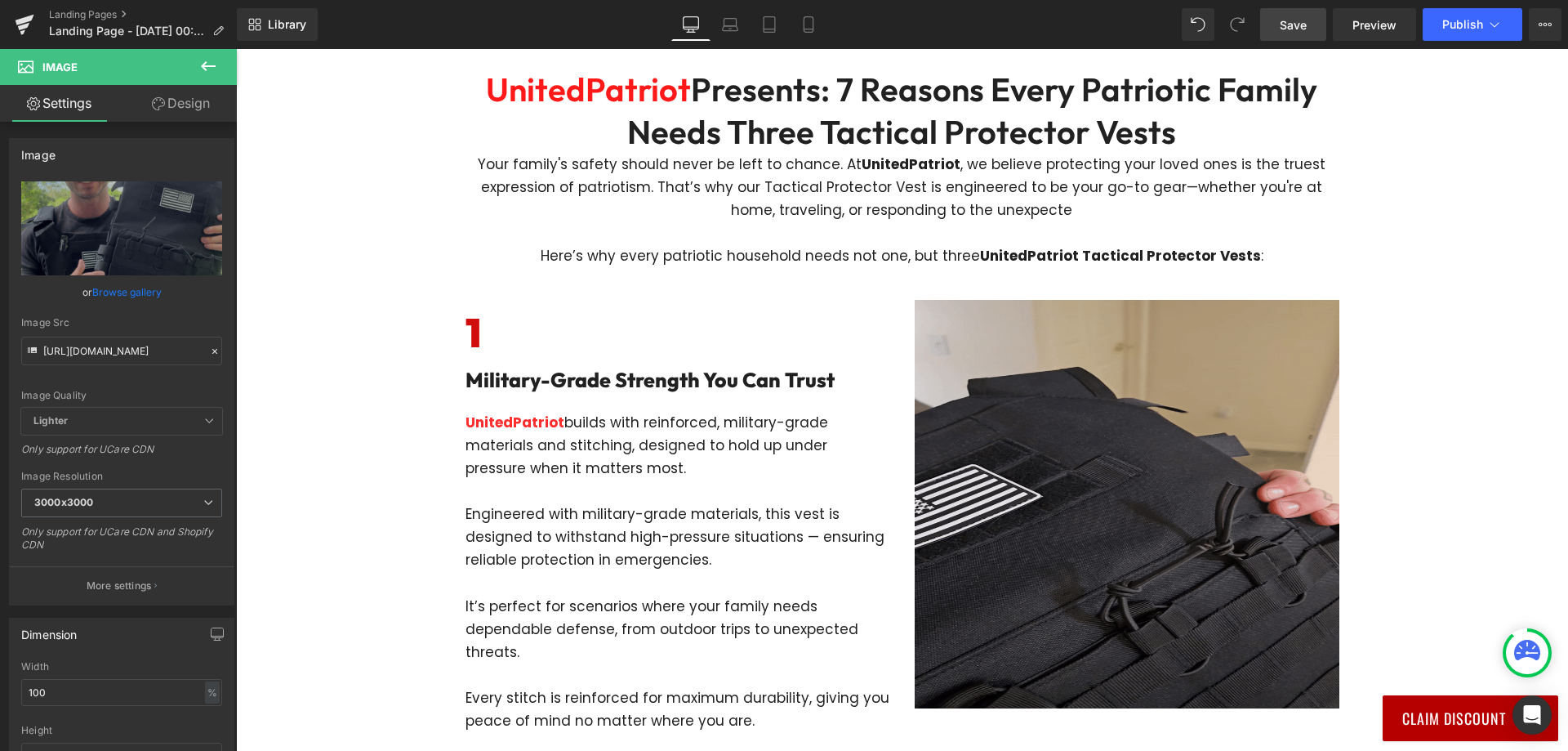
click at [1294, 32] on span "Save" at bounding box center [1293, 24] width 27 height 17
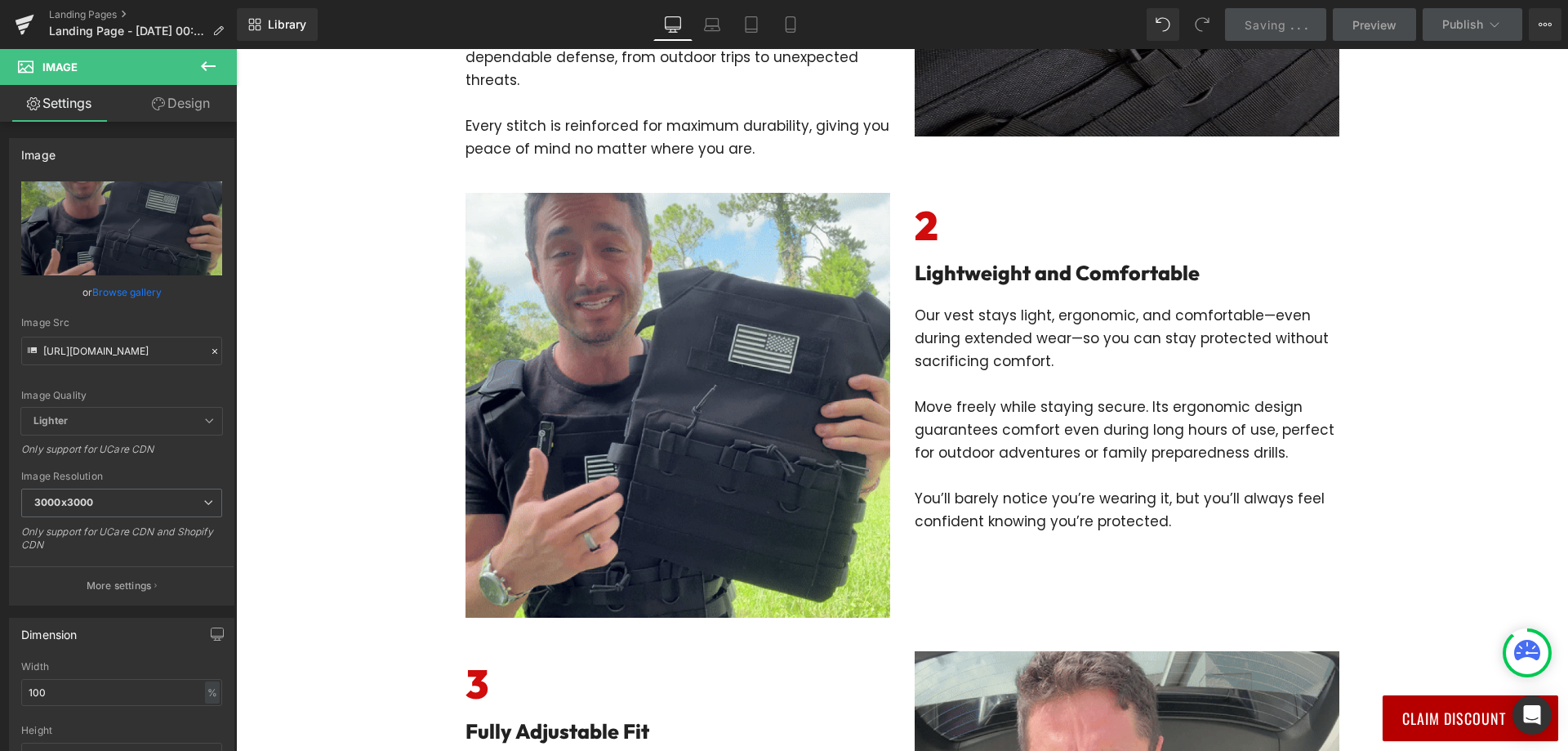
scroll to position [408, 0]
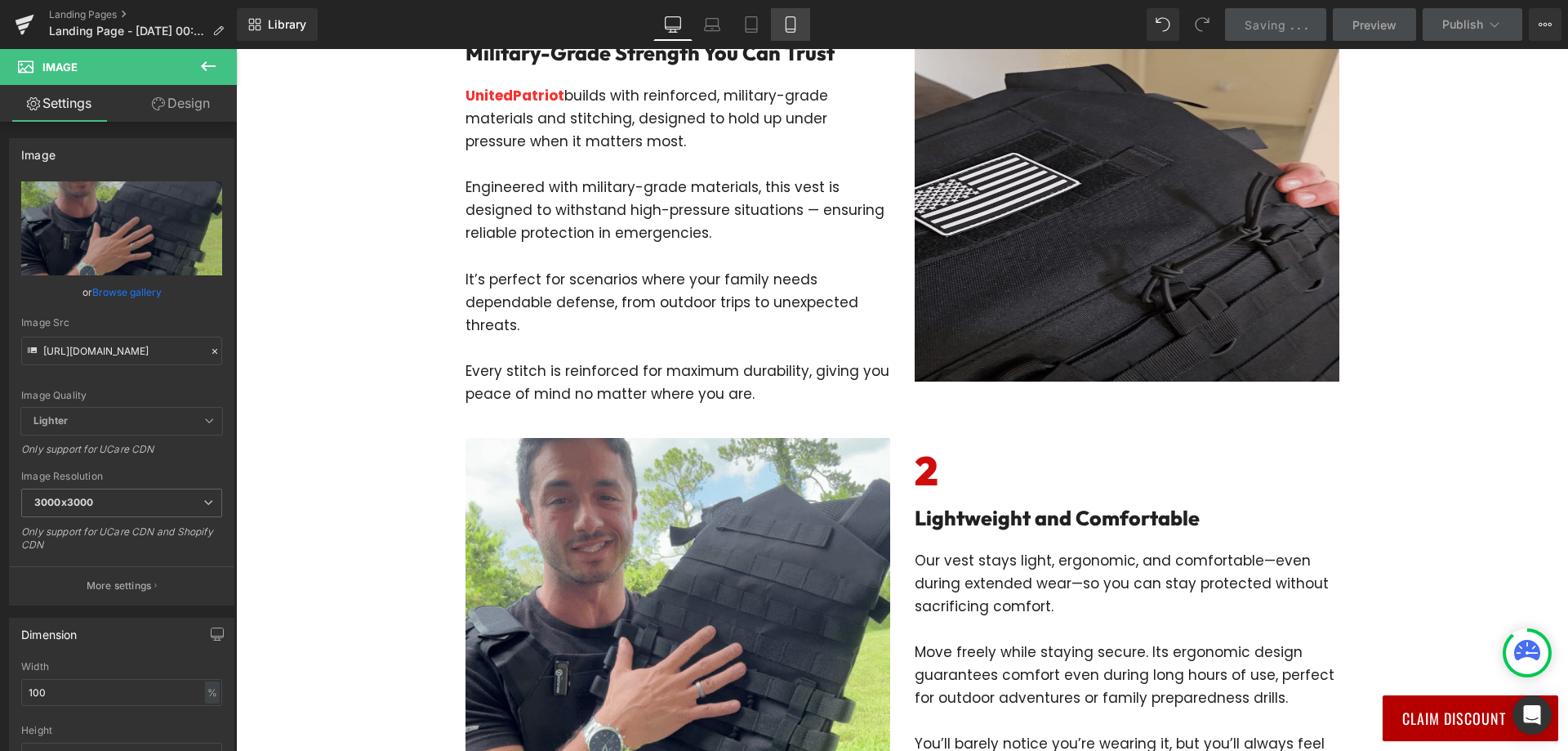
click at [780, 26] on link "Mobile" at bounding box center [790, 24] width 39 height 32
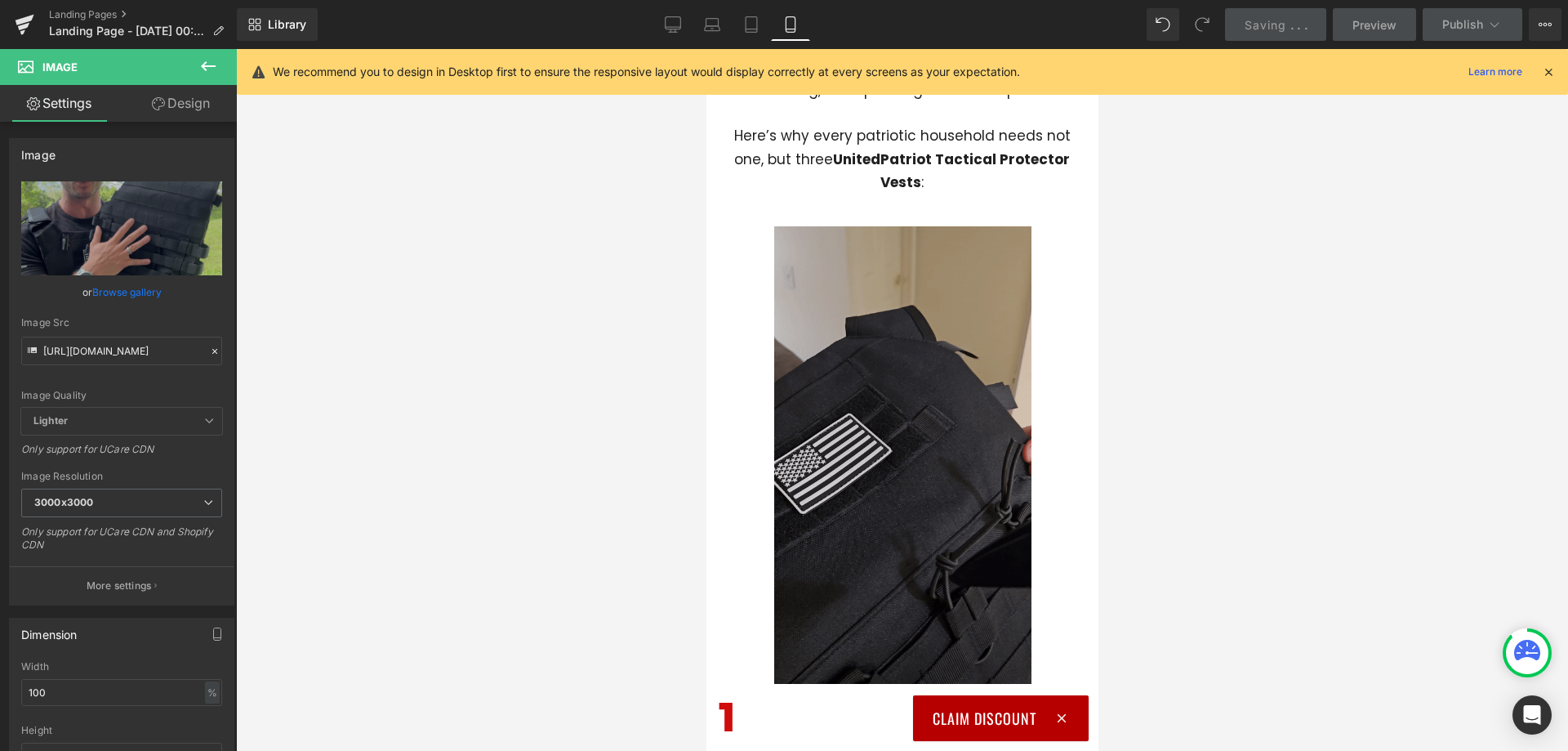
scroll to position [443, 0]
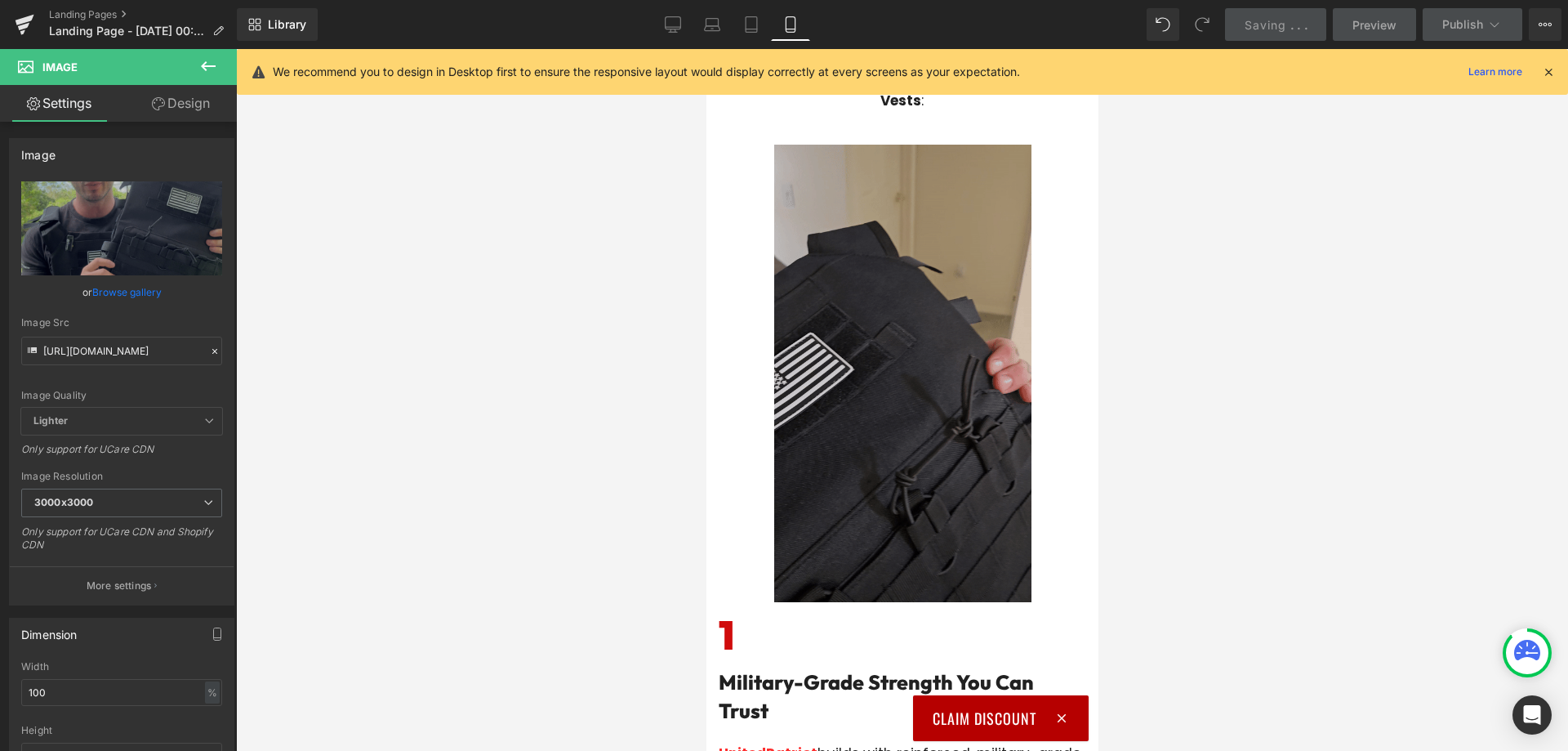
click at [870, 404] on img at bounding box center [901, 373] width 257 height 457
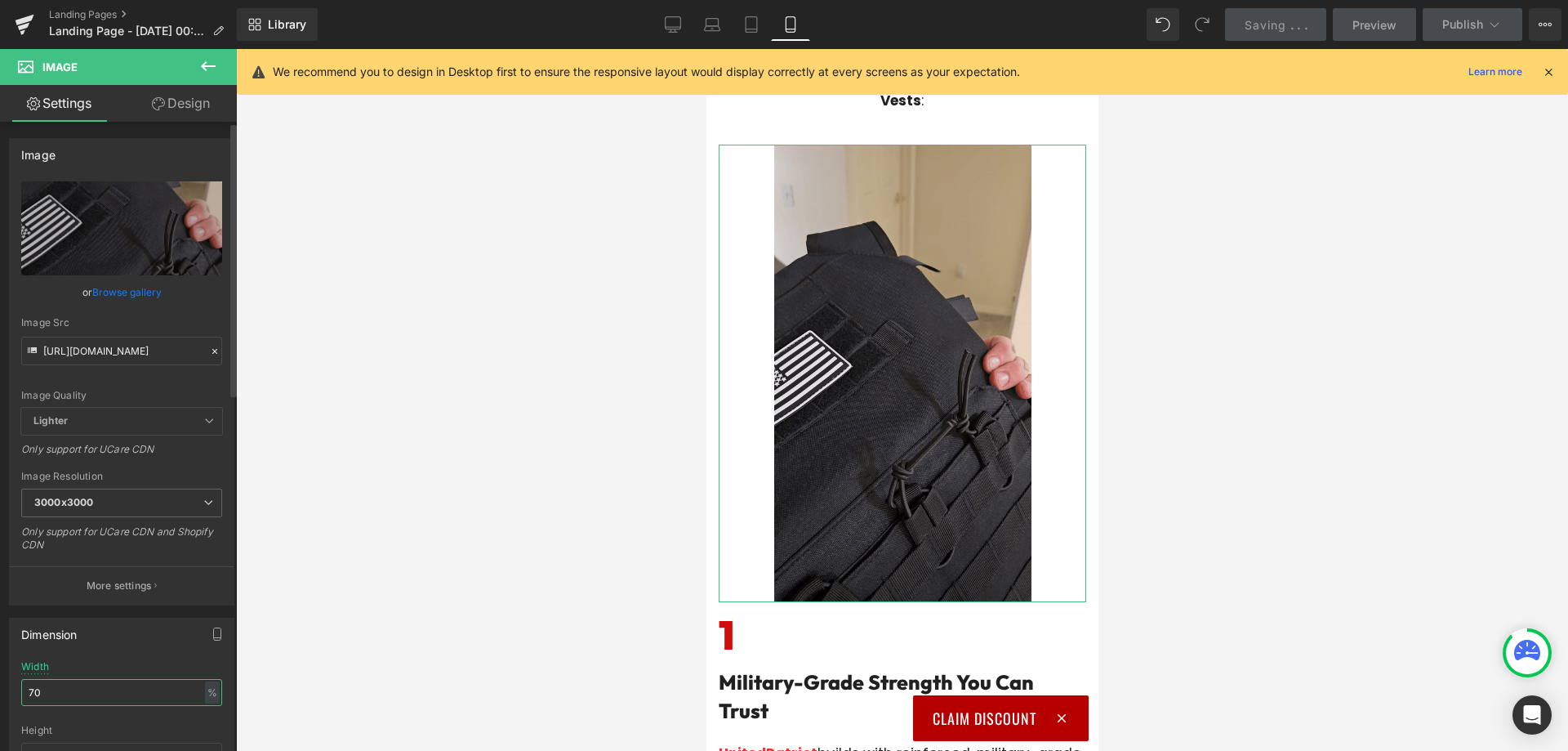
click at [68, 695] on input "70" at bounding box center [122, 692] width 200 height 27
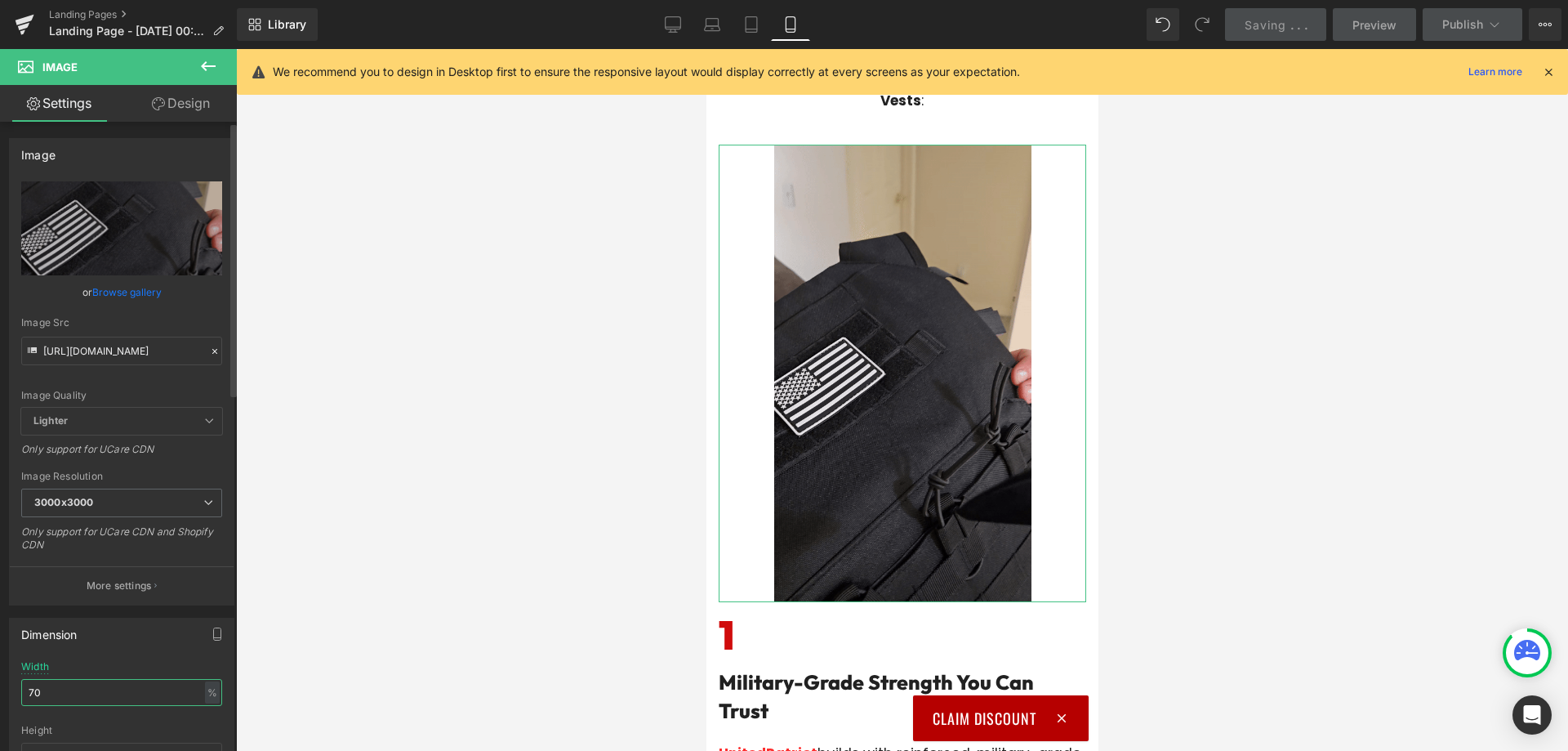
click at [68, 695] on input "70" at bounding box center [122, 692] width 200 height 27
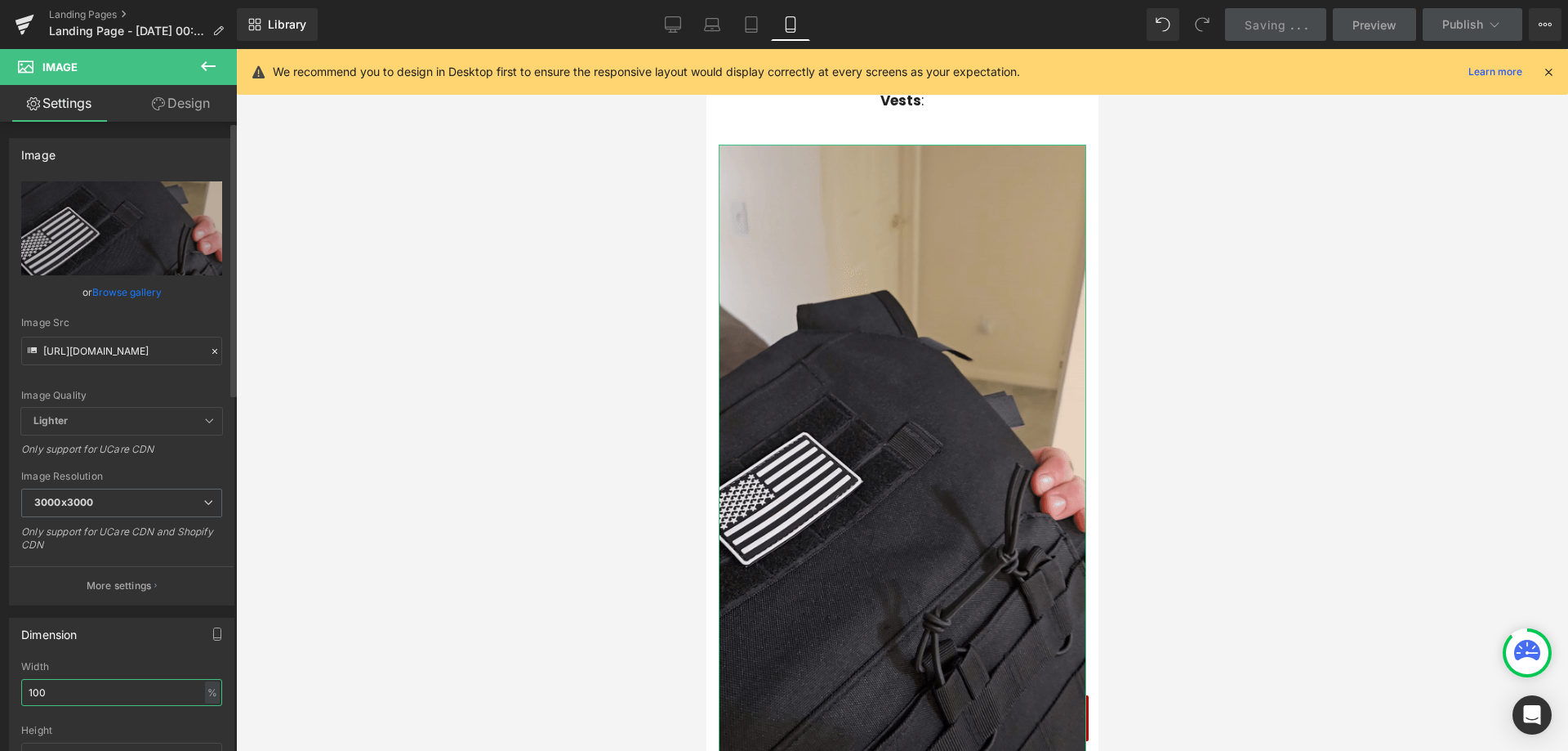
scroll to position [163, 0]
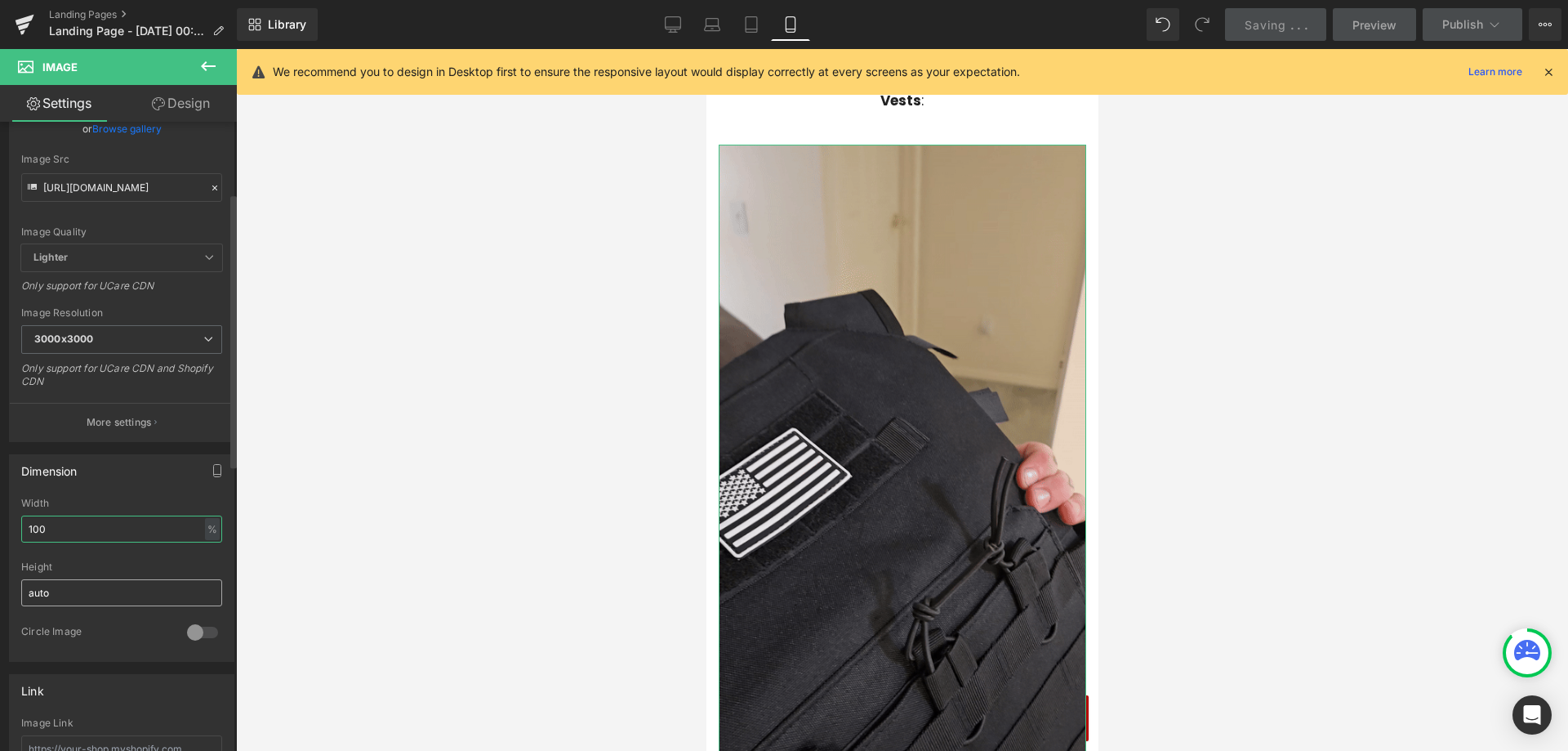
type input "100"
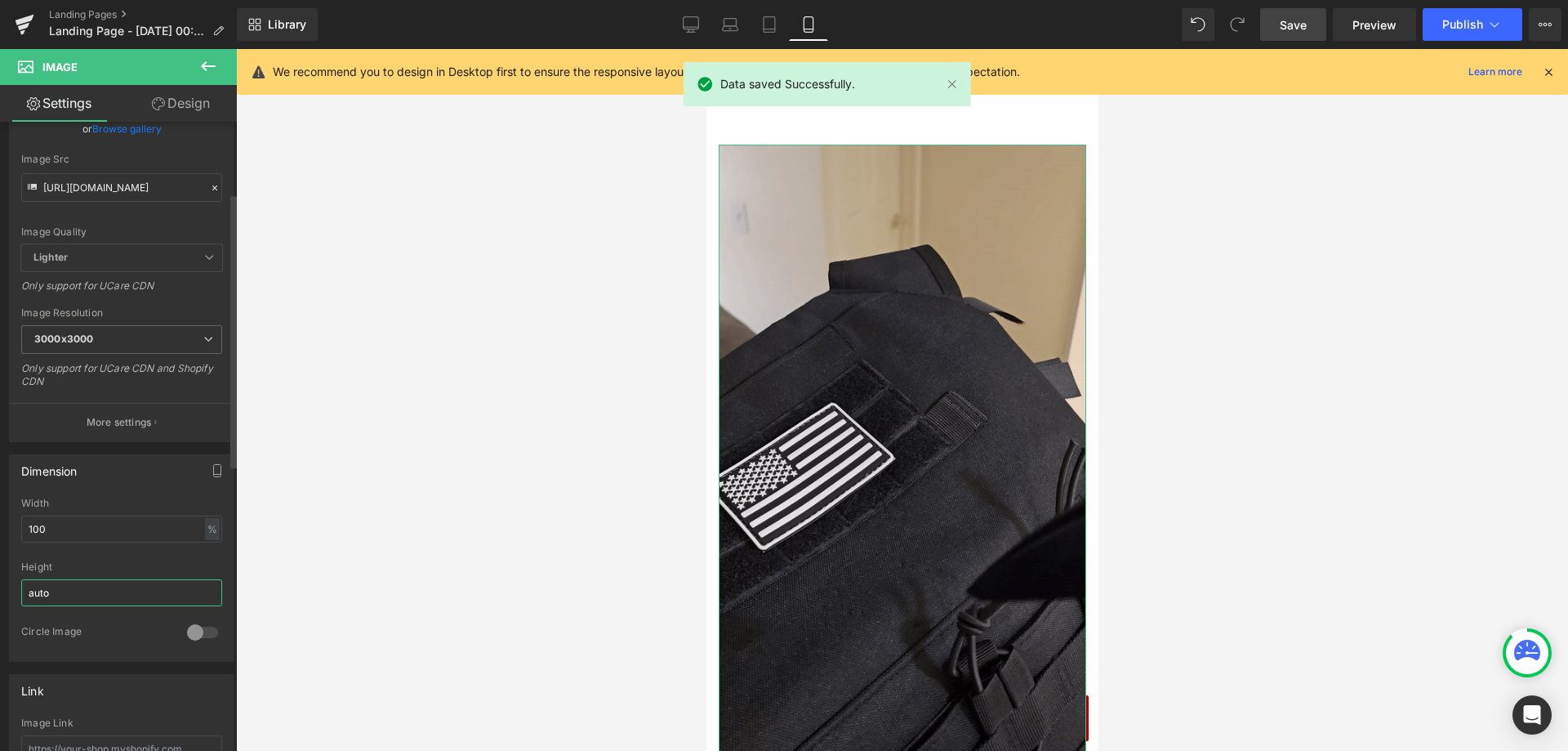
click at [80, 591] on input "auto" at bounding box center [122, 593] width 200 height 27
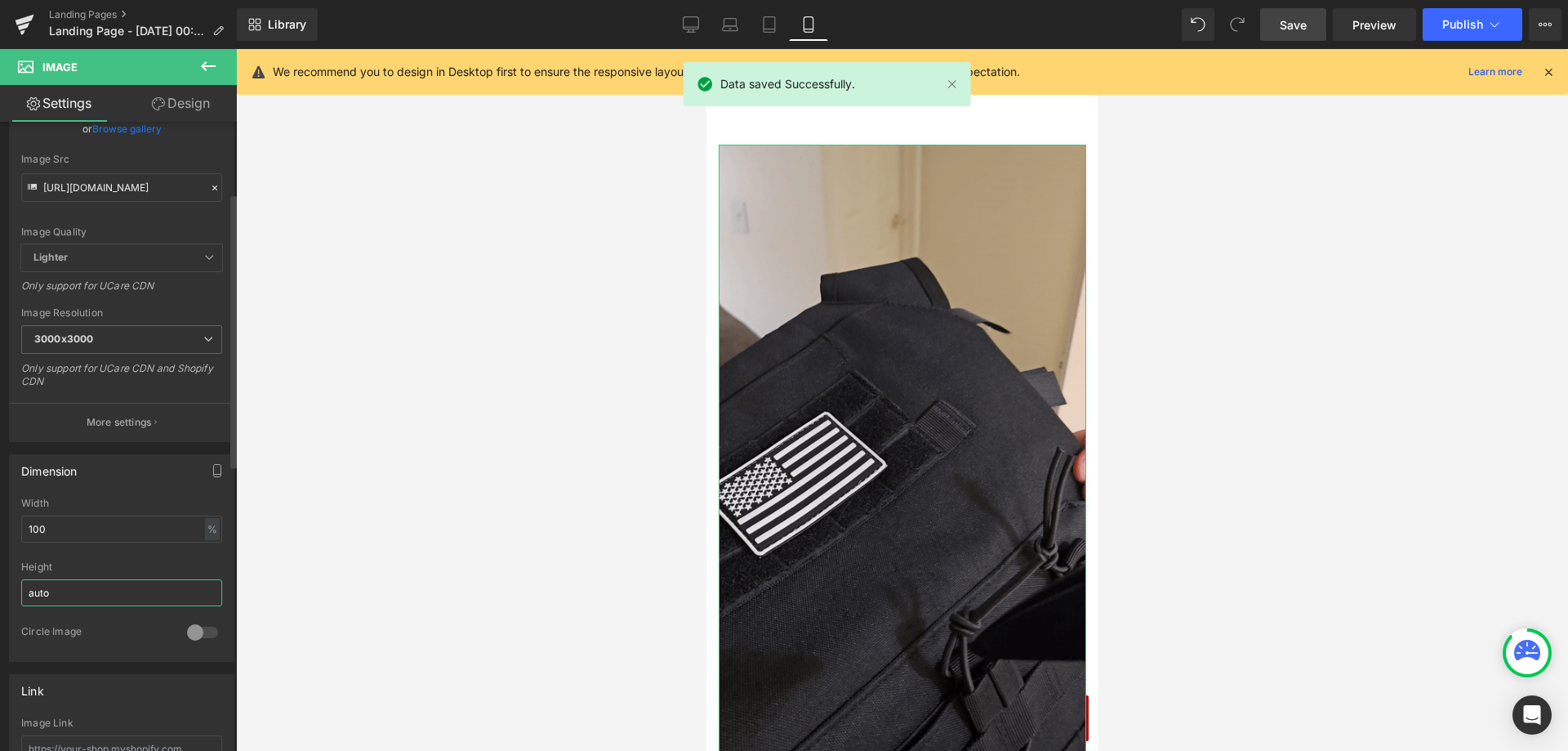
click at [80, 591] on input "auto" at bounding box center [122, 593] width 200 height 27
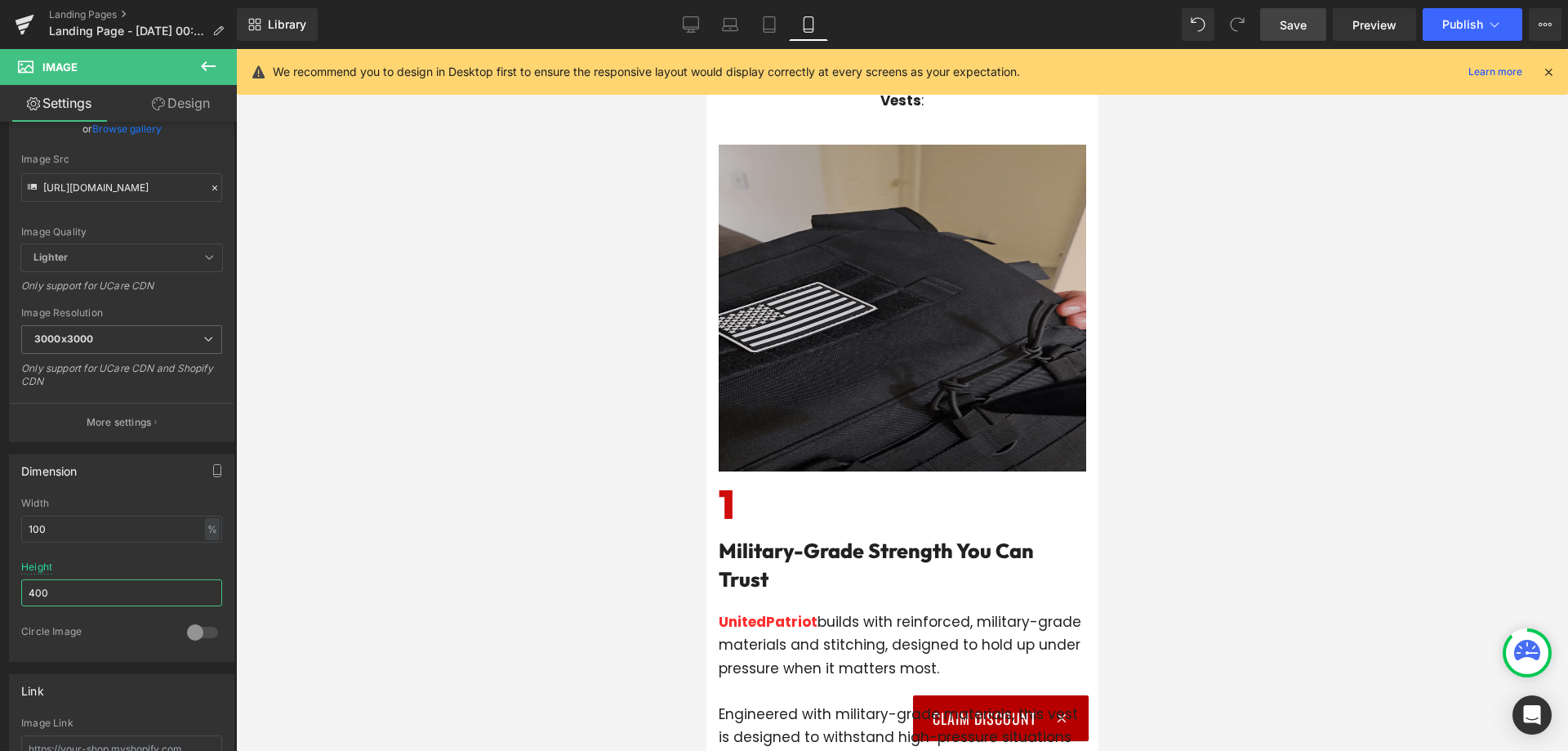
scroll to position [279, 0]
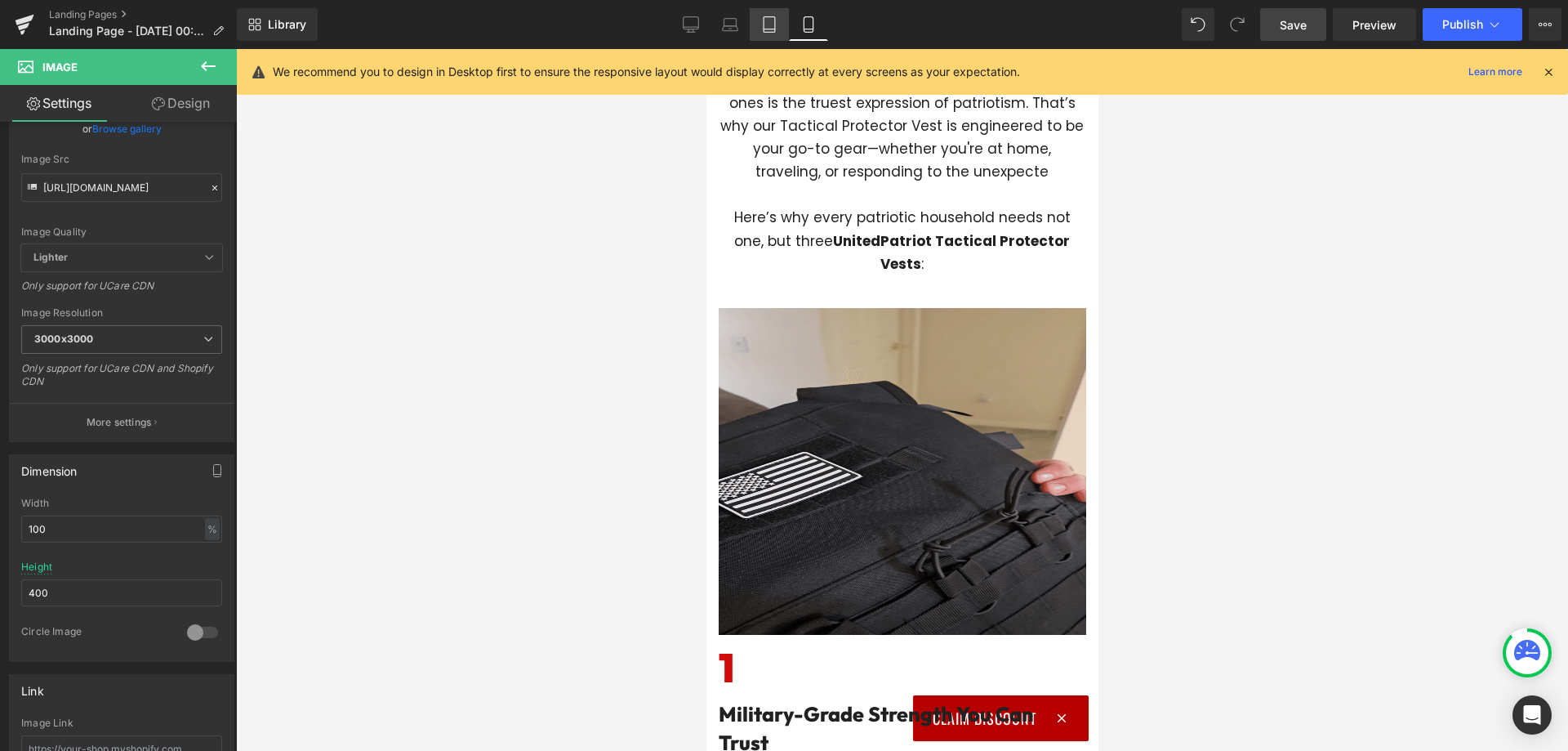
click at [775, 23] on icon at bounding box center [769, 24] width 12 height 15
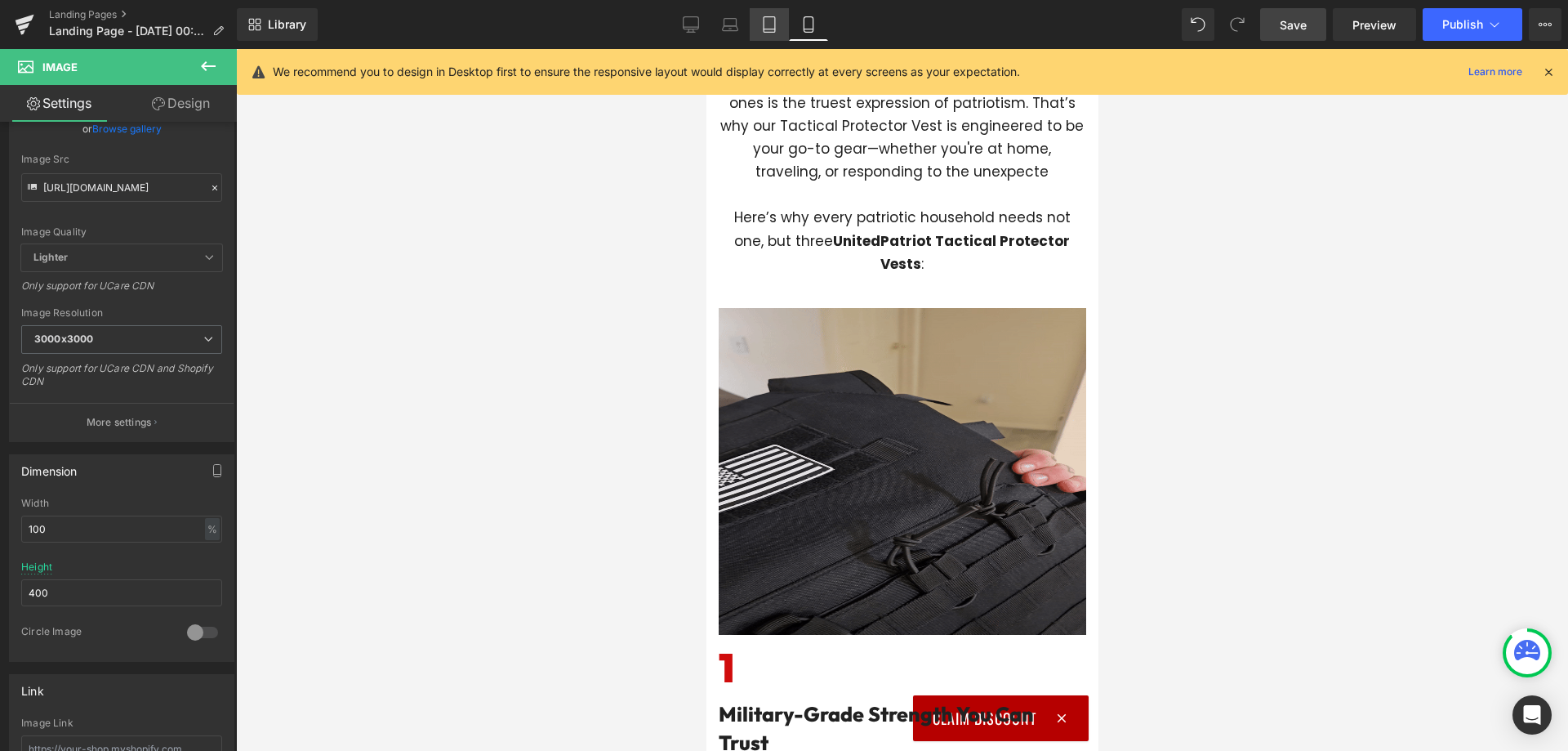
type input "auto"
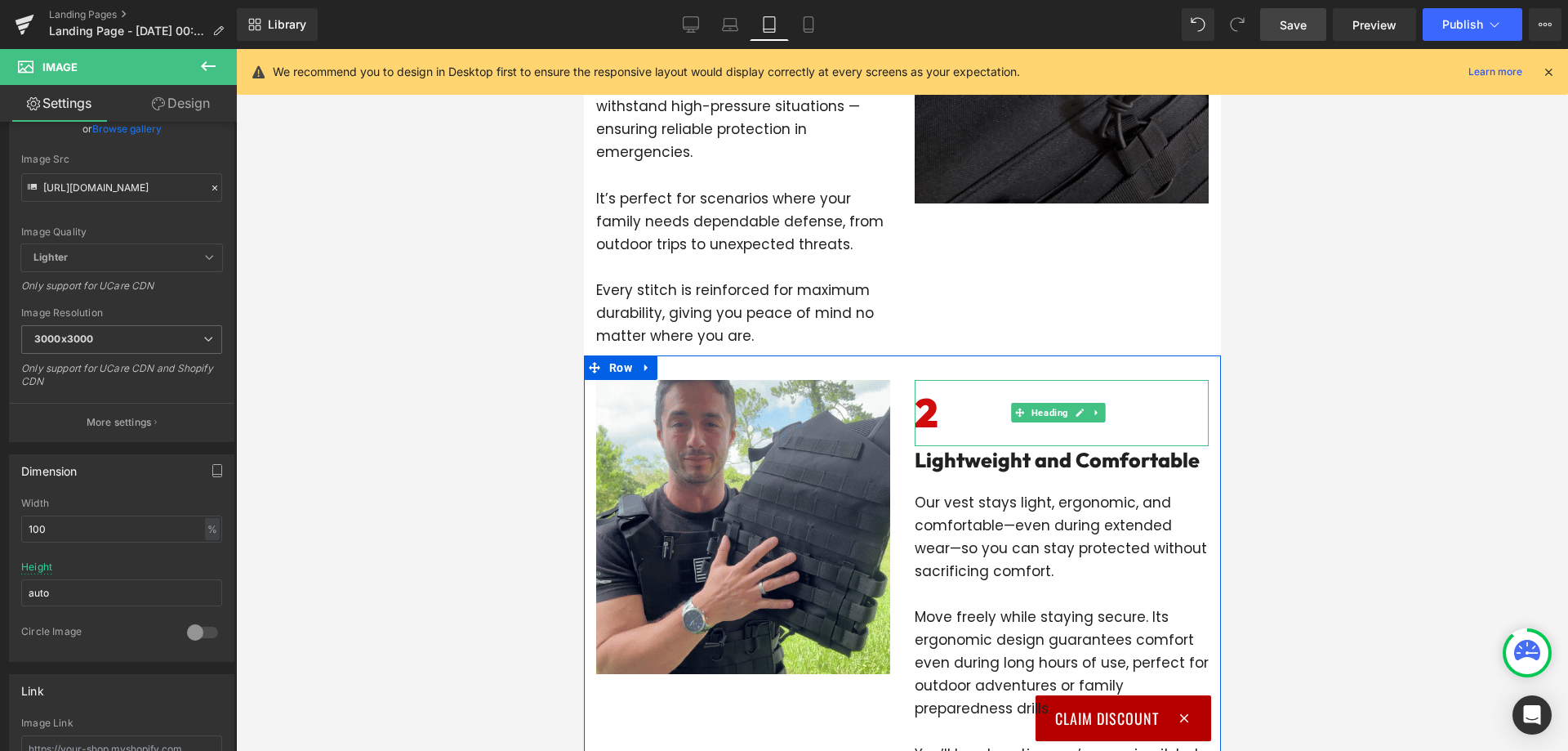
scroll to position [408, 0]
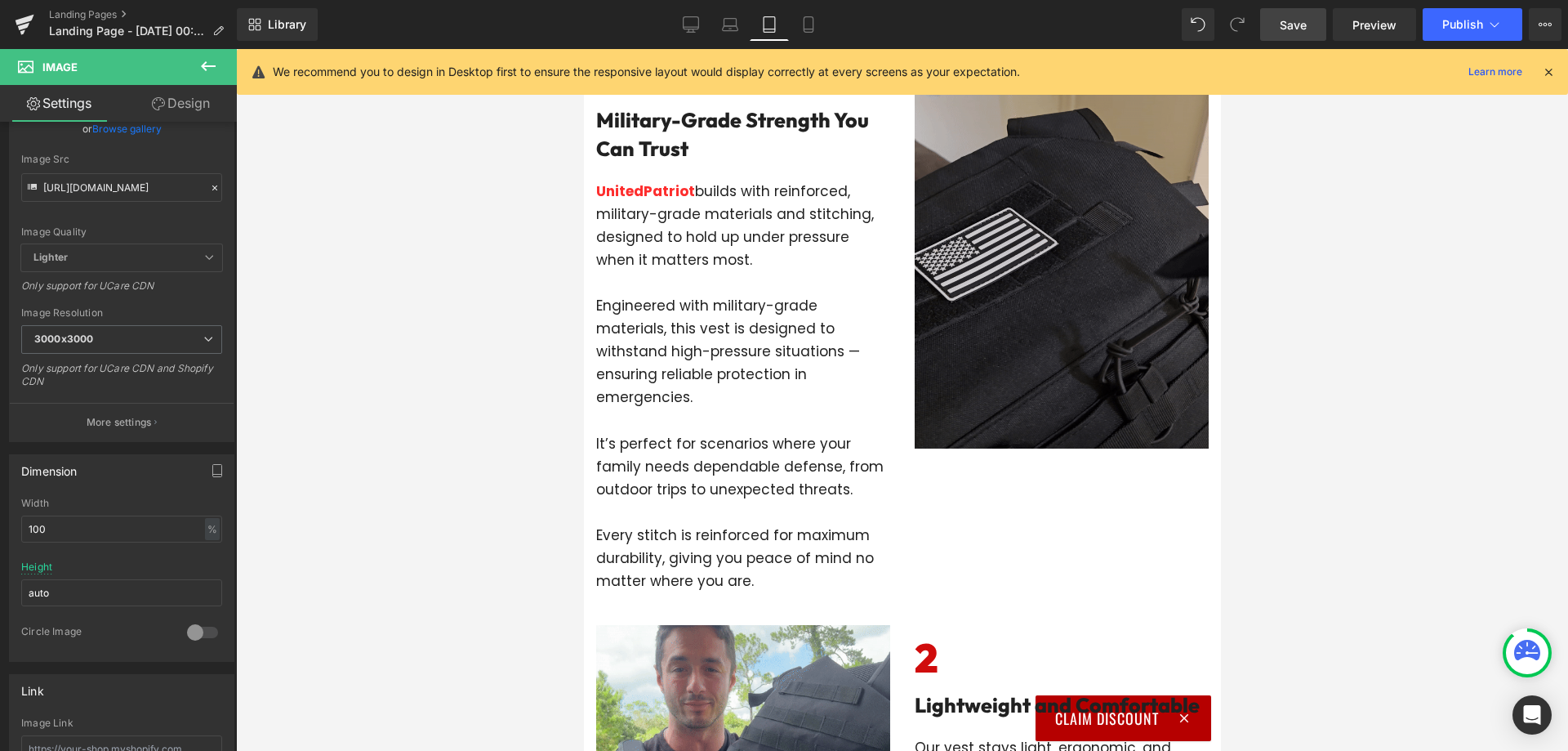
click at [989, 345] on img at bounding box center [1061, 244] width 294 height 408
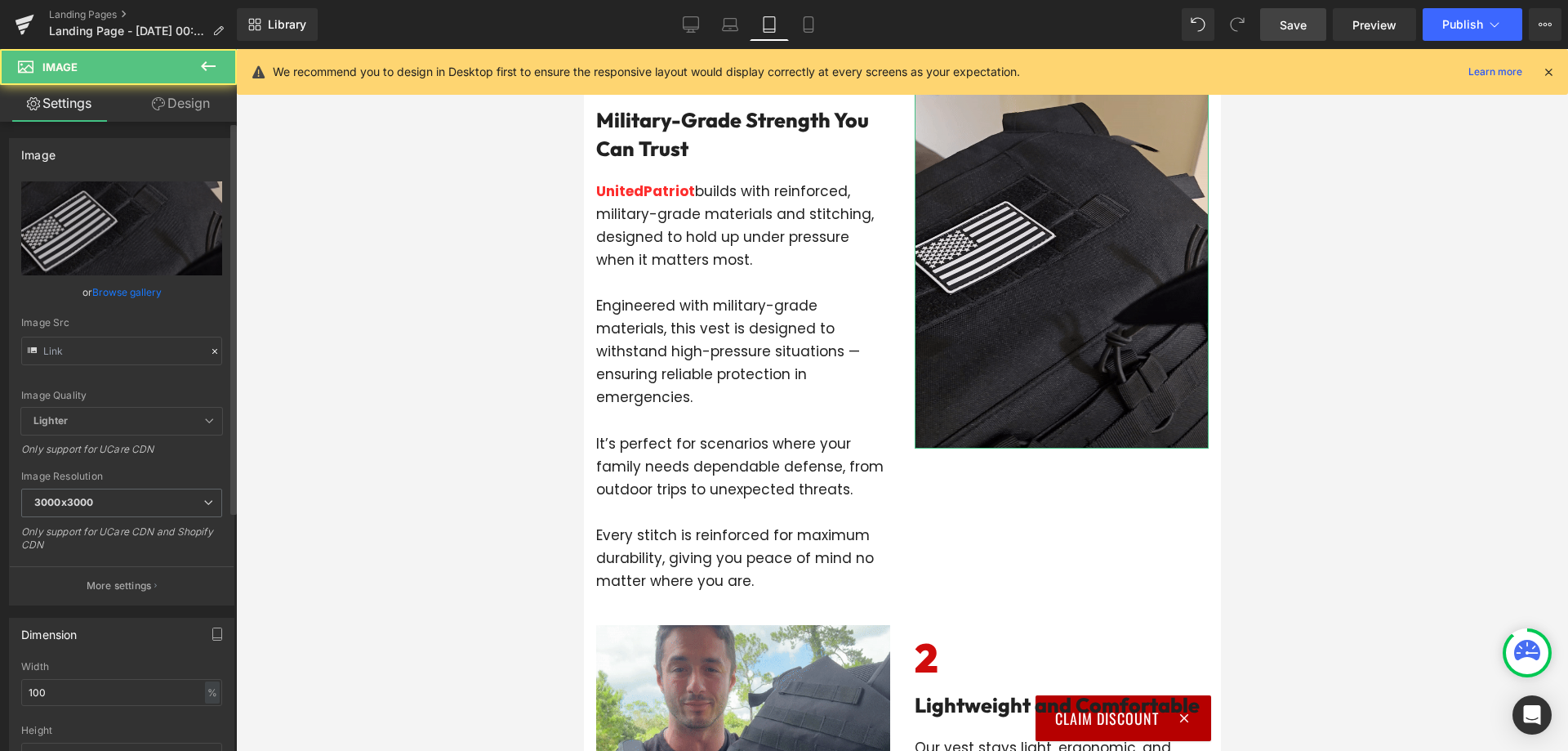
type input "[URL][DOMAIN_NAME]"
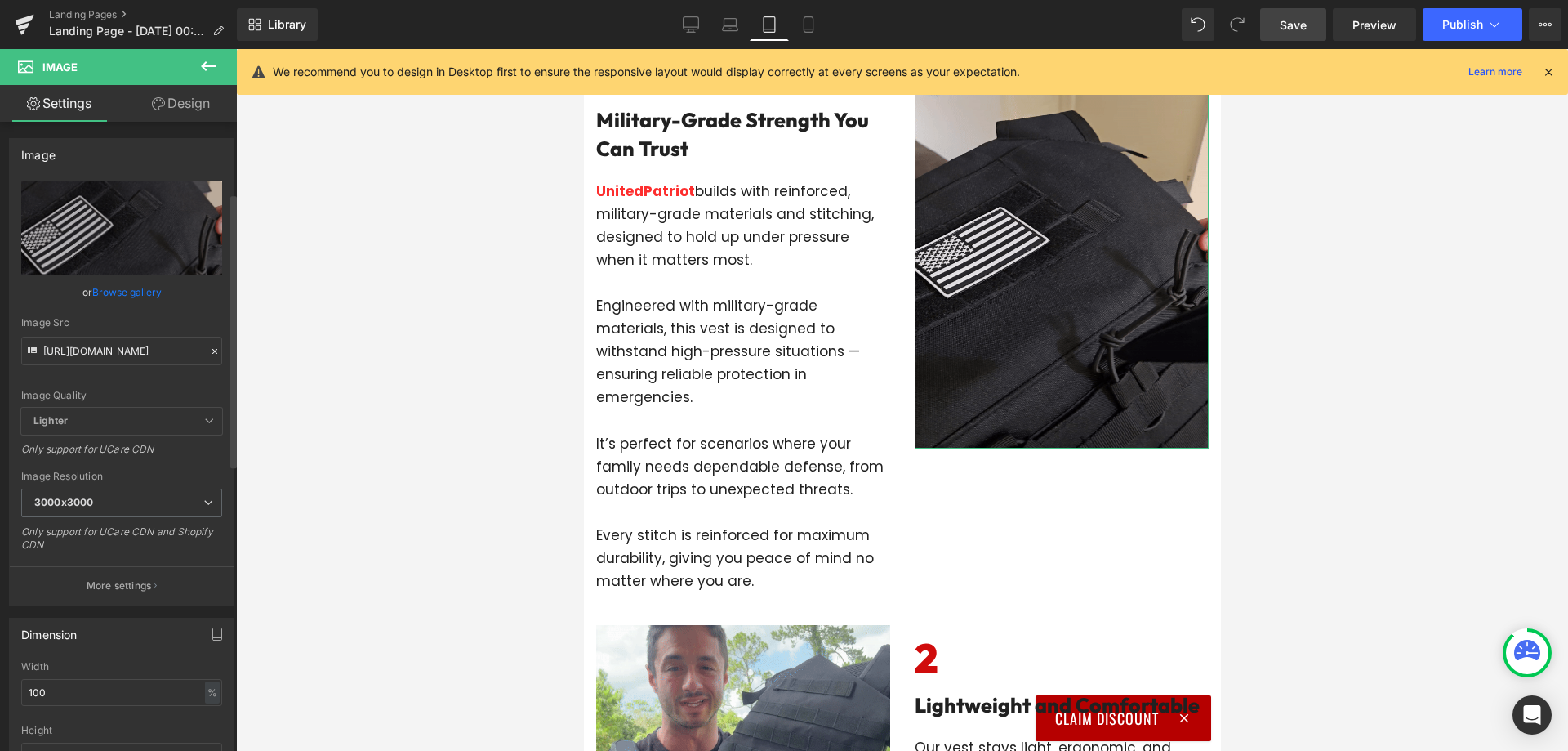
scroll to position [163, 0]
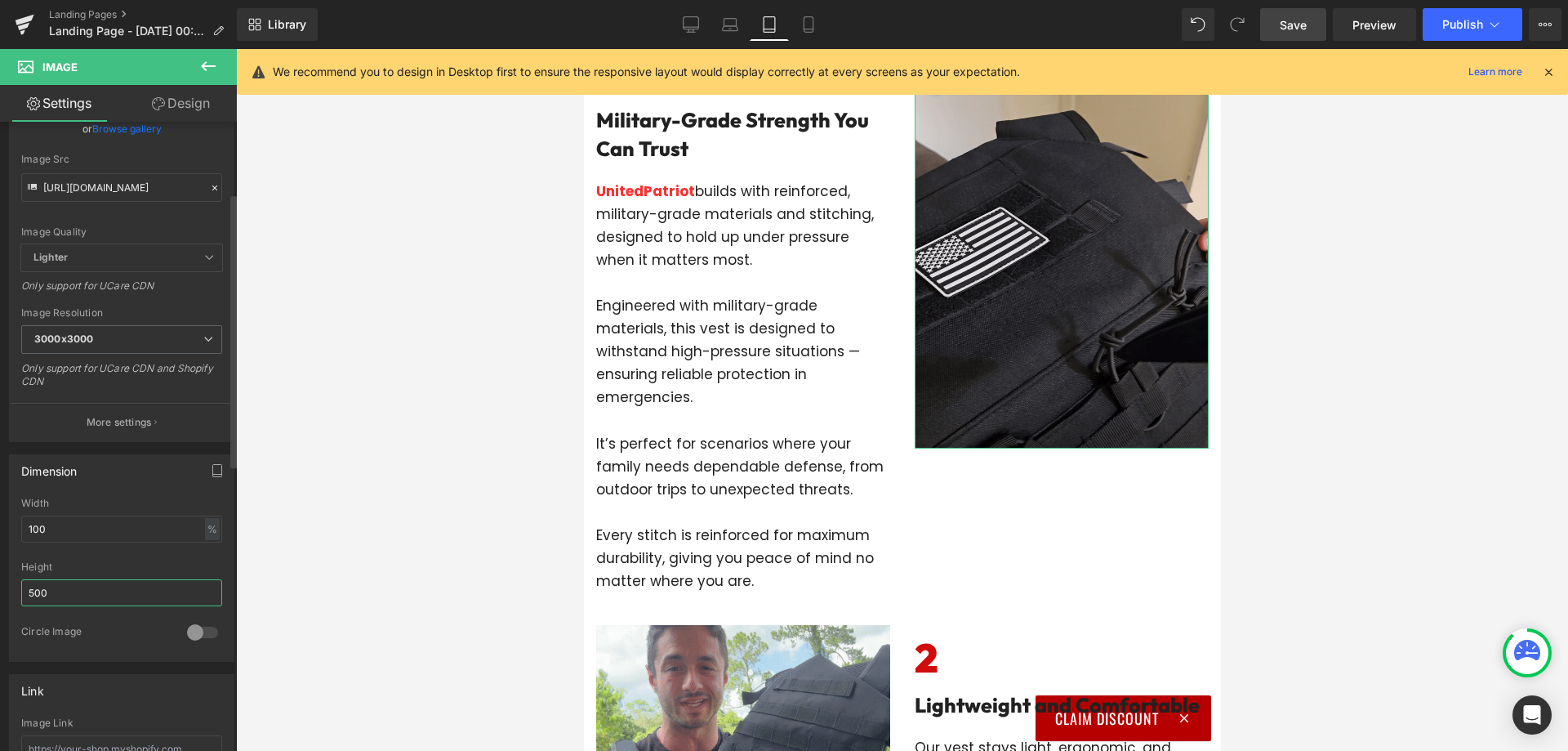
click at [93, 586] on input "500" at bounding box center [122, 593] width 200 height 27
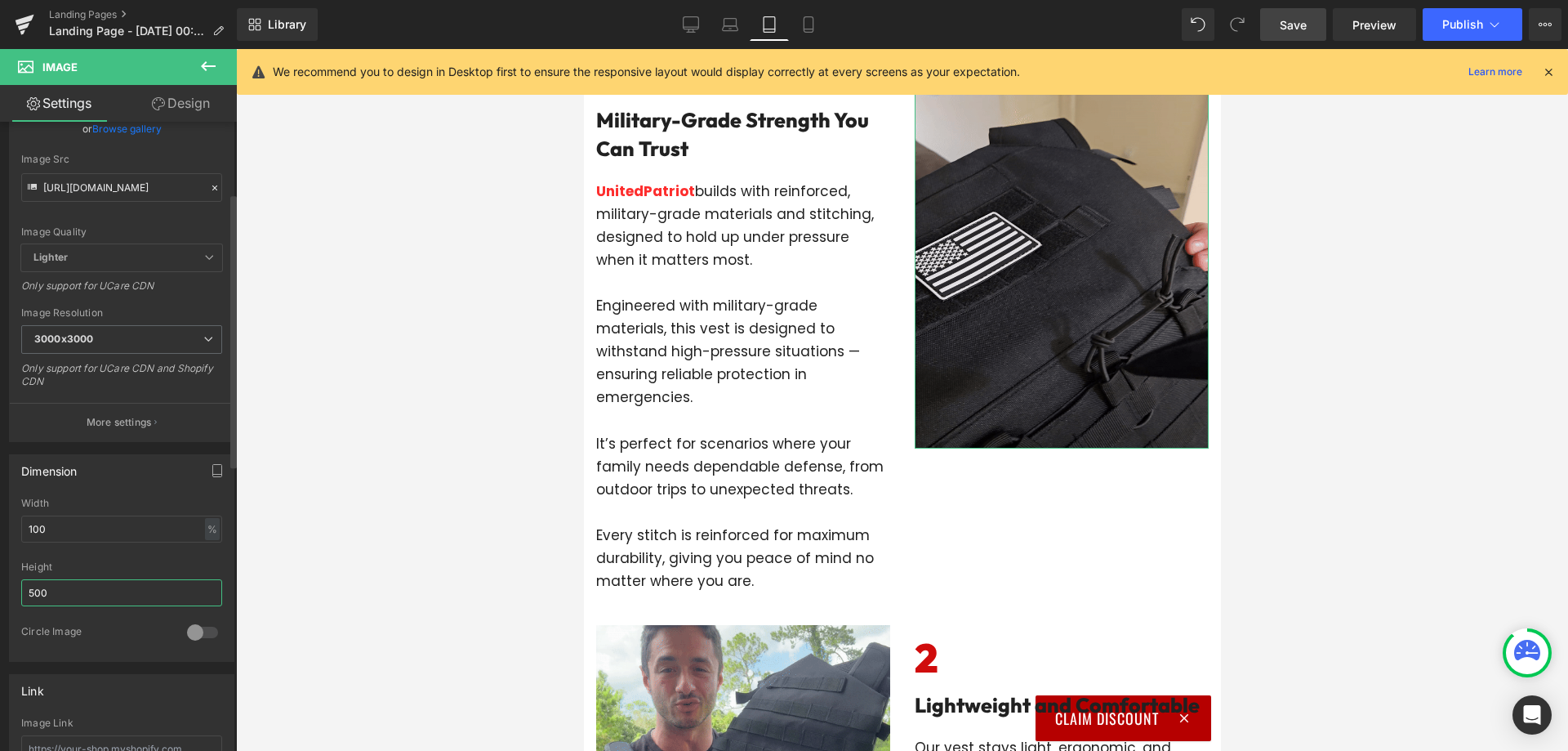
click at [93, 586] on input "500" at bounding box center [122, 593] width 200 height 27
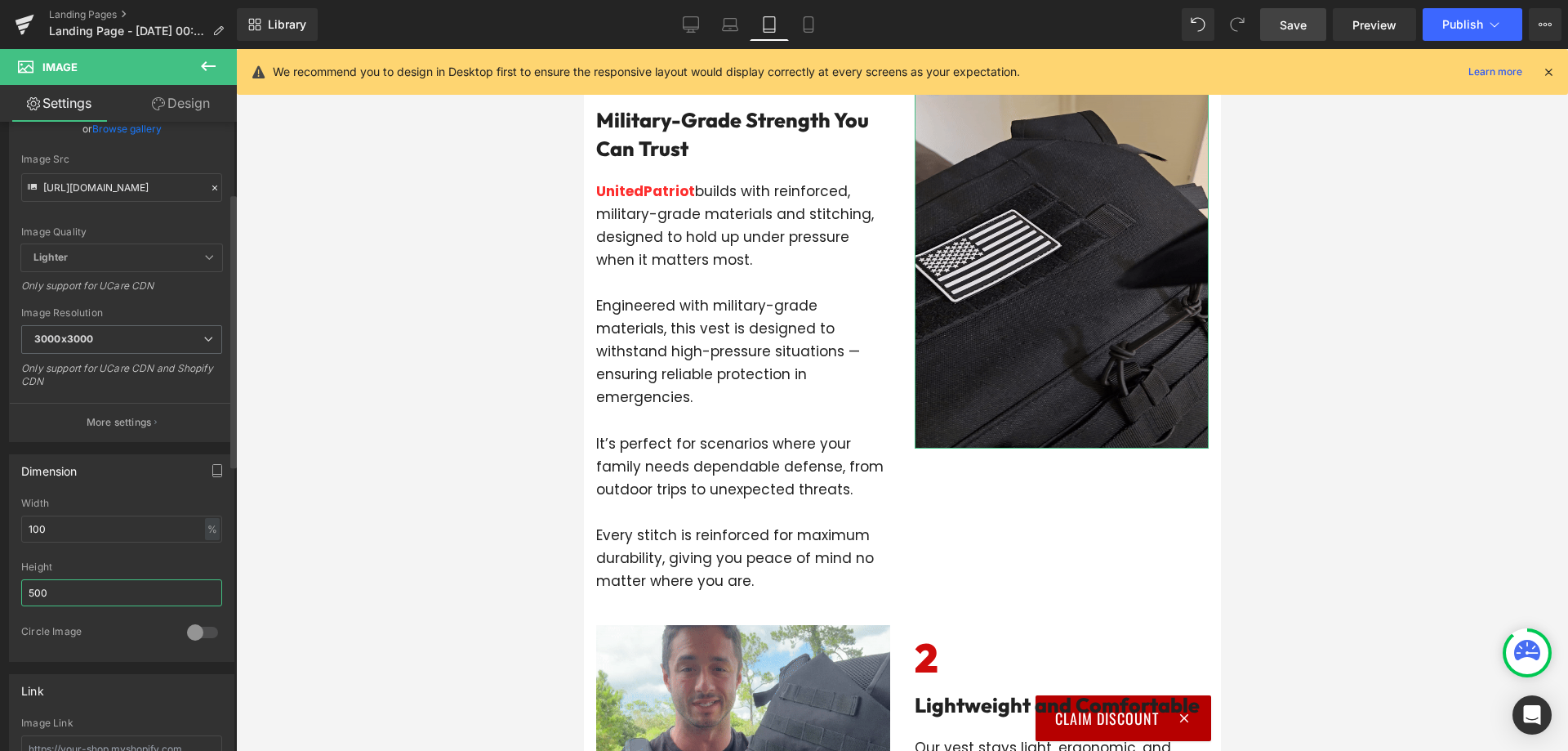
click at [93, 586] on input "500" at bounding box center [122, 593] width 200 height 27
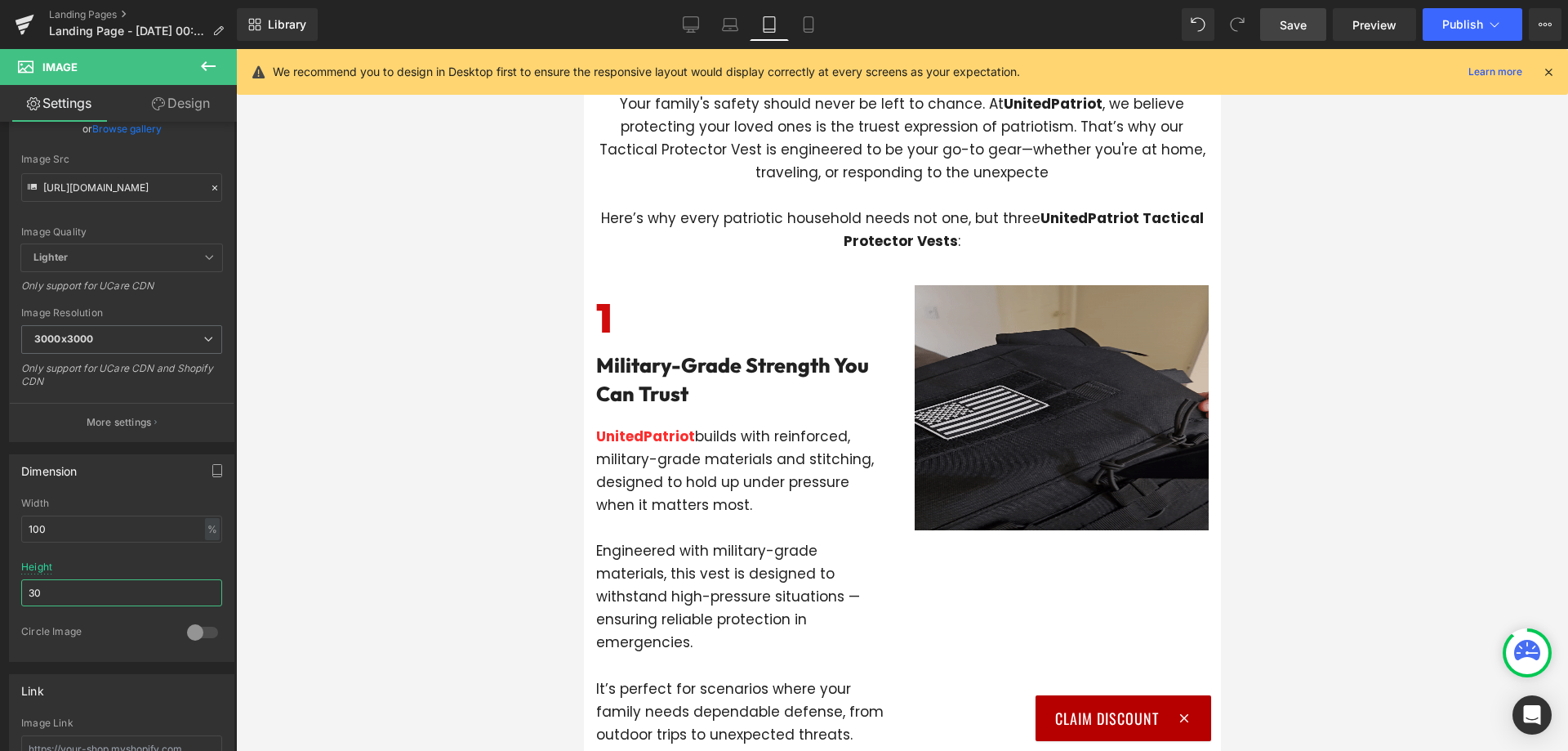
type input "3"
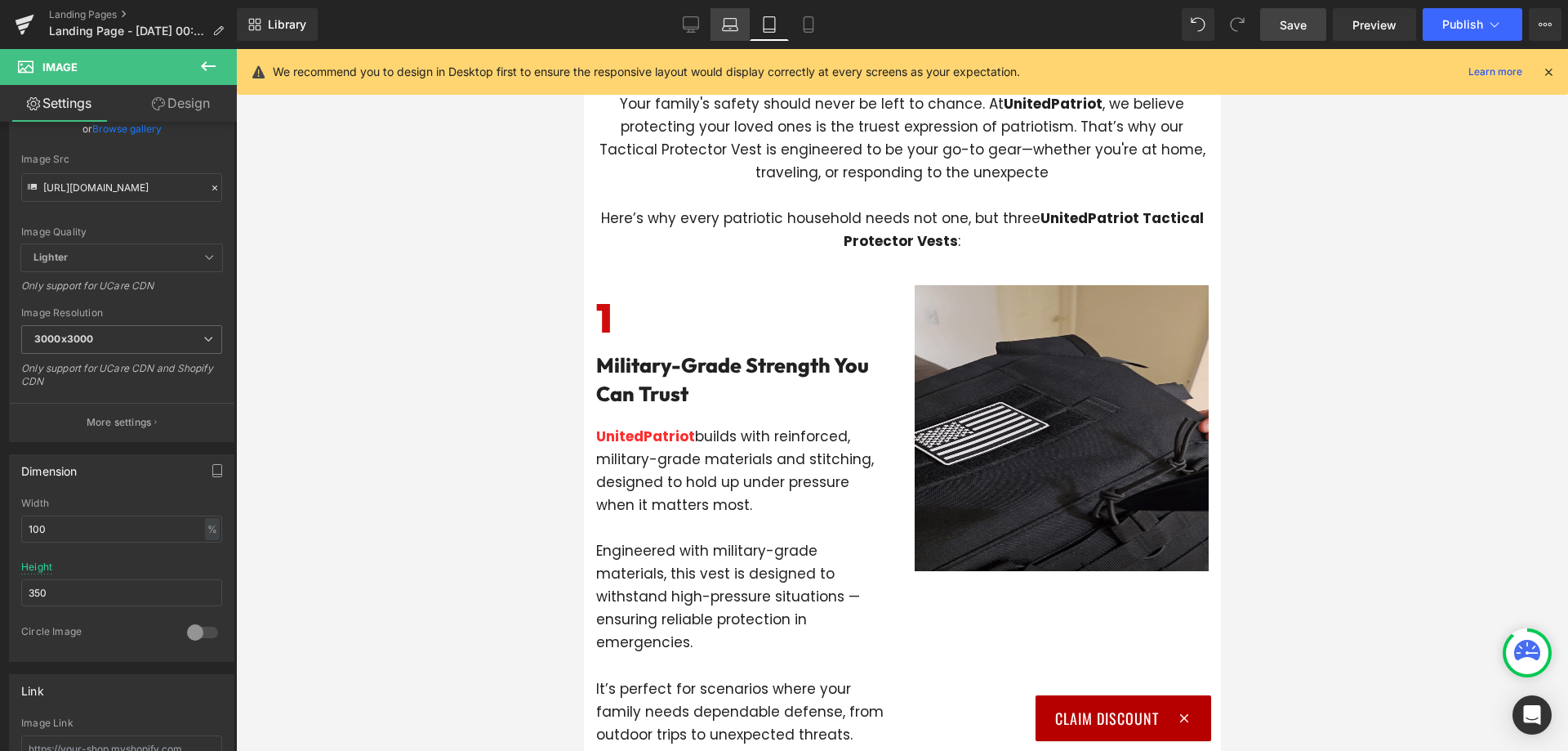
click at [721, 29] on link "Laptop" at bounding box center [730, 24] width 39 height 32
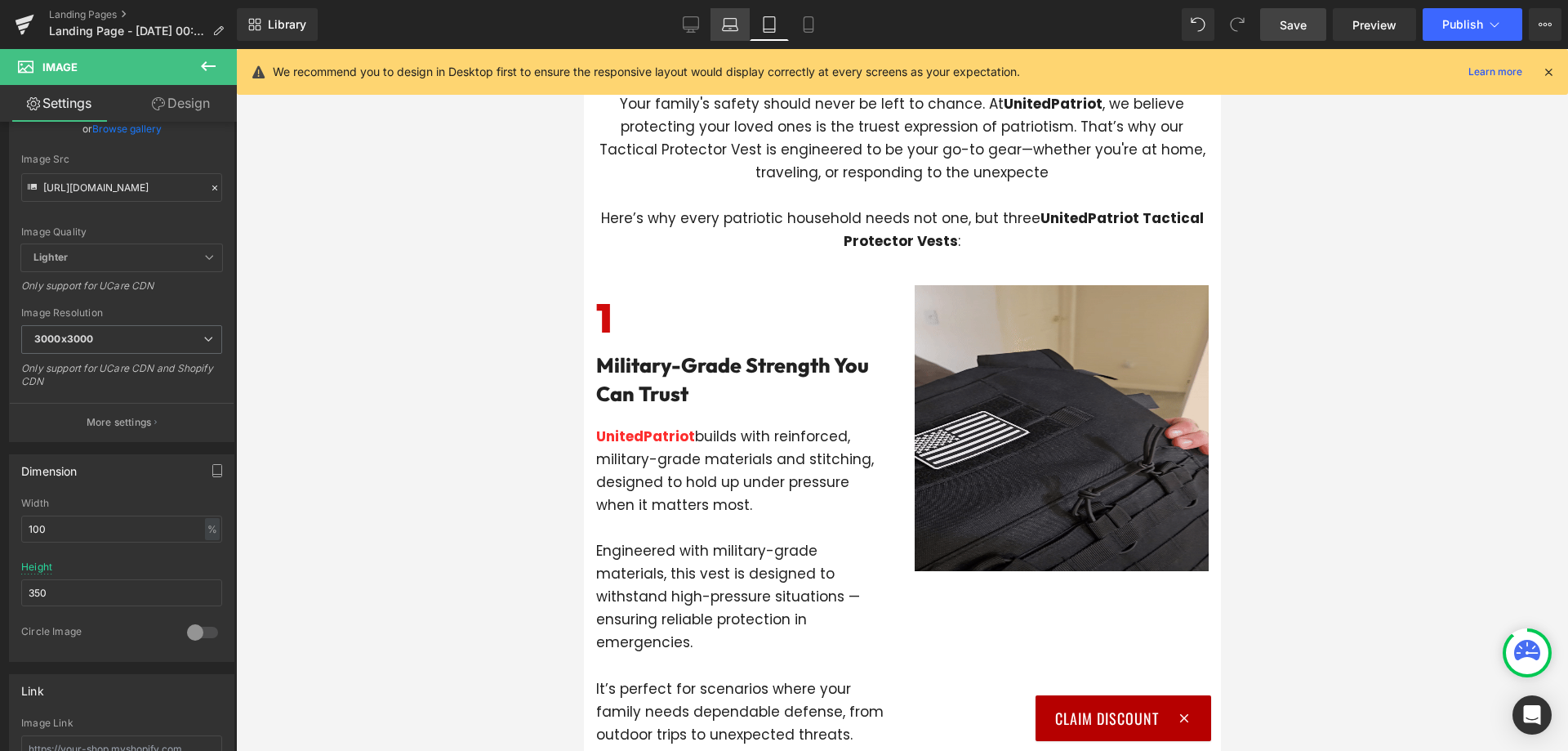
type input "500"
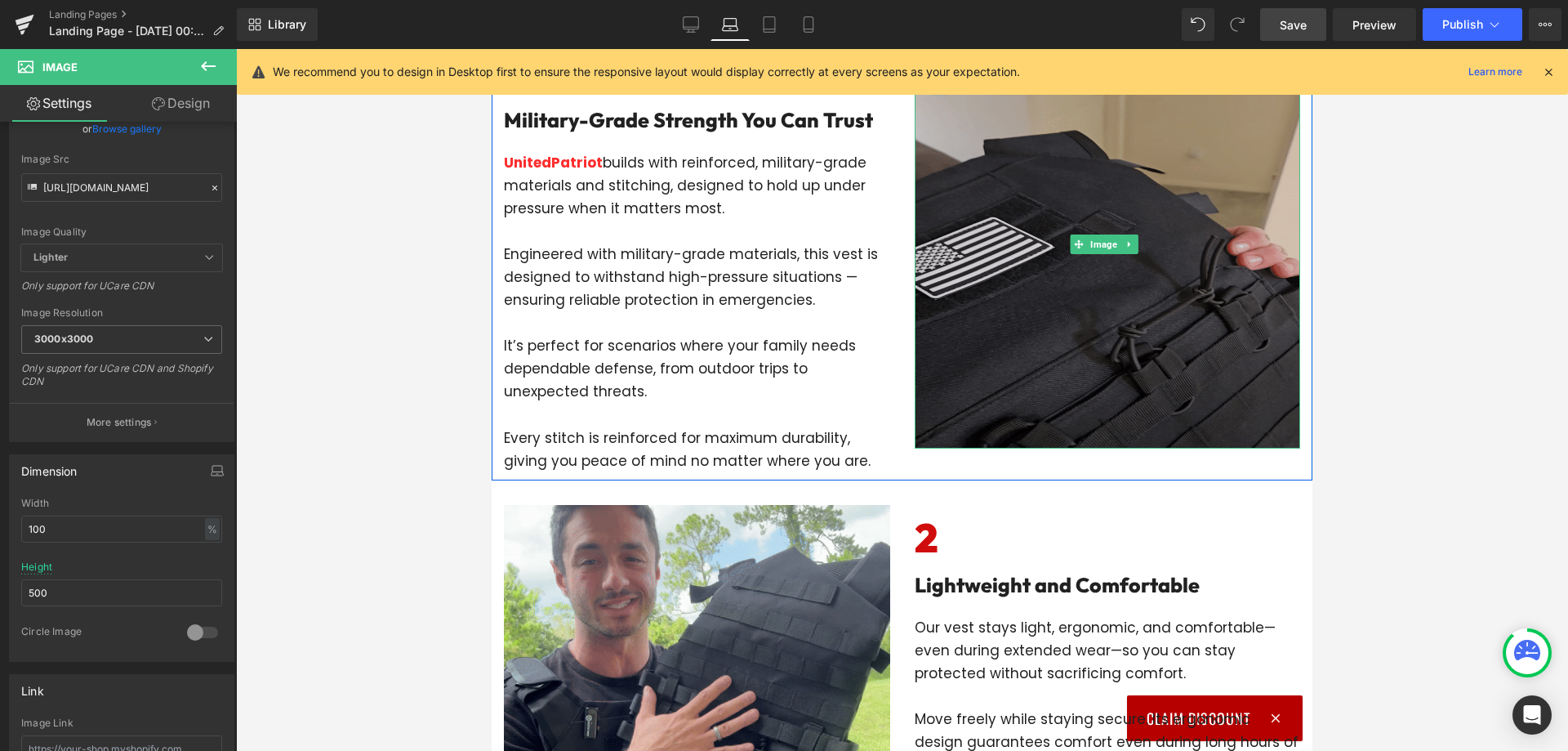
scroll to position [168, 0]
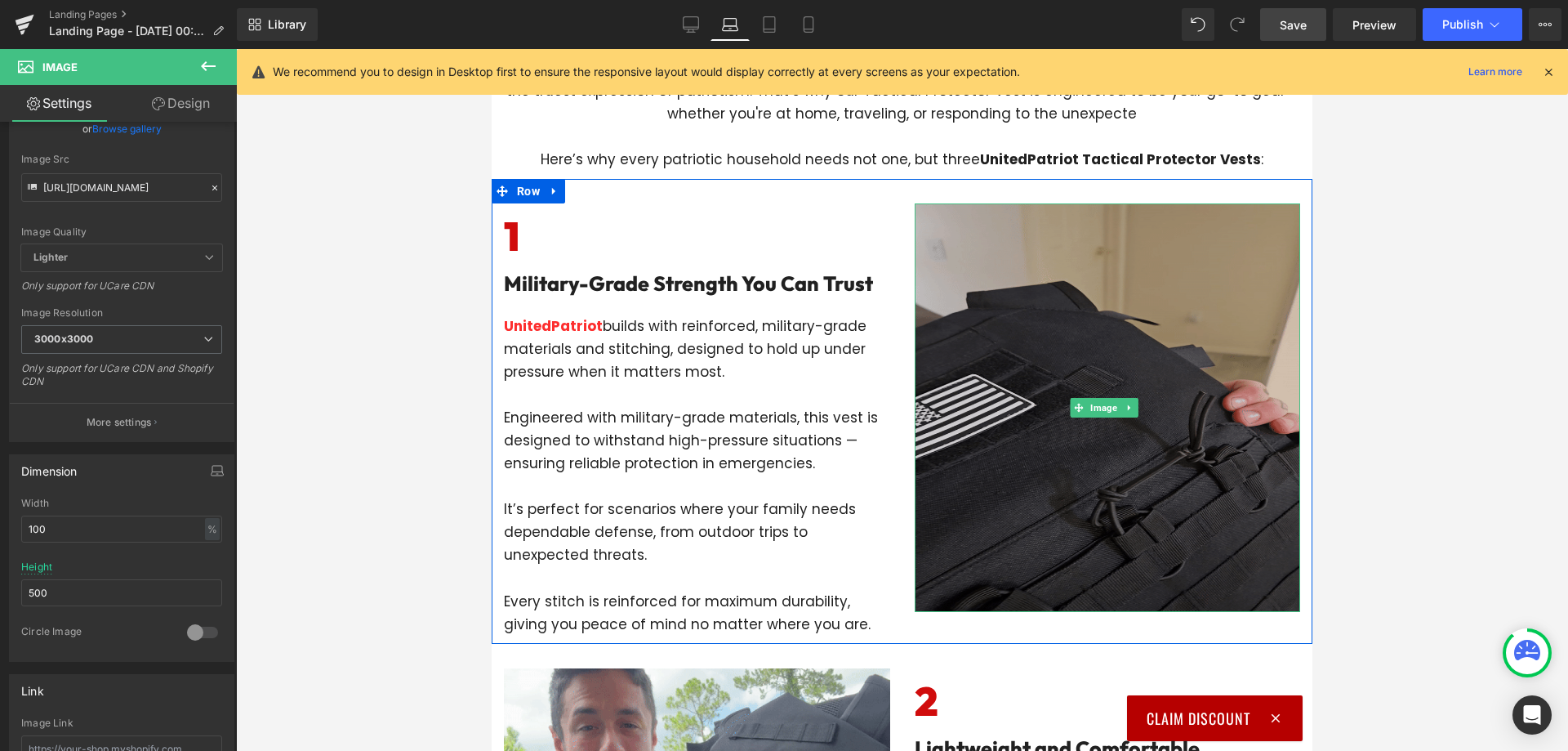
click at [986, 439] on img at bounding box center [1108, 407] width 387 height 408
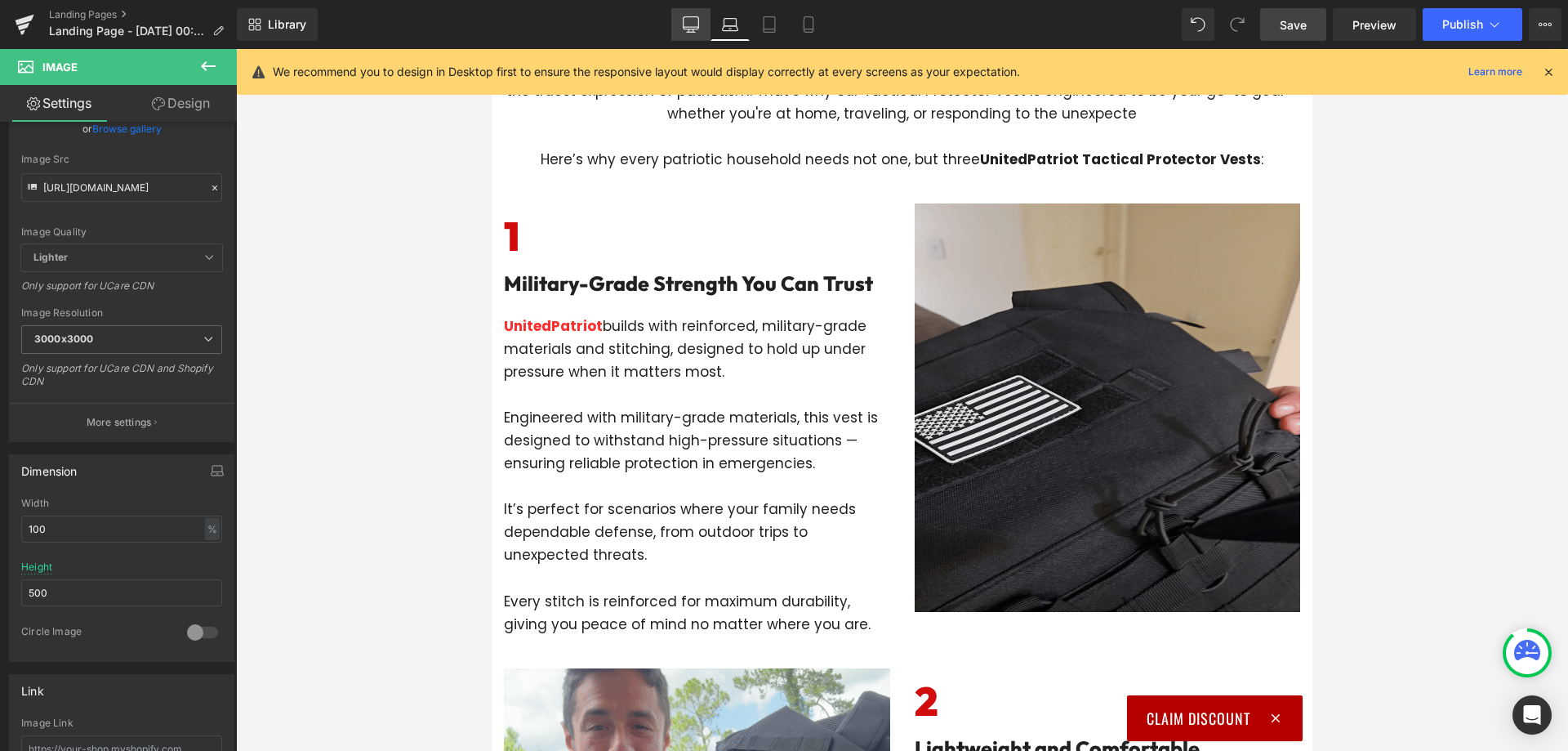
click at [695, 23] on icon at bounding box center [691, 24] width 16 height 16
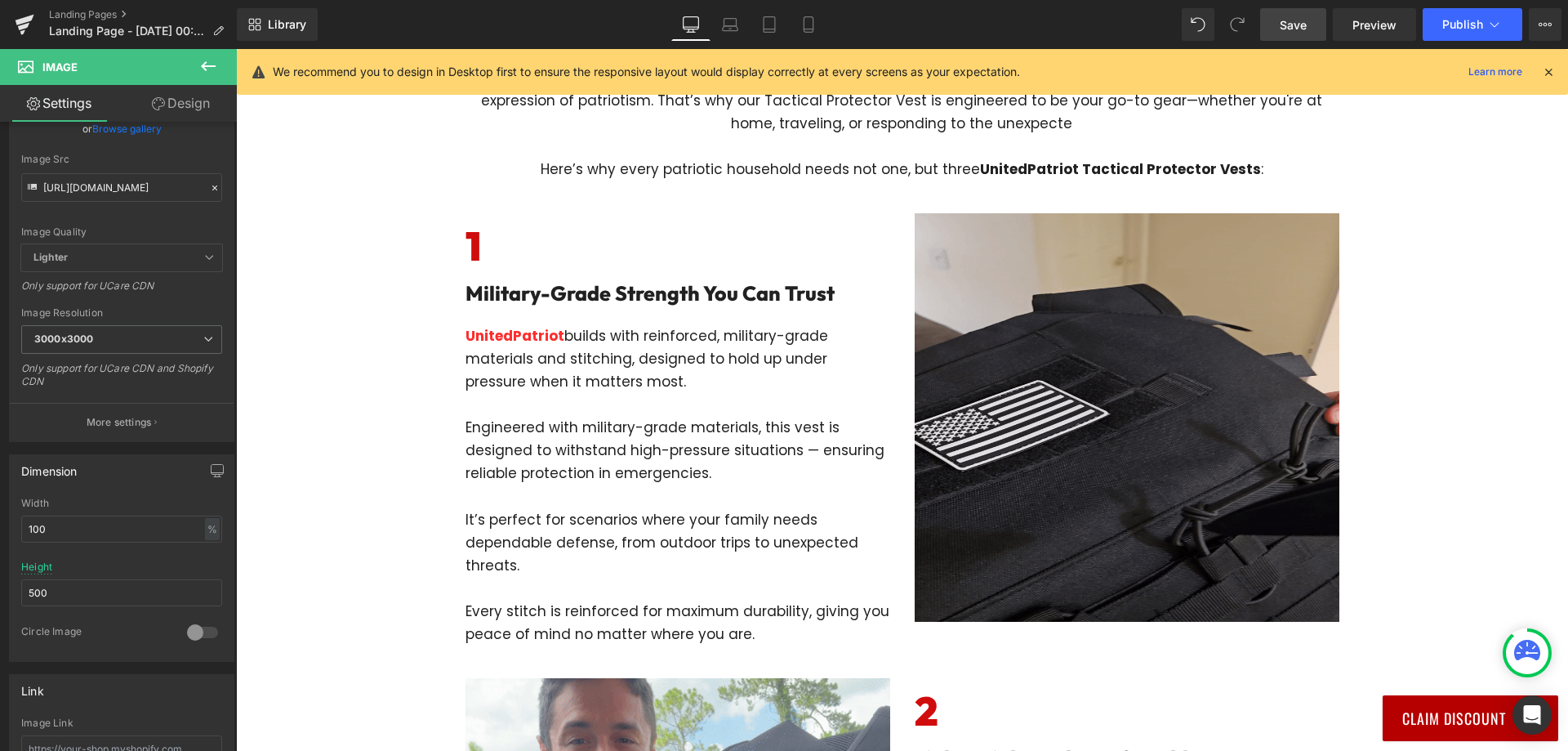
scroll to position [178, 0]
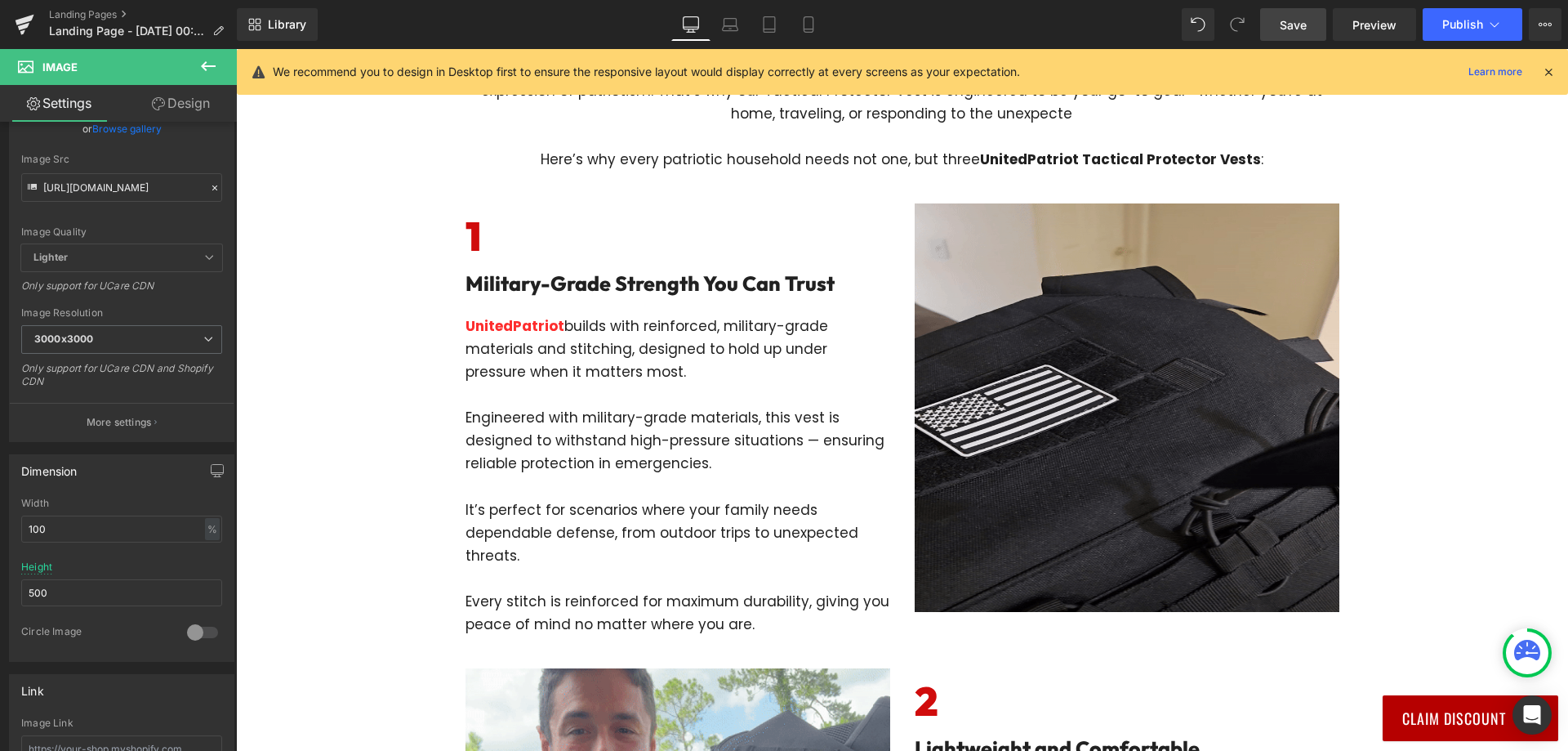
drag, startPoint x: 1302, startPoint y: 17, endPoint x: 816, endPoint y: 243, distance: 536.0
click at [1302, 17] on span "Save" at bounding box center [1293, 24] width 27 height 17
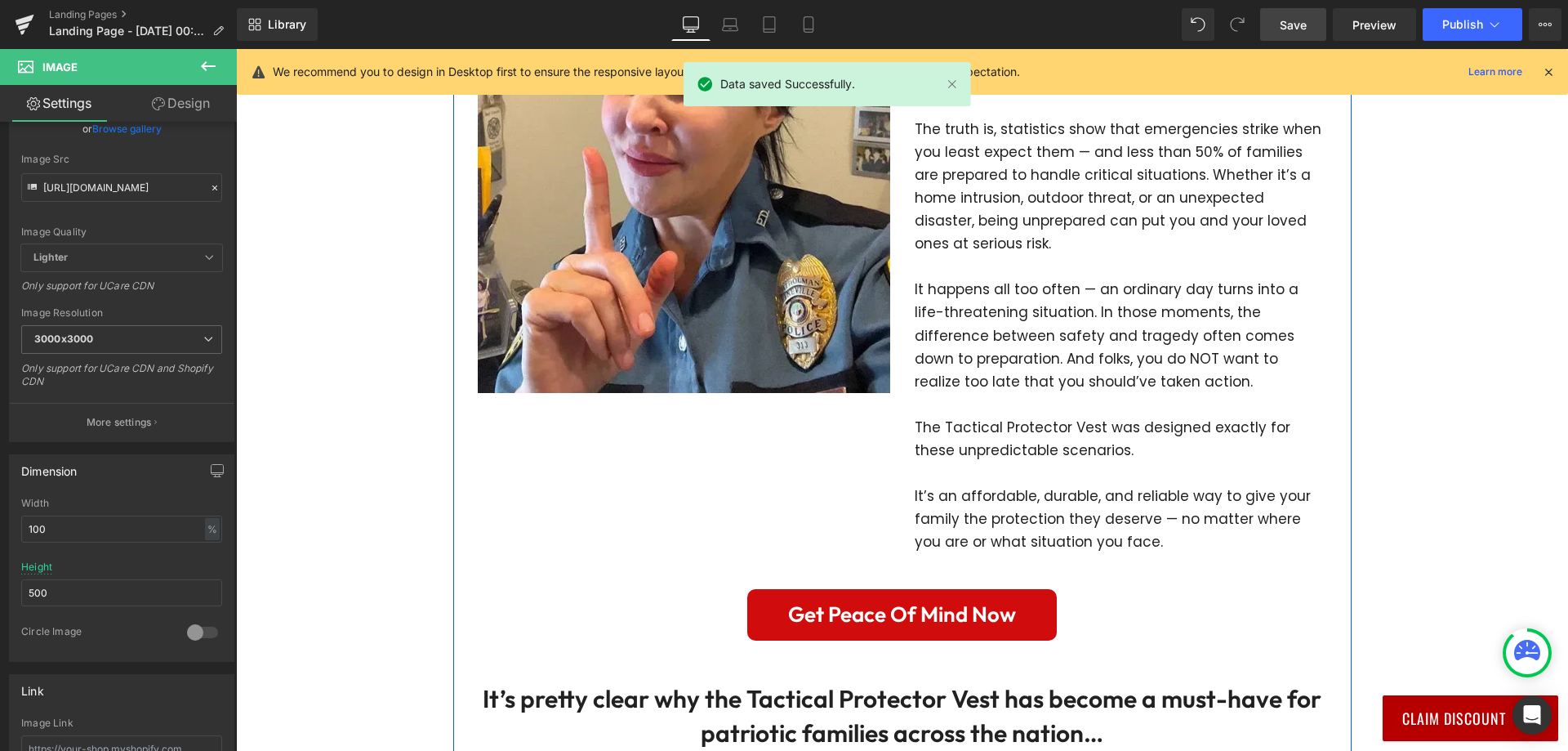
scroll to position [3364, 0]
